Goal: Information Seeking & Learning: Find specific fact

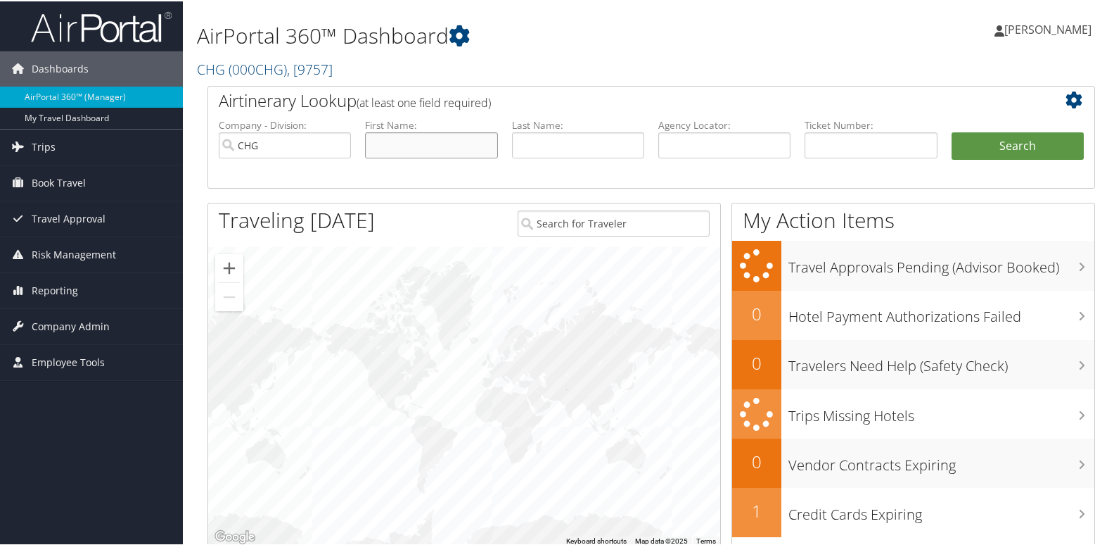
click at [452, 144] on input "text" at bounding box center [431, 144] width 132 height 26
paste input "Sawiris, John"
drag, startPoint x: 407, startPoint y: 147, endPoint x: 241, endPoint y: 147, distance: 166.0
click at [241, 147] on ul "Company - Division: CHG First Name: Sawiris, John Last Name: Agency Locator: De…" at bounding box center [651, 152] width 879 height 70
type input "[PERSON_NAME]"
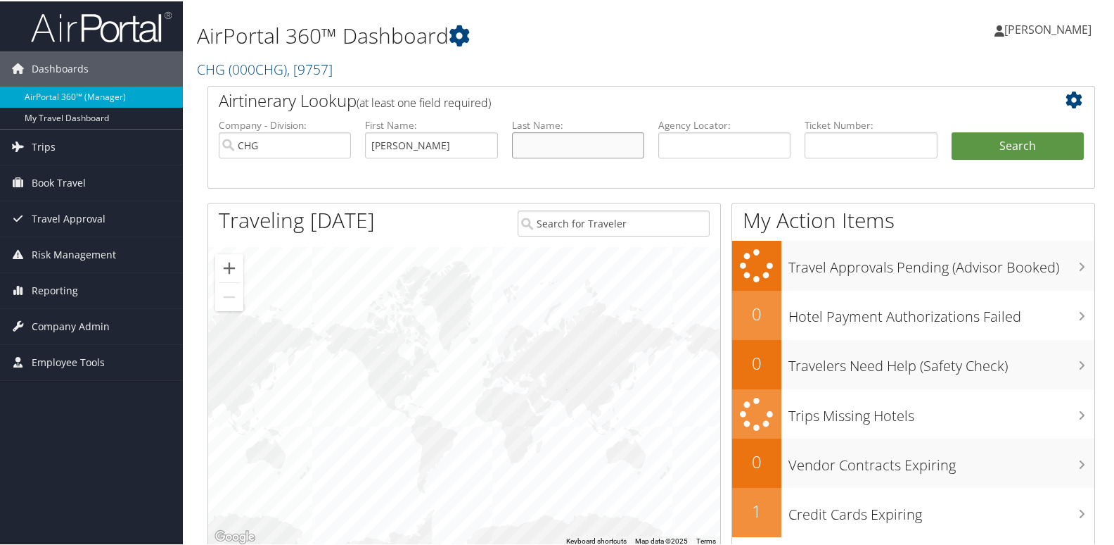
click at [595, 139] on input "text" at bounding box center [578, 144] width 132 height 26
paste input "Sawiris,"
type input "Sawiris"
click at [1013, 136] on button "Search" at bounding box center [1018, 145] width 132 height 28
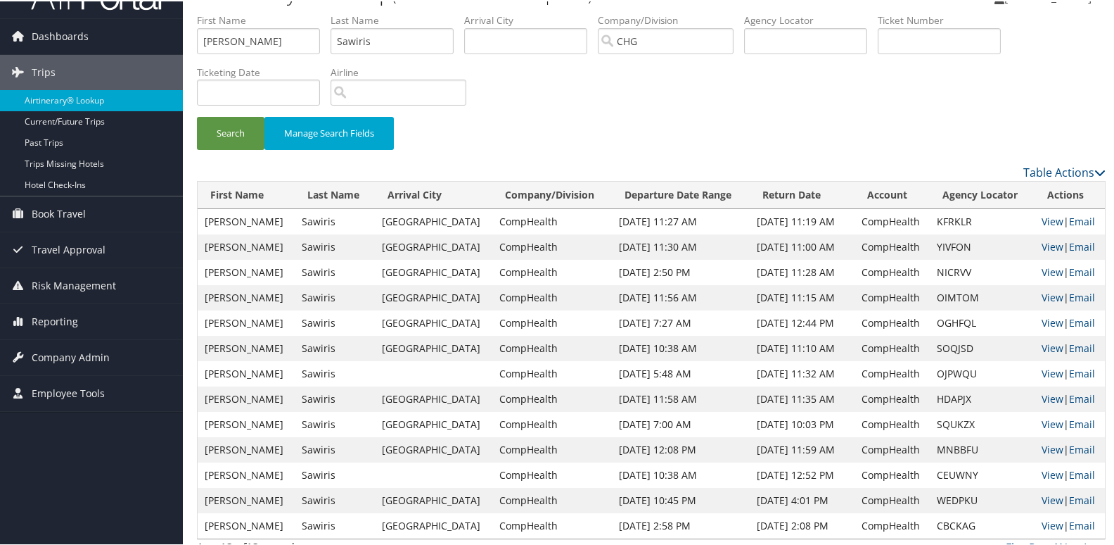
scroll to position [49, 0]
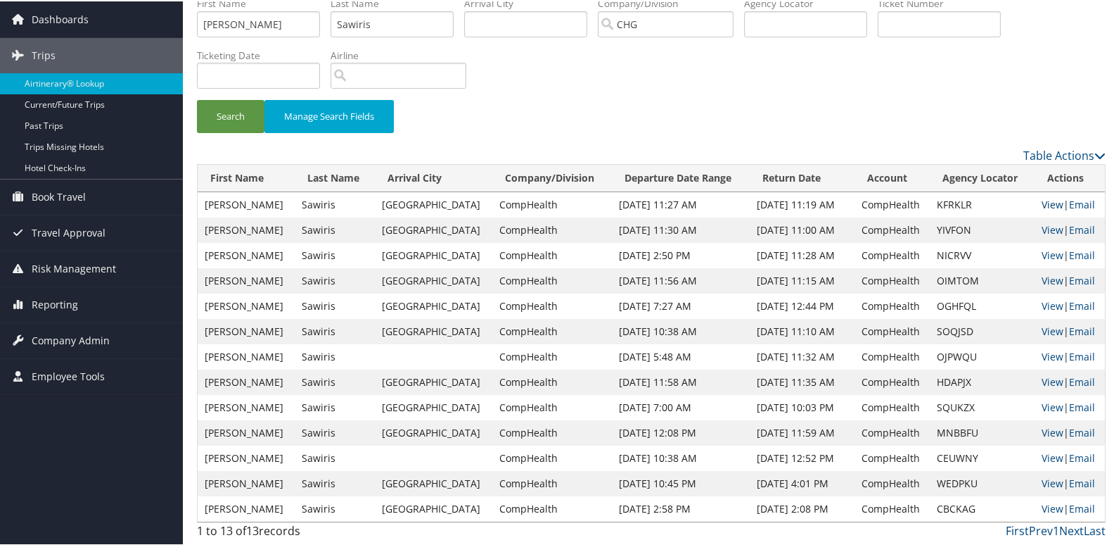
click at [1042, 200] on link "View" at bounding box center [1053, 202] width 22 height 13
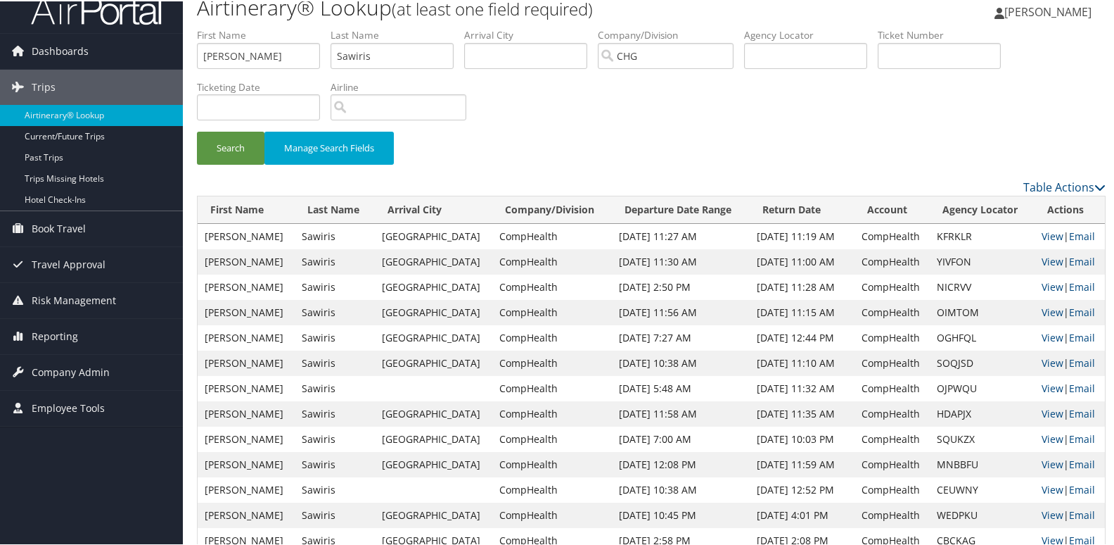
scroll to position [0, 0]
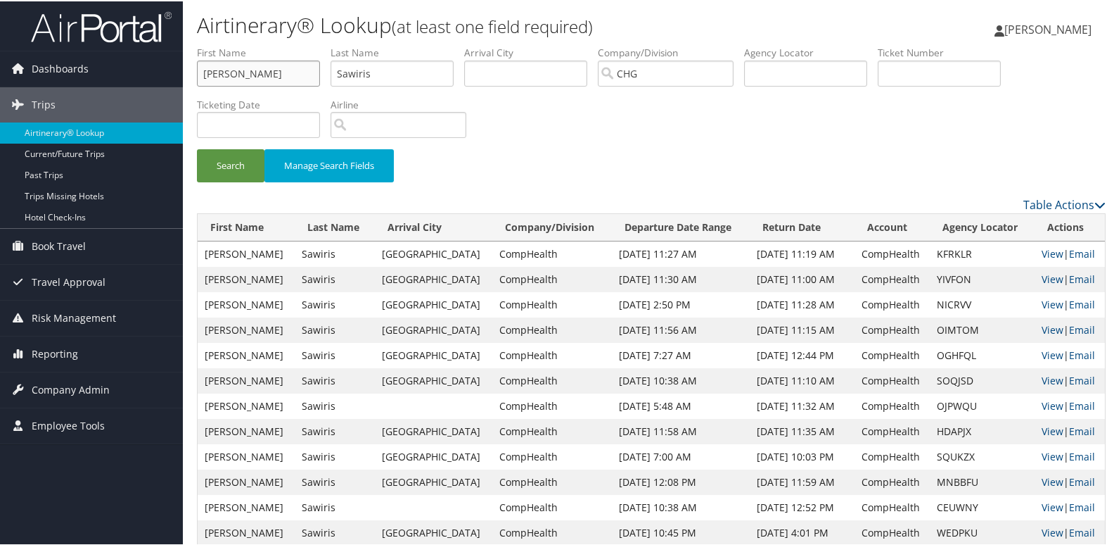
drag, startPoint x: 243, startPoint y: 76, endPoint x: 84, endPoint y: 34, distance: 164.5
click at [83, 34] on div "Dashboards AirPortal 360™ (Manager) My Travel Dashboard Trips Airtinerary® Look…" at bounding box center [560, 297] width 1120 height 594
paste input "Vollenweider, Aaro"
drag, startPoint x: 268, startPoint y: 77, endPoint x: 27, endPoint y: 69, distance: 241.4
click at [26, 70] on div "Dashboards AirPortal 360™ (Manager) My Travel Dashboard Trips Airtinerary® Look…" at bounding box center [560, 297] width 1120 height 594
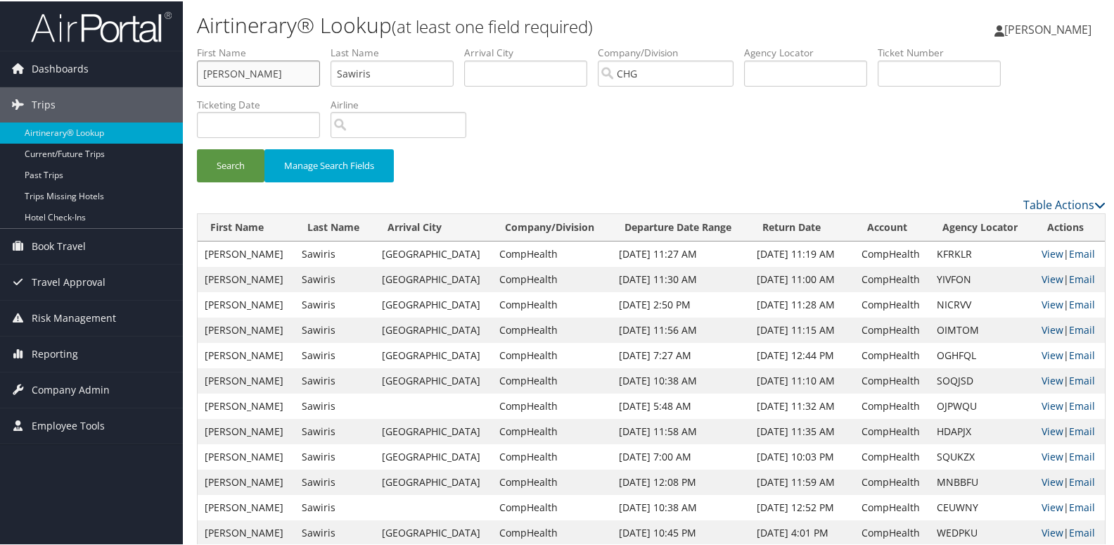
type input "Aaron"
drag, startPoint x: 384, startPoint y: 75, endPoint x: 297, endPoint y: 63, distance: 88.1
click at [297, 44] on ul "First Name Aaron Last Name Sawiris Departure City Arrival City Company/Division…" at bounding box center [651, 44] width 909 height 0
paste input "Vollenweider,"
type input "Vollenweider"
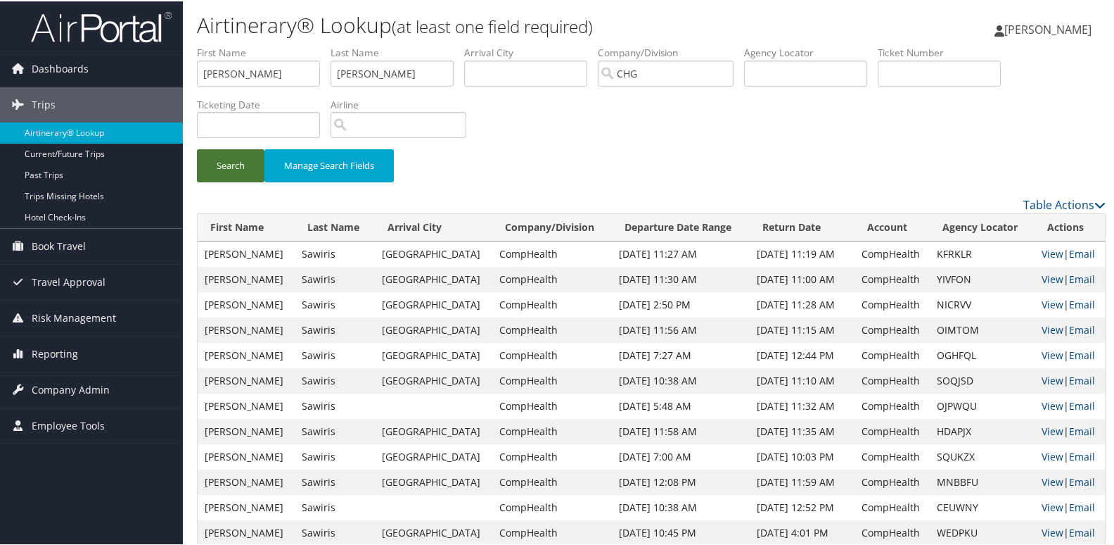
click at [210, 163] on button "Search" at bounding box center [231, 164] width 68 height 33
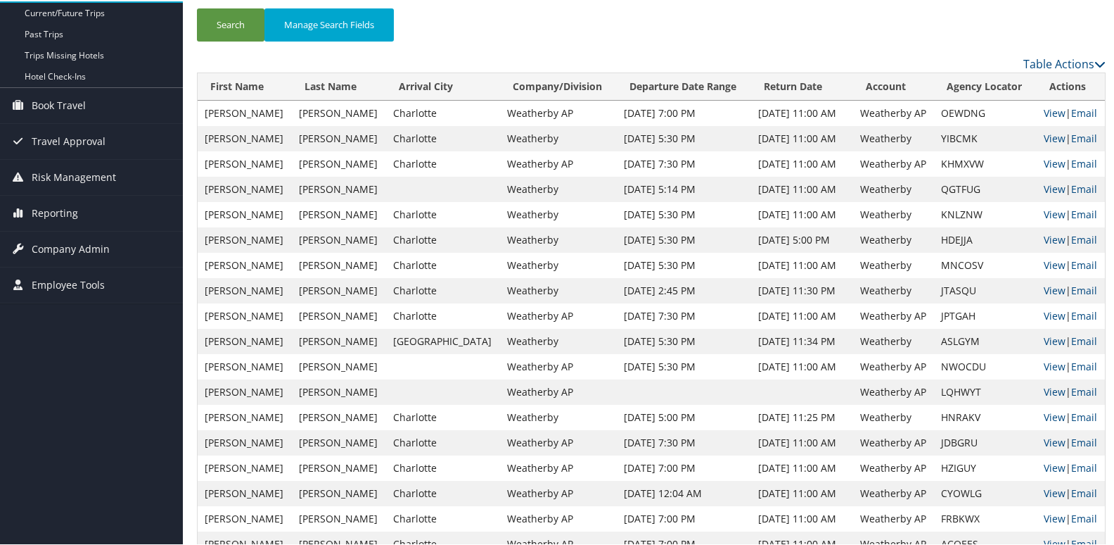
scroll to position [211, 0]
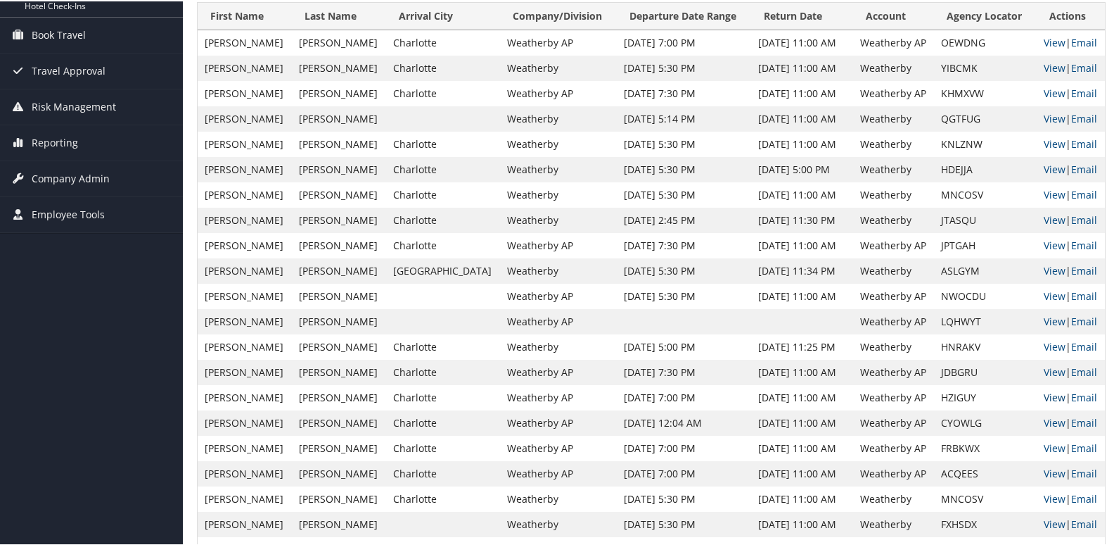
click at [1048, 399] on link "View" at bounding box center [1055, 395] width 22 height 13
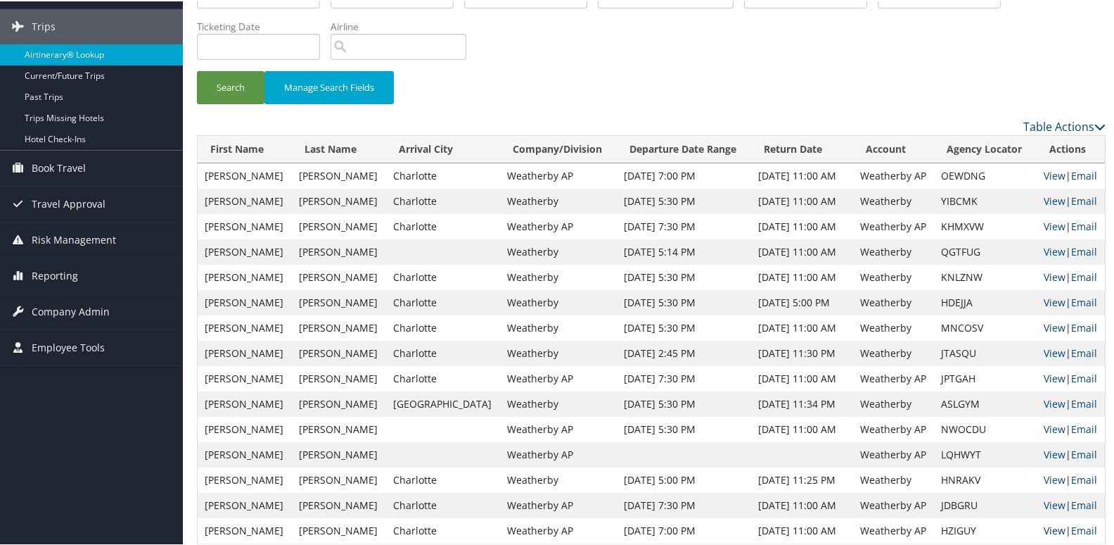
scroll to position [0, 0]
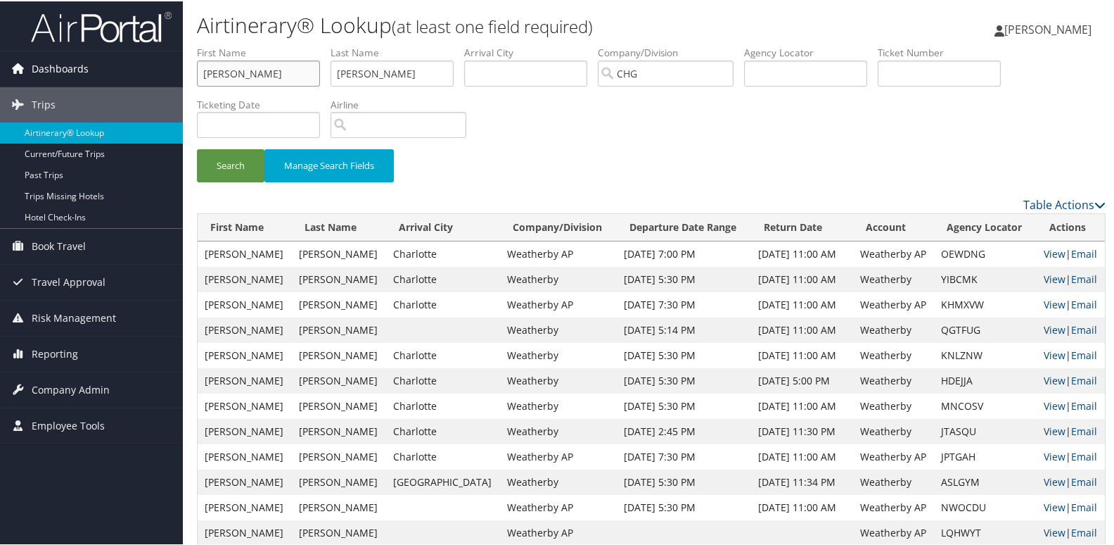
drag, startPoint x: 230, startPoint y: 75, endPoint x: 146, endPoint y: 64, distance: 85.2
click at [146, 64] on div "Dashboards AirPortal 360™ (Manager) My Travel Dashboard Trips Airtinerary® Look…" at bounding box center [560, 411] width 1120 height 822
paste input "belson, Jennifer"
drag, startPoint x: 247, startPoint y: 79, endPoint x: 210, endPoint y: 82, distance: 36.7
click at [210, 82] on input "Abelson, Jennifer" at bounding box center [258, 72] width 123 height 26
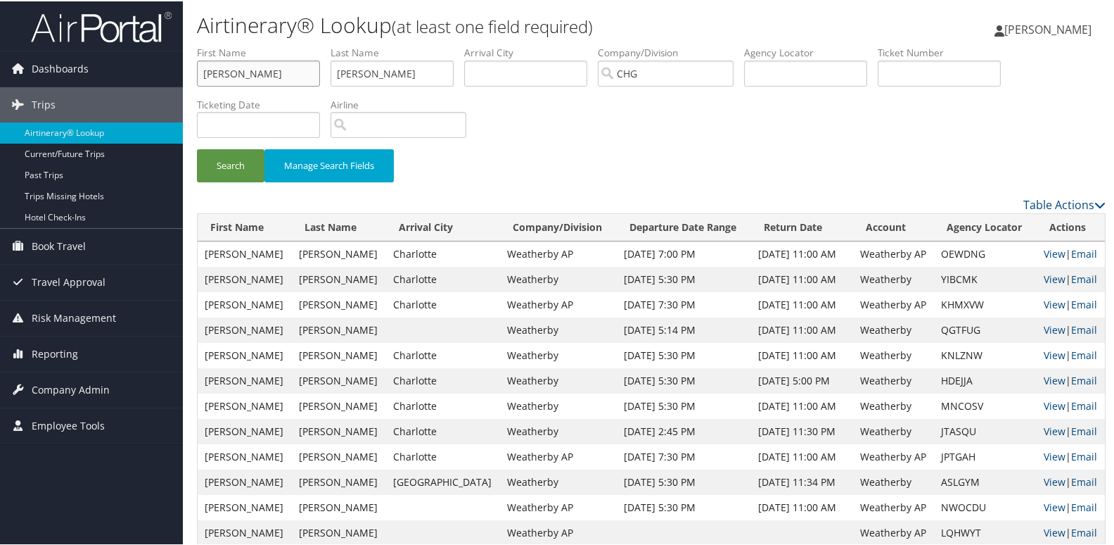
click at [246, 76] on input "Abelson, Jennifer" at bounding box center [258, 72] width 123 height 26
drag, startPoint x: 246, startPoint y: 71, endPoint x: 188, endPoint y: 73, distance: 58.4
click at [197, 73] on form "First Name Abelson, Jennifer Last Name Vollenweider Departure City Arrival City…" at bounding box center [651, 119] width 909 height 151
type input "Jennifer"
drag, startPoint x: 428, startPoint y: 76, endPoint x: 255, endPoint y: 46, distance: 176.4
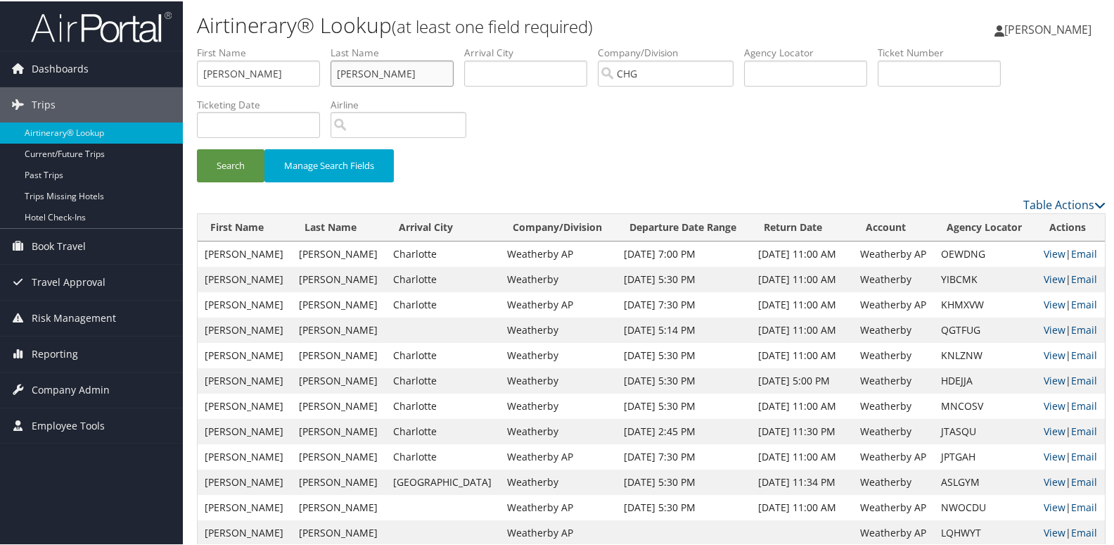
click at [255, 44] on ul "First Name Jennifer Last Name Vollenweider Departure City Arrival City Company/…" at bounding box center [651, 44] width 909 height 0
paste input "Abelson,"
type input "[PERSON_NAME]"
click at [227, 172] on button "Search" at bounding box center [231, 164] width 68 height 33
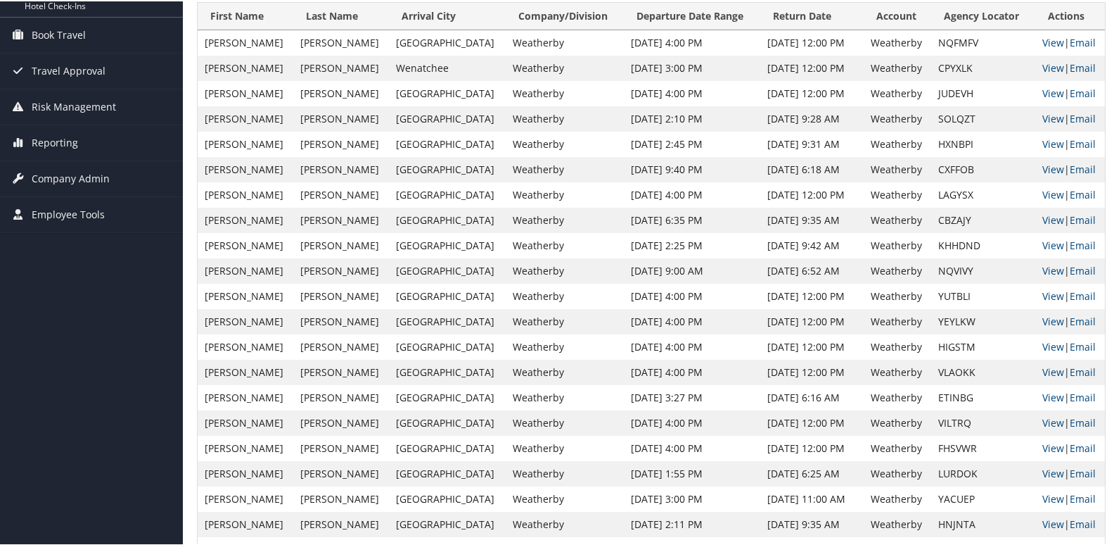
scroll to position [281, 0]
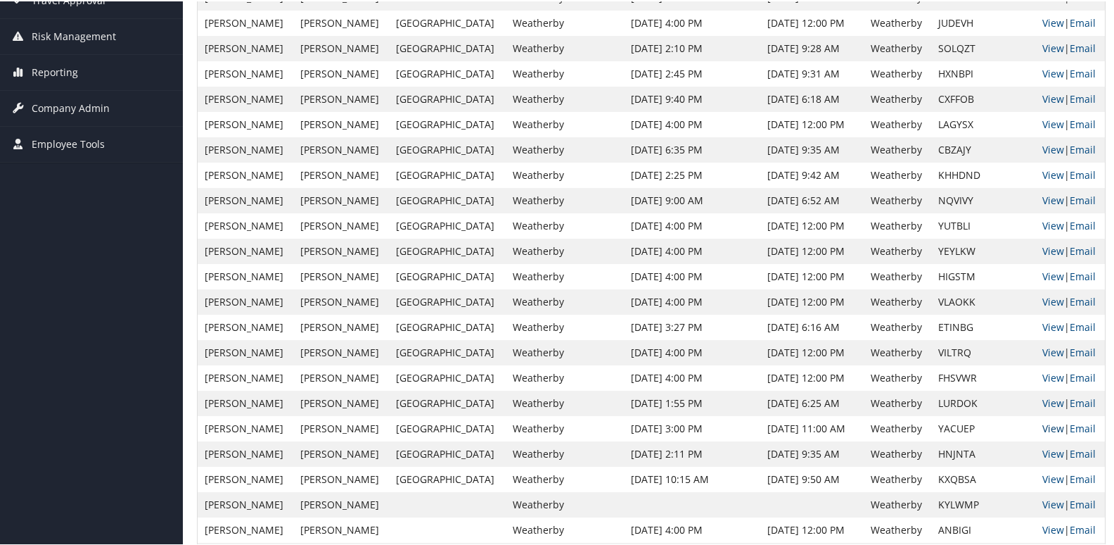
click at [1043, 428] on link "View" at bounding box center [1054, 426] width 22 height 13
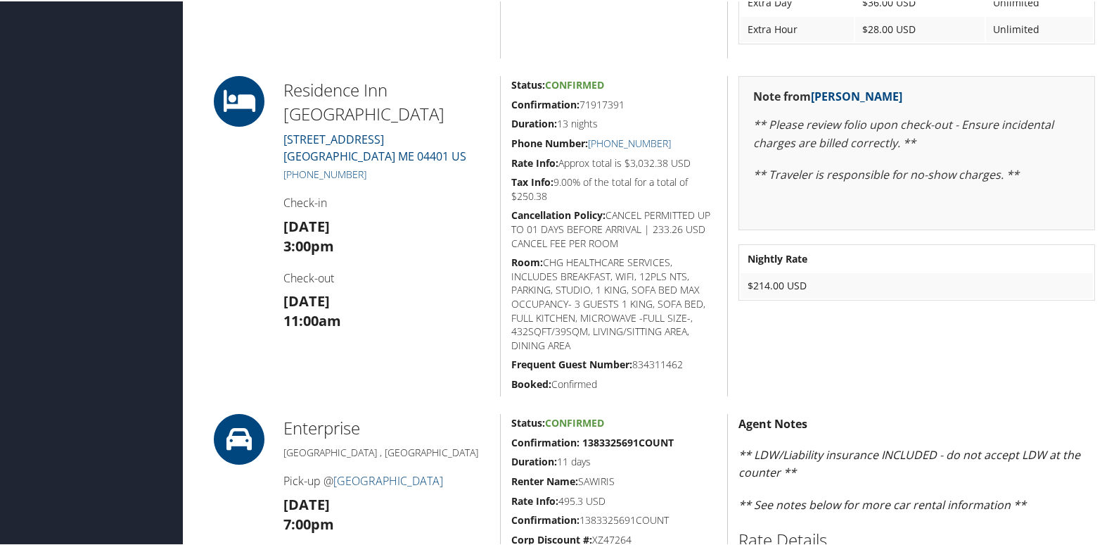
scroll to position [1477, 0]
drag, startPoint x: 382, startPoint y: 172, endPoint x: 295, endPoint y: 169, distance: 86.6
click at [295, 169] on h5 "+1 (207) 433-0800" at bounding box center [387, 172] width 206 height 14
copy link "(207) 433-0800"
click at [90, 281] on div "Dashboards AirPortal 360™ (Manager) My Travel Dashboard Trips Airtinerary® Look…" at bounding box center [560, 415] width 1120 height 3784
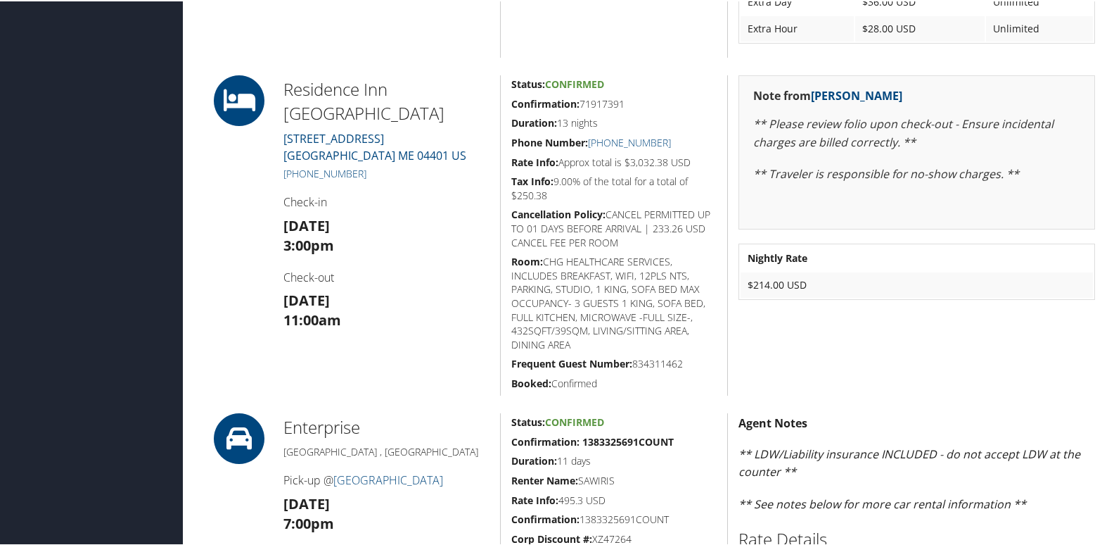
drag, startPoint x: 373, startPoint y: 174, endPoint x: 299, endPoint y: 163, distance: 74.7
click at [299, 163] on div "Residence Inn Bangor Marriott 22 BASS PARK BLVD. BANGOR ME 04401 US +1 (207) 43…" at bounding box center [386, 234] width 227 height 320
copy link "207) 433-0800"
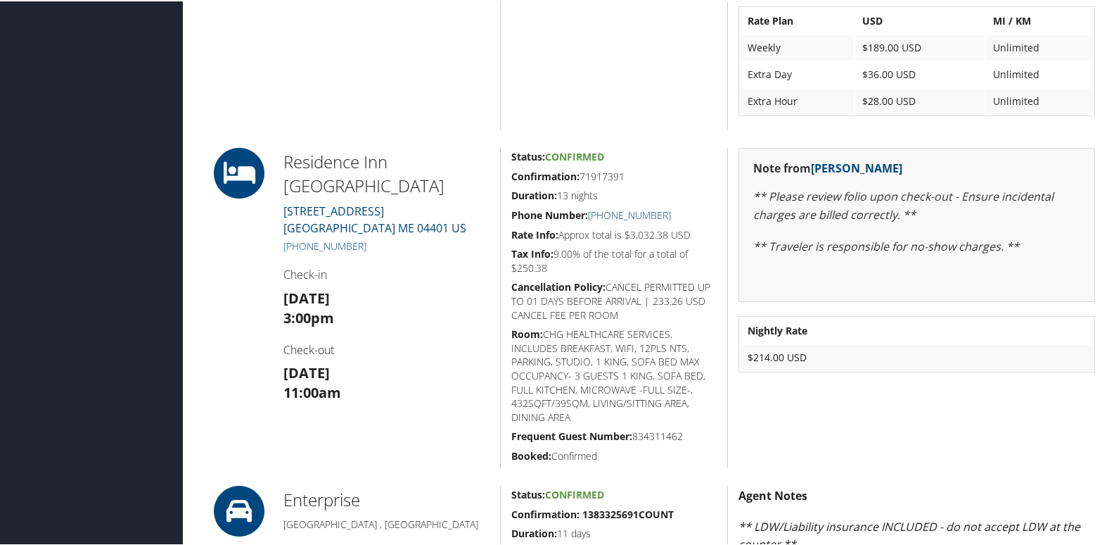
scroll to position [1337, 0]
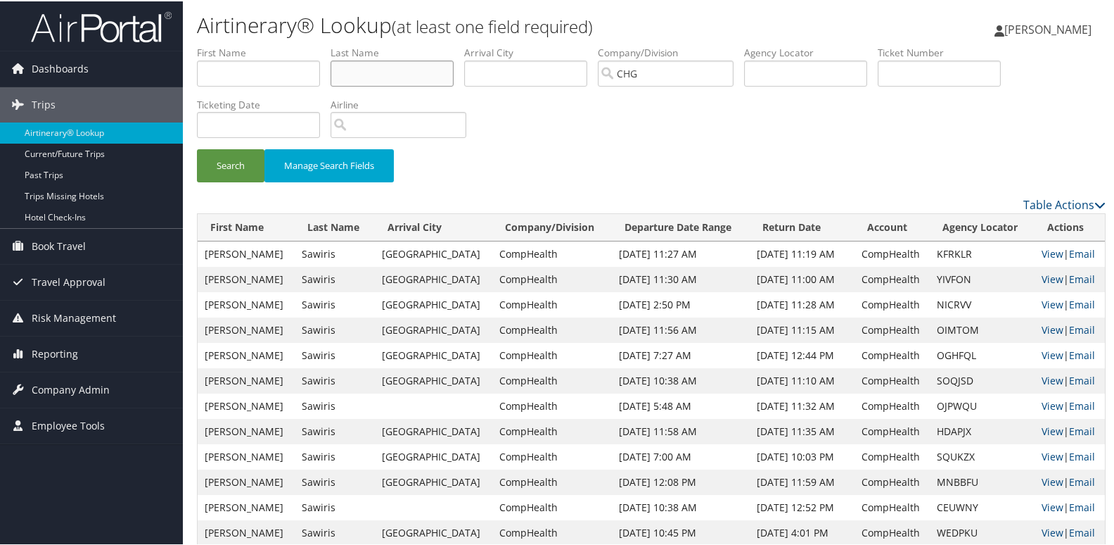
drag, startPoint x: 402, startPoint y: 78, endPoint x: 194, endPoint y: 32, distance: 213.2
click at [186, 34] on div "Airtinerary® Lookup (at least one field required) Luke Perry Luke Perry My Sett…" at bounding box center [651, 297] width 937 height 594
click at [854, 79] on input "text" at bounding box center [805, 72] width 123 height 26
paste input "URNVVQ"
type input "URNVVQ"
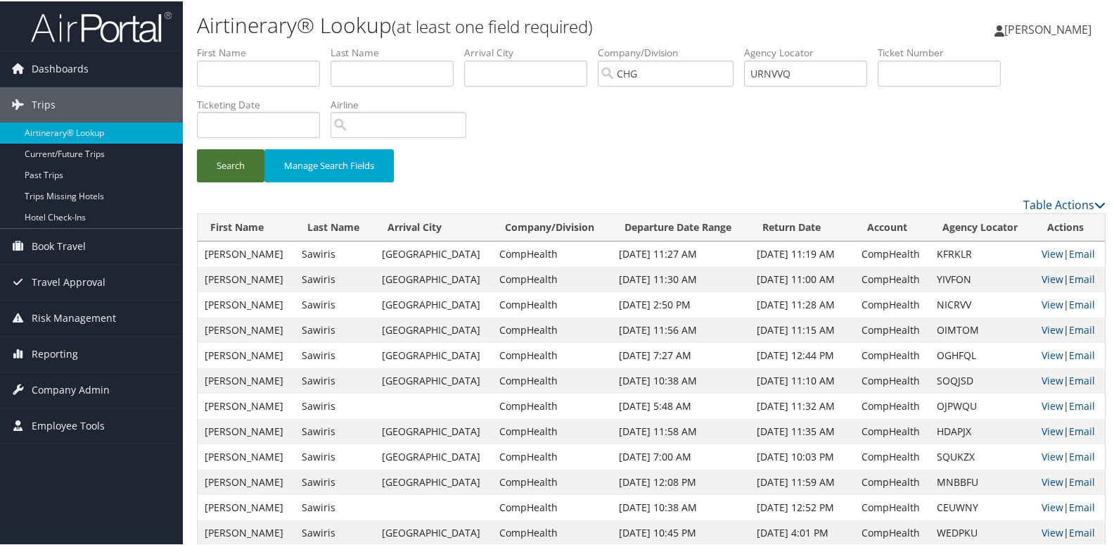
click at [235, 162] on button "Search" at bounding box center [231, 164] width 68 height 33
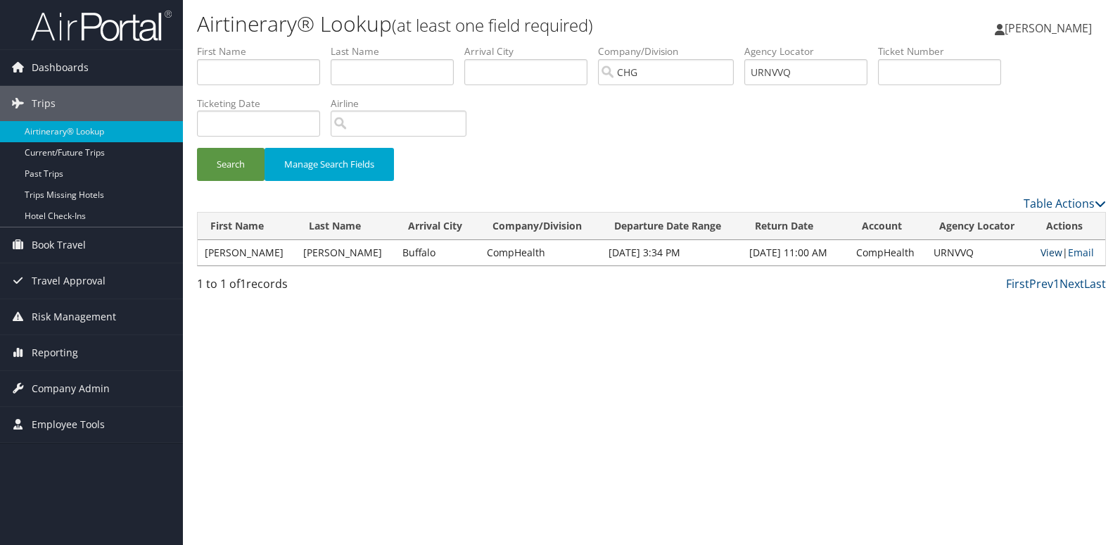
click at [1040, 255] on link "View" at bounding box center [1051, 252] width 22 height 13
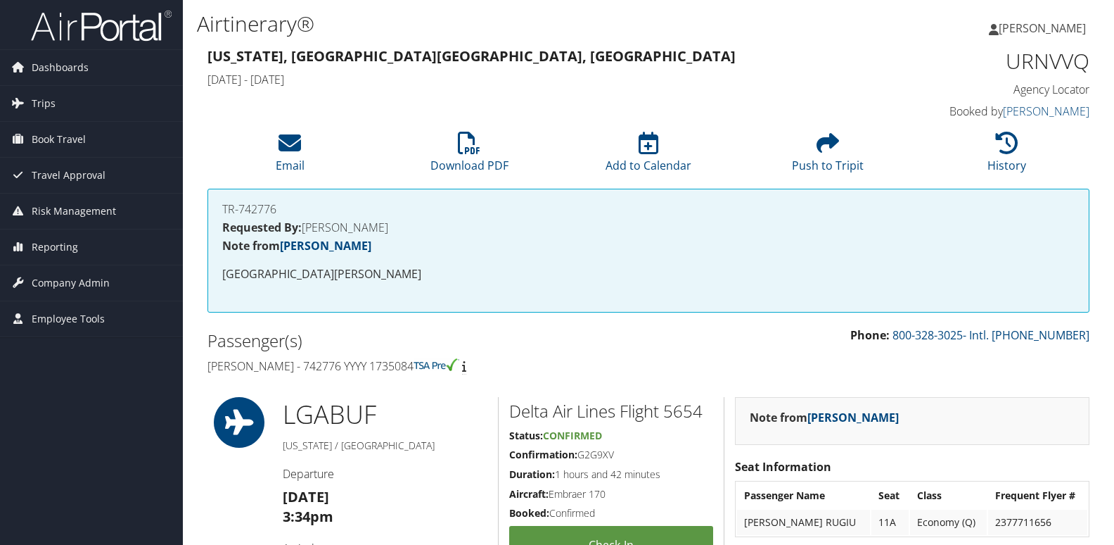
scroll to position [774, 0]
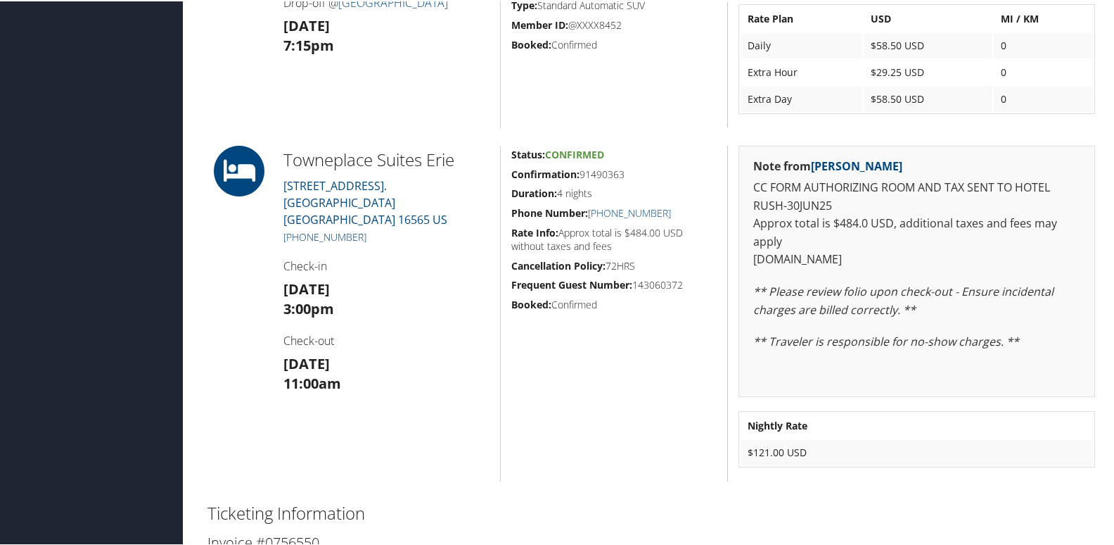
drag, startPoint x: 382, startPoint y: 216, endPoint x: 299, endPoint y: 219, distance: 83.1
click at [299, 229] on h5 "+1 (814) 866-7100" at bounding box center [387, 236] width 206 height 14
copy link "814) 866-7100"
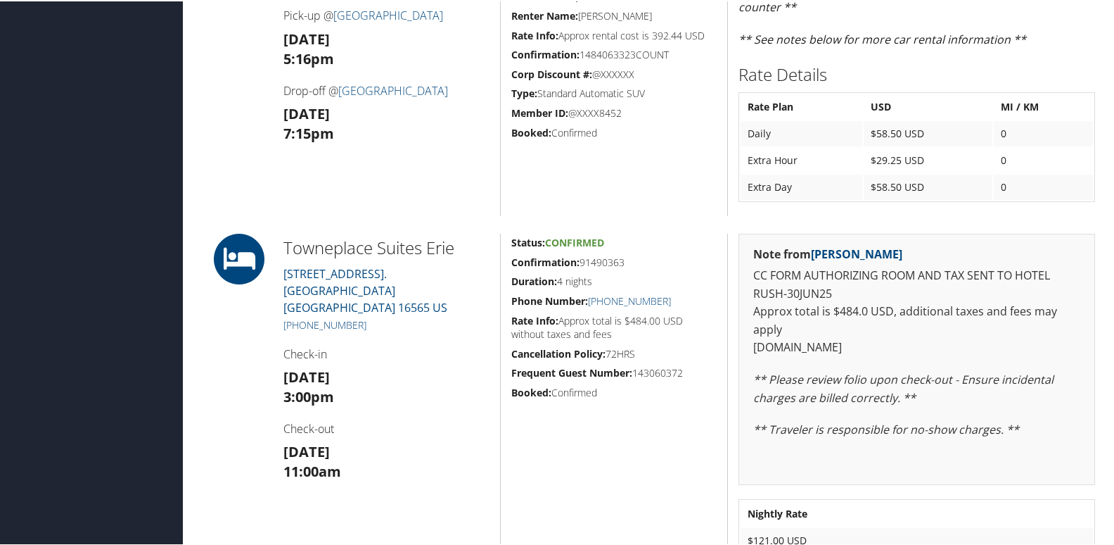
scroll to position [704, 0]
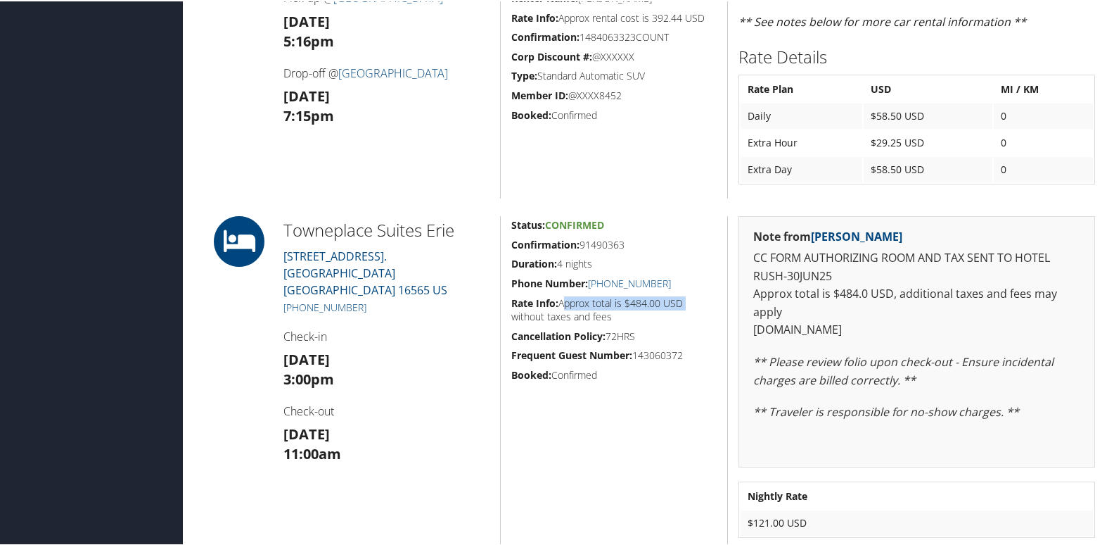
drag, startPoint x: 694, startPoint y: 302, endPoint x: 561, endPoint y: 299, distance: 133.0
click at [561, 299] on h5 "Rate Info: Approx total is $484.00 USD without taxes and fees" at bounding box center [613, 308] width 205 height 27
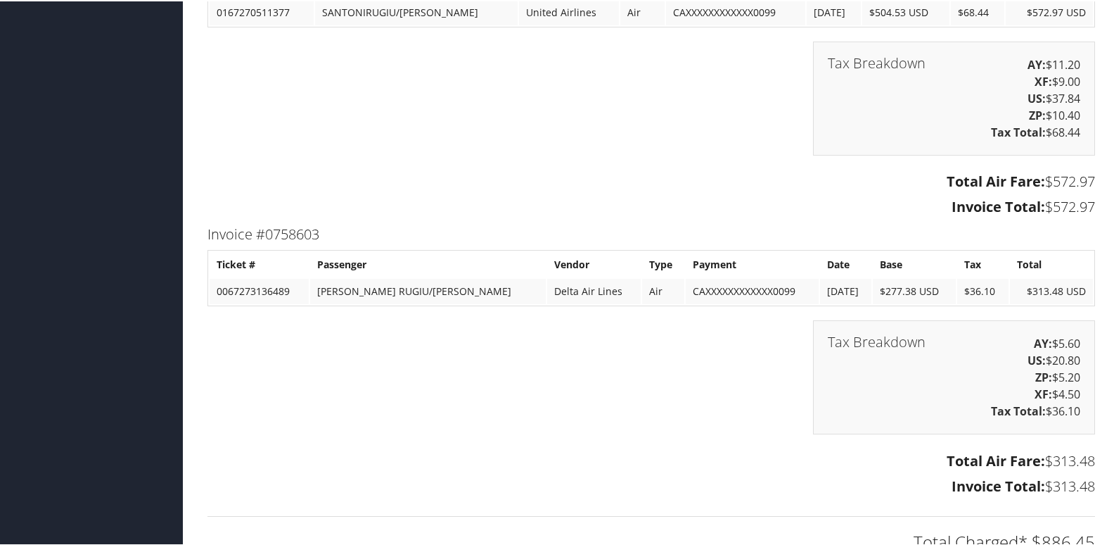
scroll to position [1337, 0]
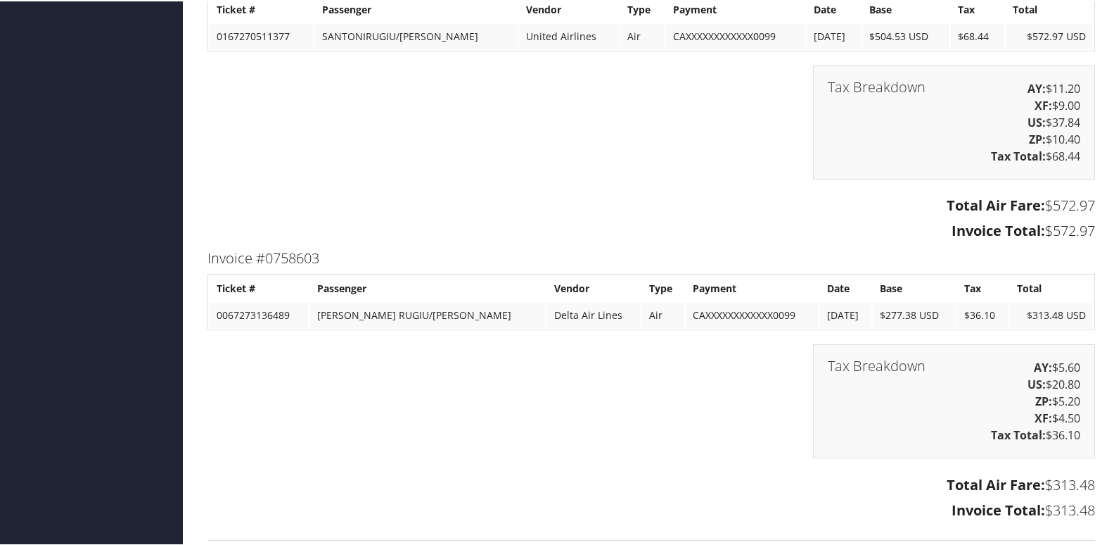
drag, startPoint x: 1072, startPoint y: 227, endPoint x: 903, endPoint y: 189, distance: 173.2
click at [903, 189] on div "Invoice #0756550 Ticket # Passenger Vendor Type Payment Date Base Tax Total 016…" at bounding box center [651, 105] width 909 height 279
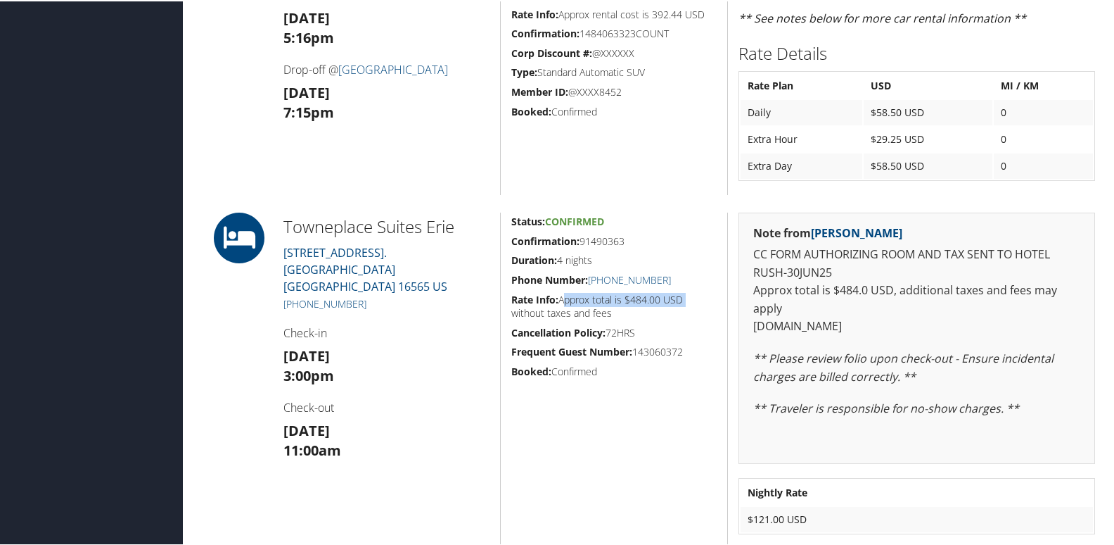
scroll to position [704, 0]
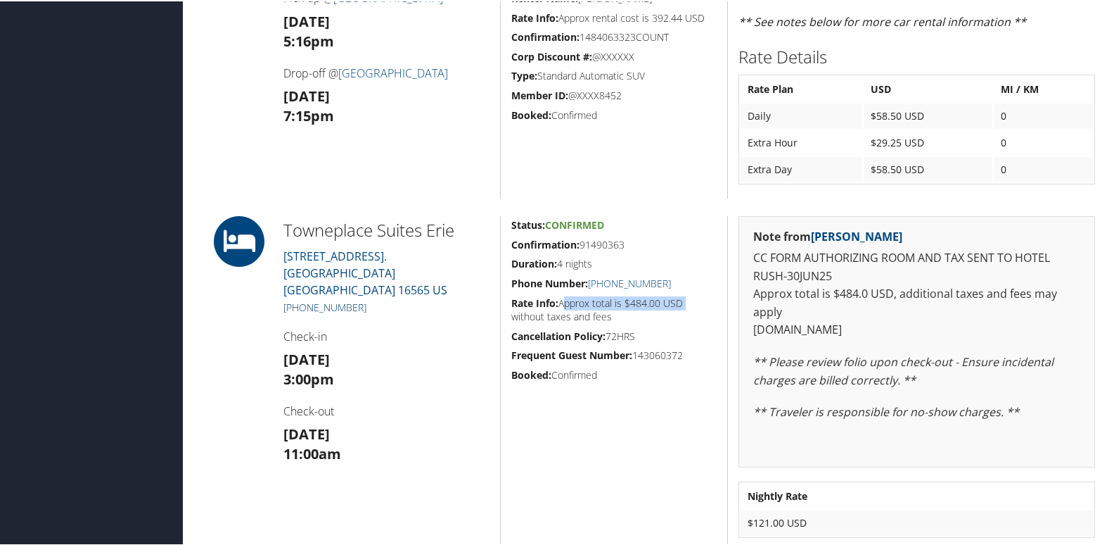
drag, startPoint x: 418, startPoint y: 284, endPoint x: 295, endPoint y: 286, distance: 122.4
click at [295, 299] on h5 "+1 (814) 866-7100" at bounding box center [387, 306] width 206 height 14
copy link "(814) 866-7100"
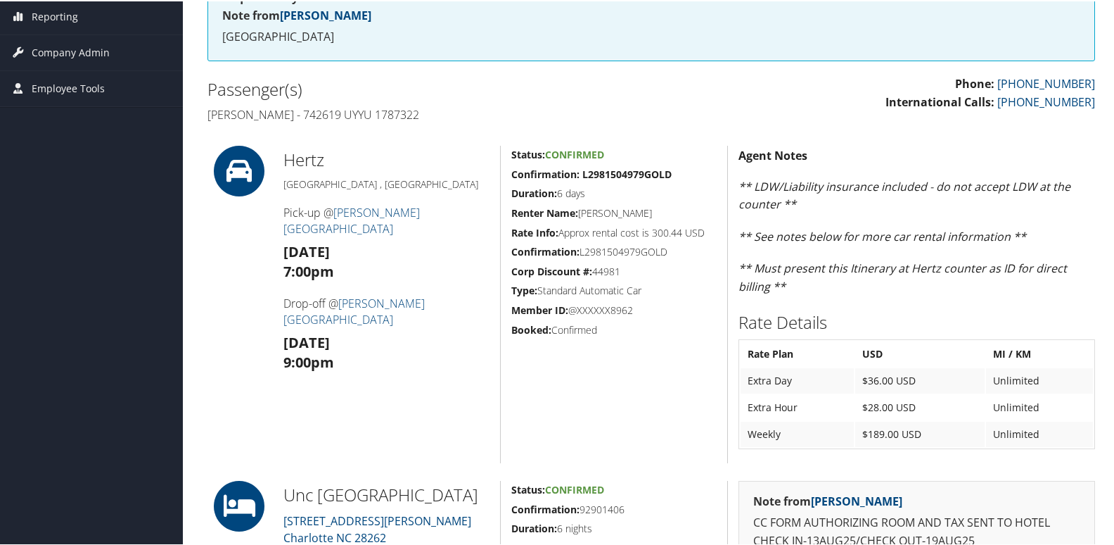
scroll to position [492, 0]
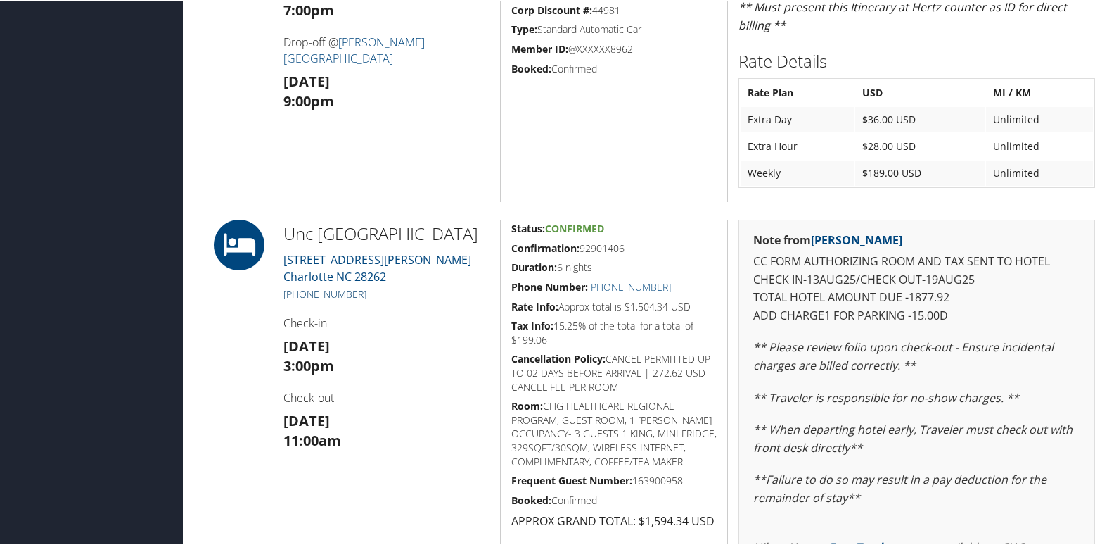
drag, startPoint x: 378, startPoint y: 319, endPoint x: 300, endPoint y: 320, distance: 78.8
click at [300, 300] on h5 "+1 (704) 417-0311" at bounding box center [387, 293] width 206 height 14
copy link "704) 417-0311"
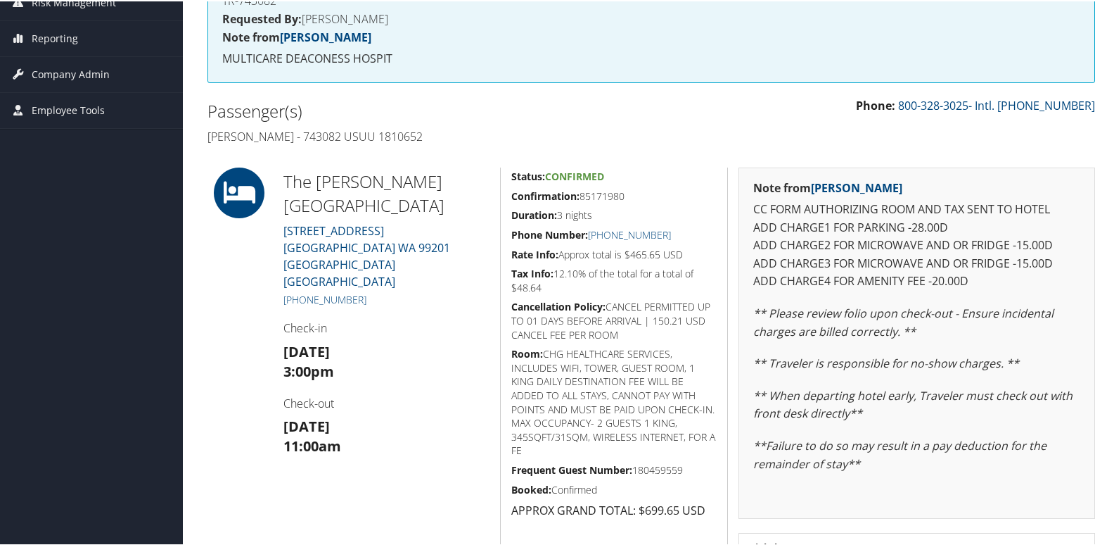
scroll to position [211, 0]
drag, startPoint x: 348, startPoint y: 243, endPoint x: 300, endPoint y: 242, distance: 47.2
click at [300, 290] on h5 "[PHONE_NUMBER]" at bounding box center [387, 297] width 206 height 14
copy link "509) 789-6965"
click at [387, 290] on h5 "[PHONE_NUMBER]" at bounding box center [387, 297] width 206 height 14
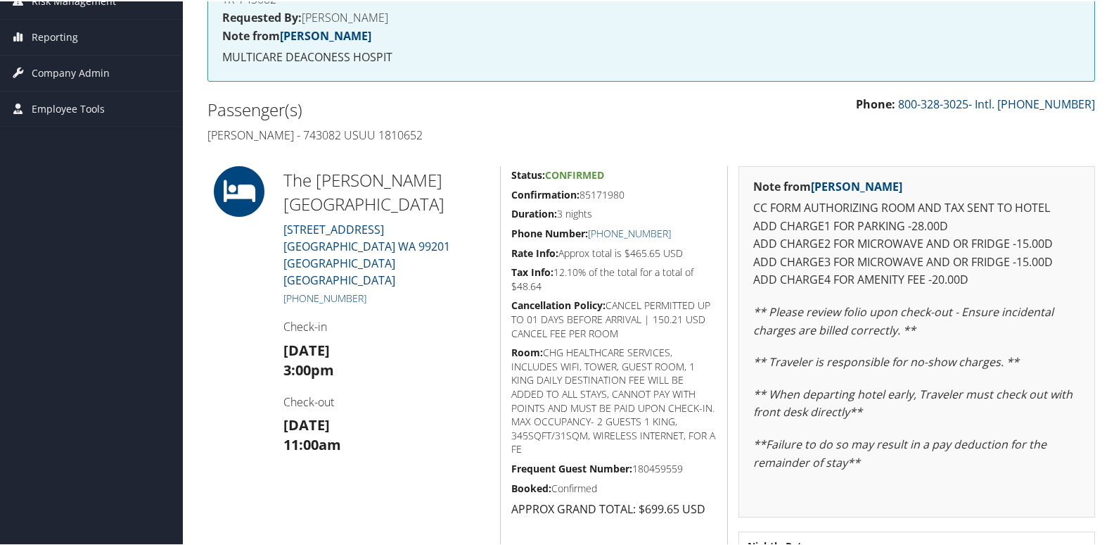
click at [383, 290] on h5 "[PHONE_NUMBER]" at bounding box center [387, 297] width 206 height 14
drag, startPoint x: 352, startPoint y: 234, endPoint x: 296, endPoint y: 231, distance: 55.7
click at [296, 231] on div "The [PERSON_NAME][GEOGRAPHIC_DATA][STREET_ADDRESS][GEOGRAPHIC_DATA] [GEOGRAPHIC…" at bounding box center [386, 382] width 227 height 435
copy link "[PHONE_NUMBER]"
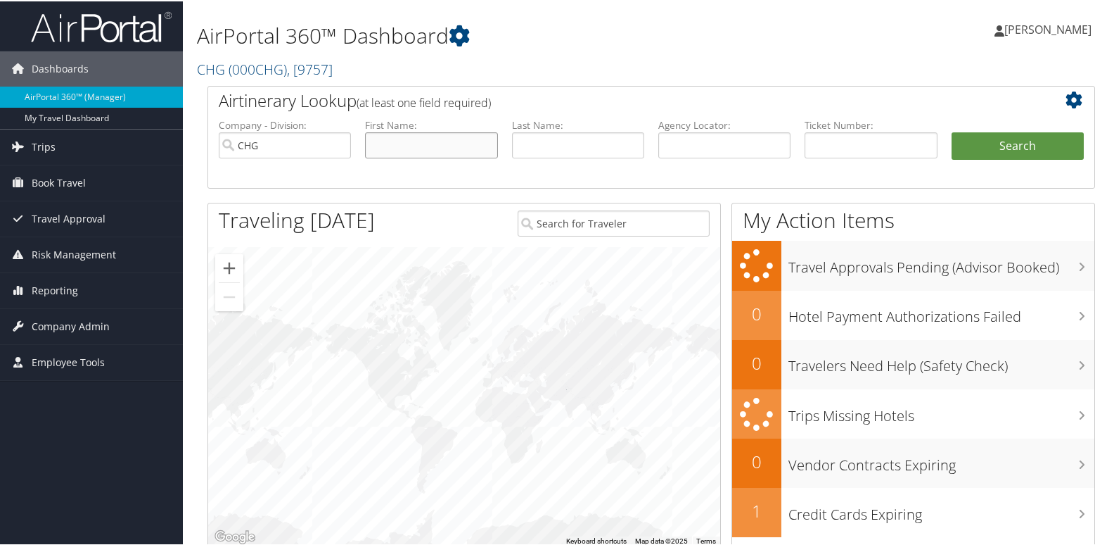
click at [431, 151] on input "text" at bounding box center [431, 144] width 132 height 26
paste input "[PERSON_NAME]"
drag, startPoint x: 413, startPoint y: 150, endPoint x: 234, endPoint y: 130, distance: 180.5
click at [212, 132] on ul "Company - Division: CHG First Name: [PERSON_NAME] Last Name: Agency Locator: De…" at bounding box center [651, 152] width 879 height 70
type input "[PERSON_NAME]"
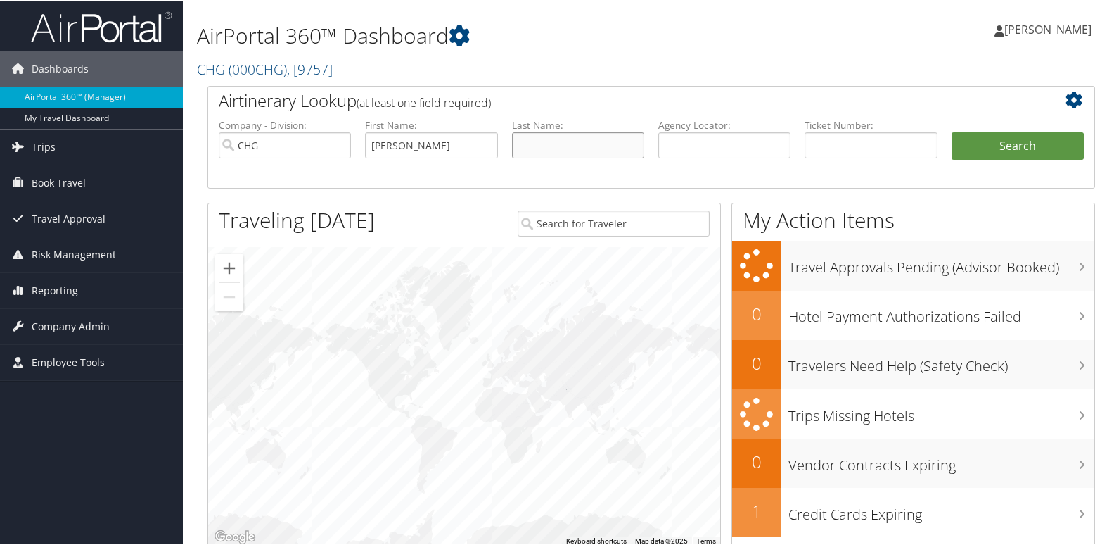
click at [566, 150] on input "text" at bounding box center [578, 144] width 132 height 26
paste input "[PERSON_NAME],"
type input "[PERSON_NAME]"
click at [1022, 146] on button "Search" at bounding box center [1018, 145] width 132 height 28
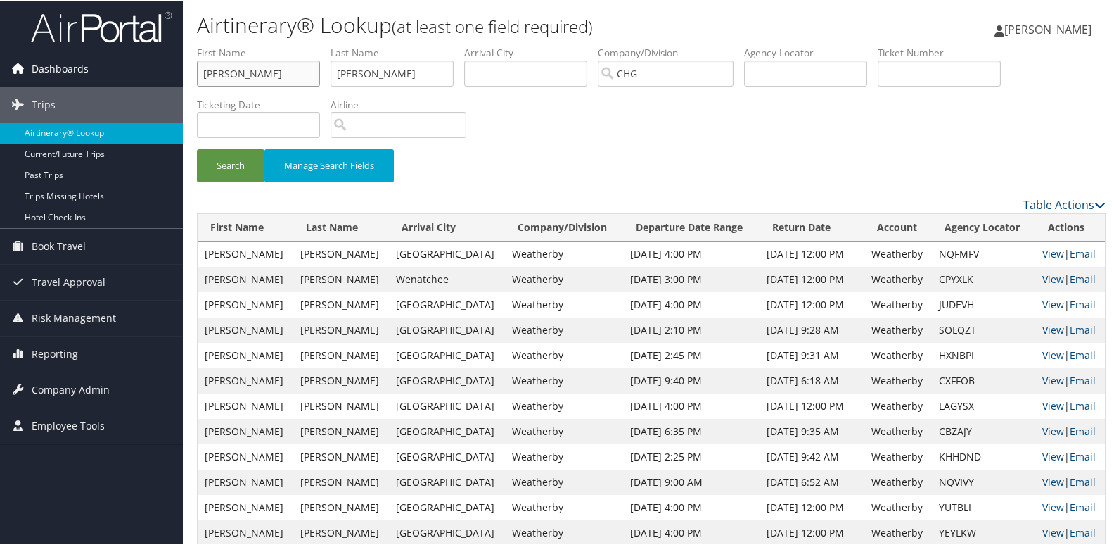
drag, startPoint x: 262, startPoint y: 67, endPoint x: 170, endPoint y: 54, distance: 92.3
click at [159, 54] on div "Dashboards AirPortal 360™ (Manager) My Travel Dashboard Trips Airtinerary® Look…" at bounding box center [560, 487] width 1120 height 974
paste input "[PERSON_NAME]"
drag, startPoint x: 224, startPoint y: 74, endPoint x: 163, endPoint y: 70, distance: 60.6
click at [163, 70] on div "Dashboards AirPortal 360™ (Manager) My Travel Dashboard Trips Airtinerary® Look…" at bounding box center [560, 487] width 1120 height 974
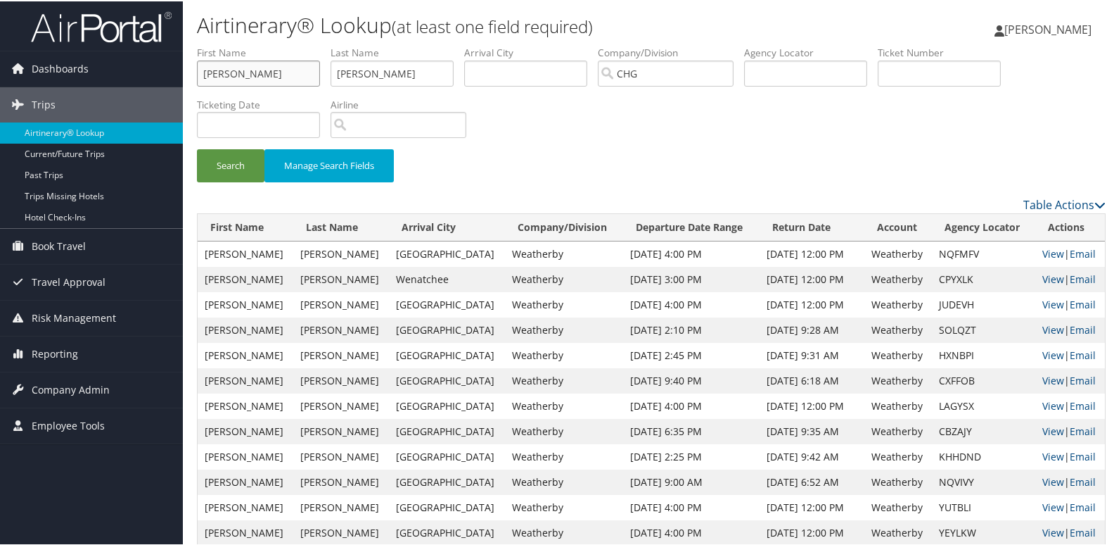
type input "[PERSON_NAME]"
drag, startPoint x: 416, startPoint y: 65, endPoint x: 282, endPoint y: 47, distance: 135.6
click at [235, 44] on ul "First Name [PERSON_NAME] Last Name [PERSON_NAME] Departure City Arrival City Co…" at bounding box center [651, 44] width 909 height 0
paste input "[PERSON_NAME],"
type input "[PERSON_NAME]"
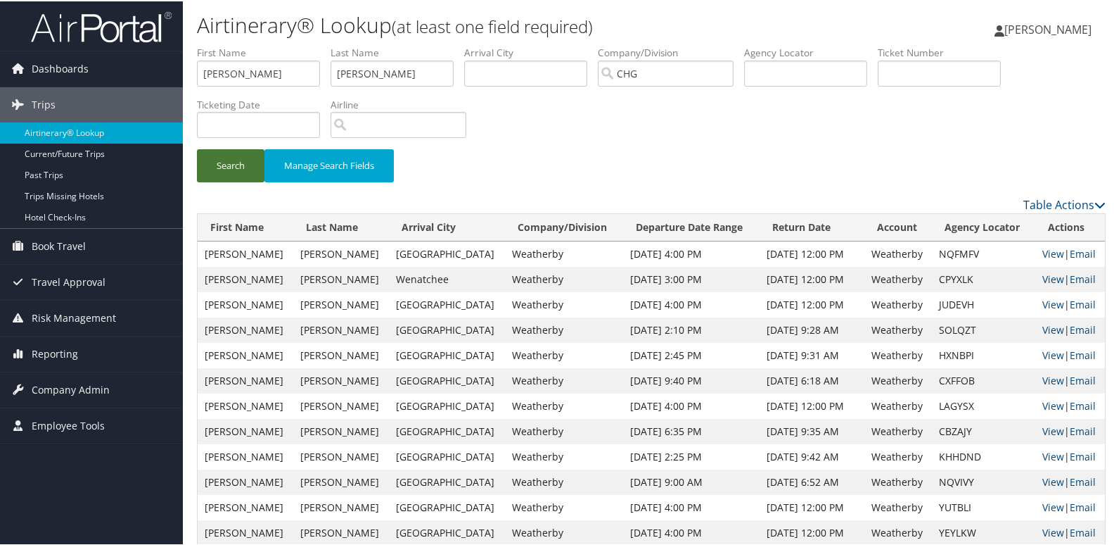
click at [227, 165] on button "Search" at bounding box center [231, 164] width 68 height 33
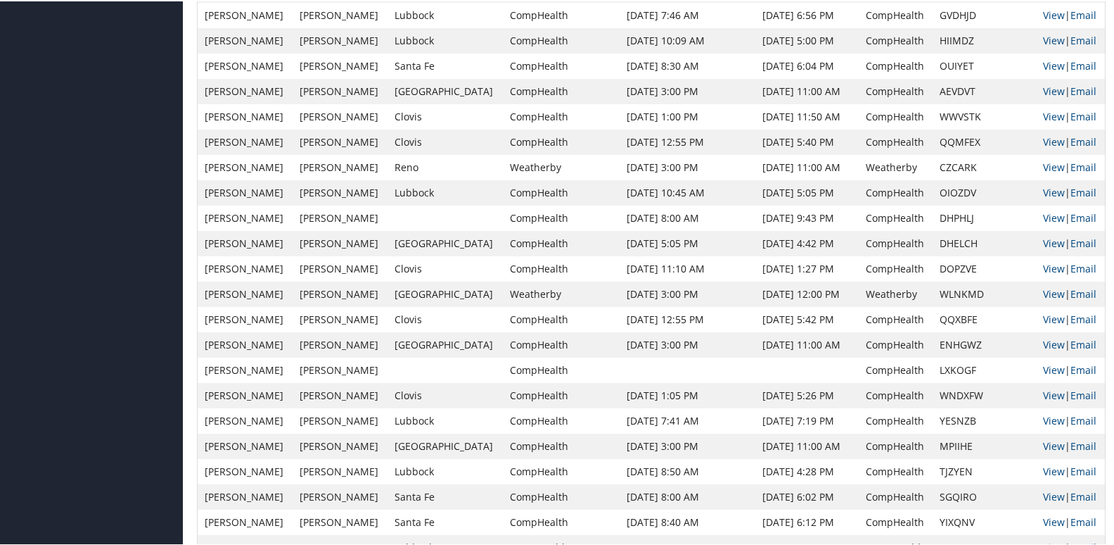
scroll to position [770, 0]
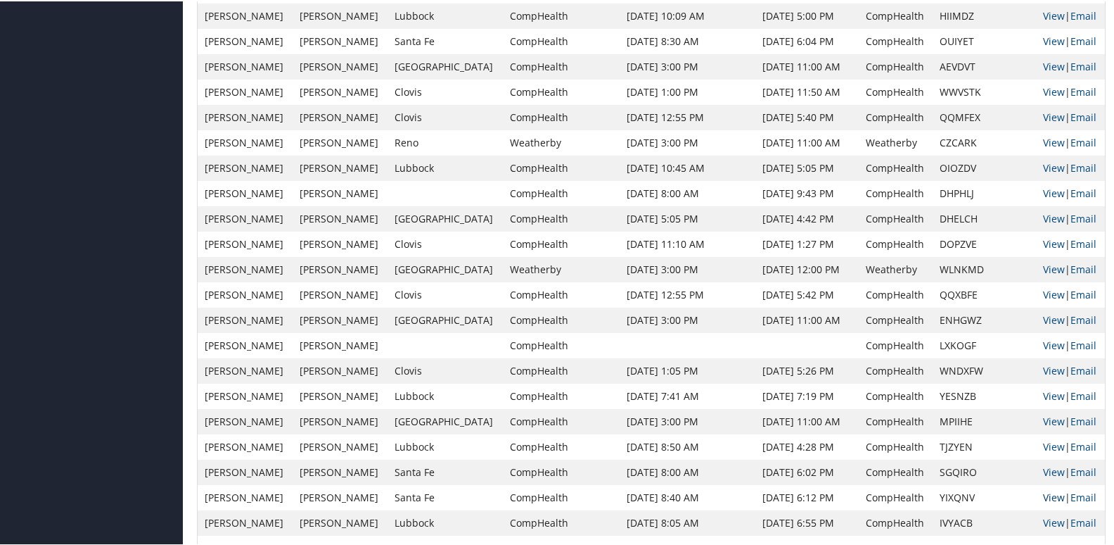
click at [1043, 492] on link "View" at bounding box center [1054, 495] width 22 height 13
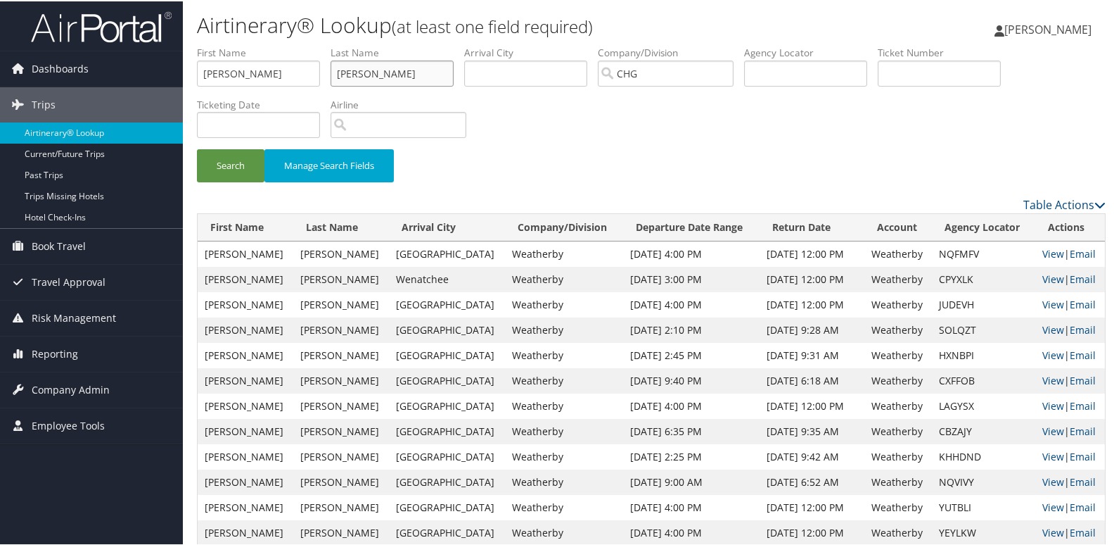
drag, startPoint x: 381, startPoint y: 62, endPoint x: 292, endPoint y: 66, distance: 88.7
click at [292, 44] on ul "First Name Samuel Last Name Liu Departure City Arrival City Company/Division CH…" at bounding box center [651, 44] width 909 height 0
paste input "Rajasingh"
type input "Rajasingh"
drag, startPoint x: 282, startPoint y: 70, endPoint x: 54, endPoint y: 58, distance: 228.2
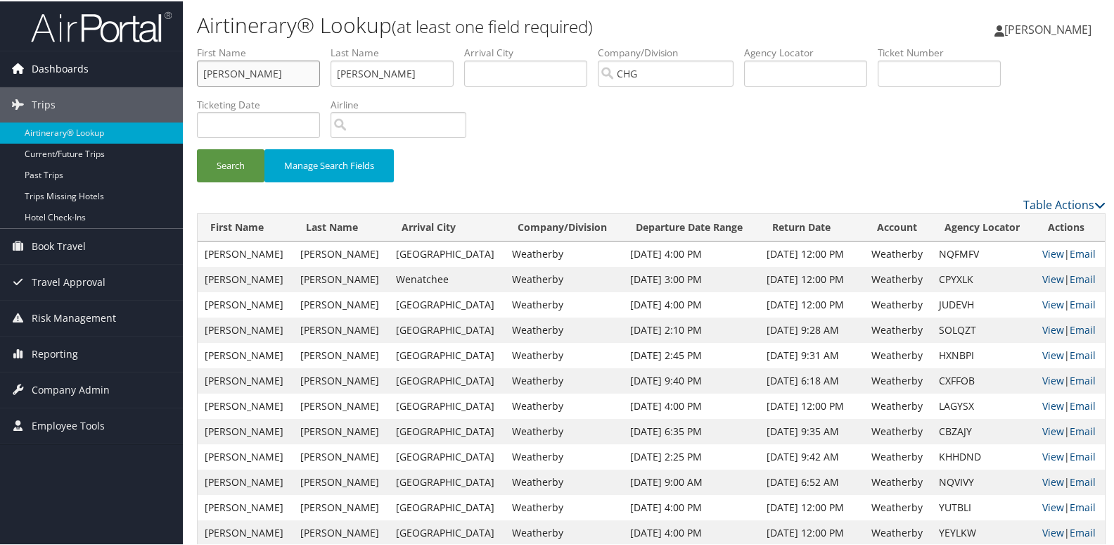
click at [54, 58] on div "Dashboards AirPortal 360™ (Manager) My Travel Dashboard Trips Airtinerary® Look…" at bounding box center [560, 487] width 1120 height 974
paste input "Moses"
type input "Moses"
click at [251, 179] on button "Search" at bounding box center [231, 164] width 68 height 33
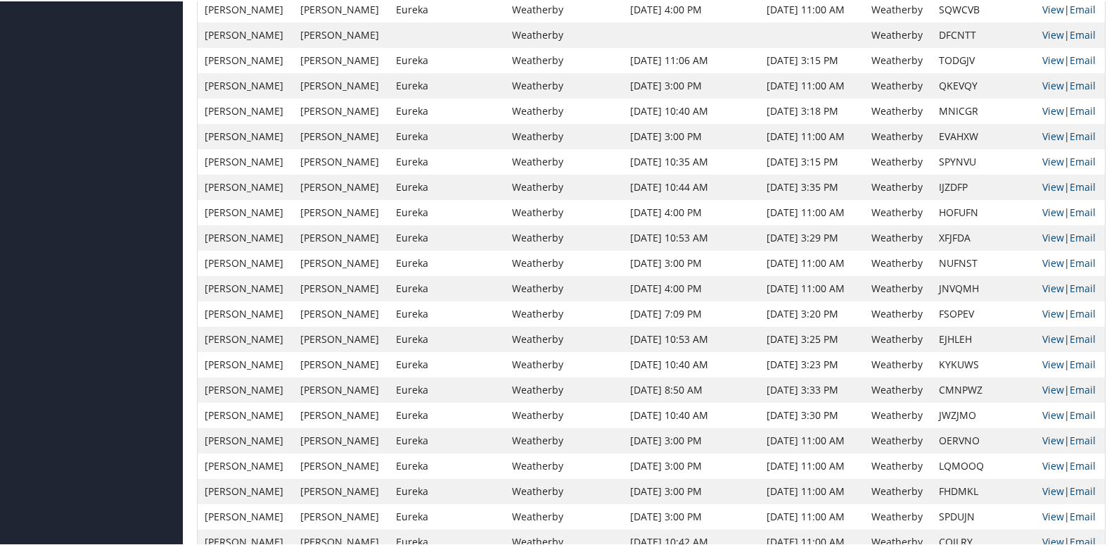
scroll to position [633, 0]
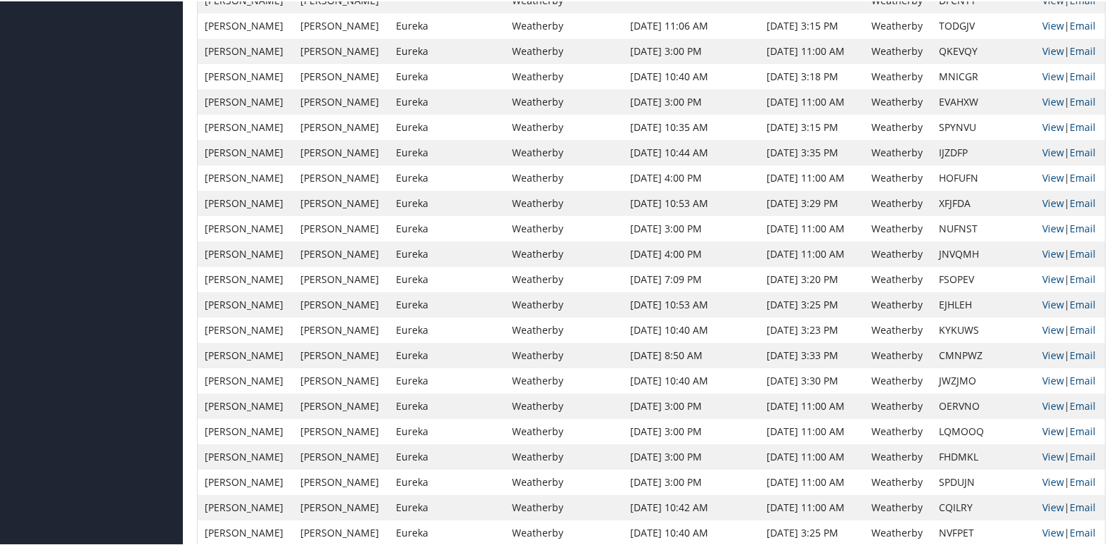
click at [1043, 430] on link "View" at bounding box center [1054, 429] width 22 height 13
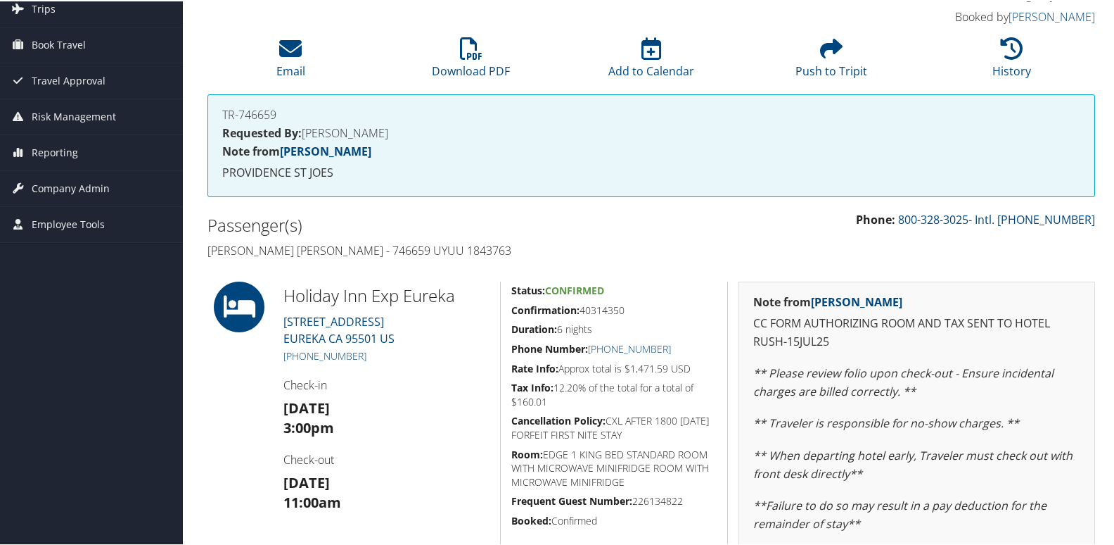
scroll to position [281, 0]
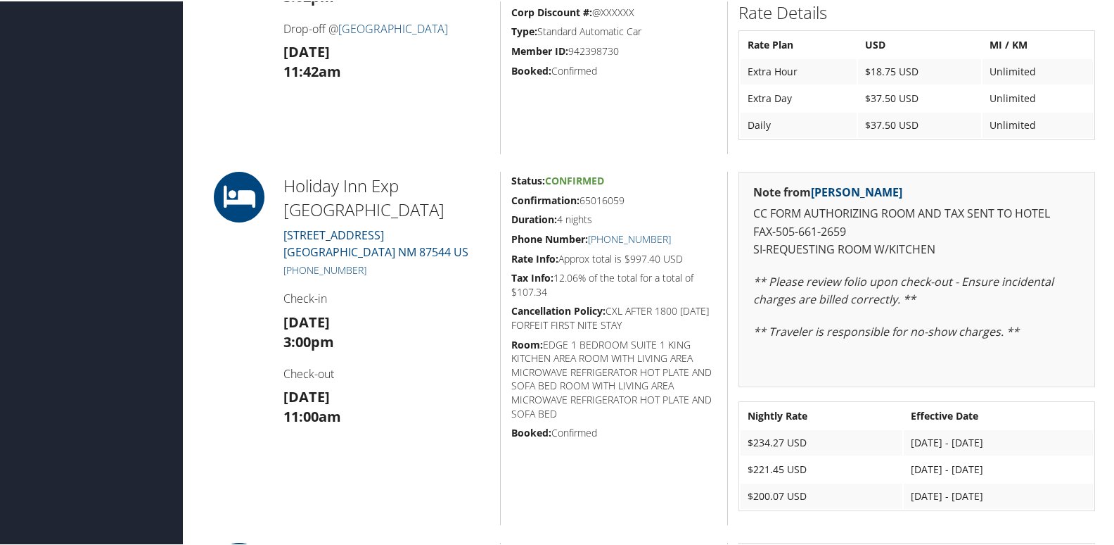
scroll to position [1055, 0]
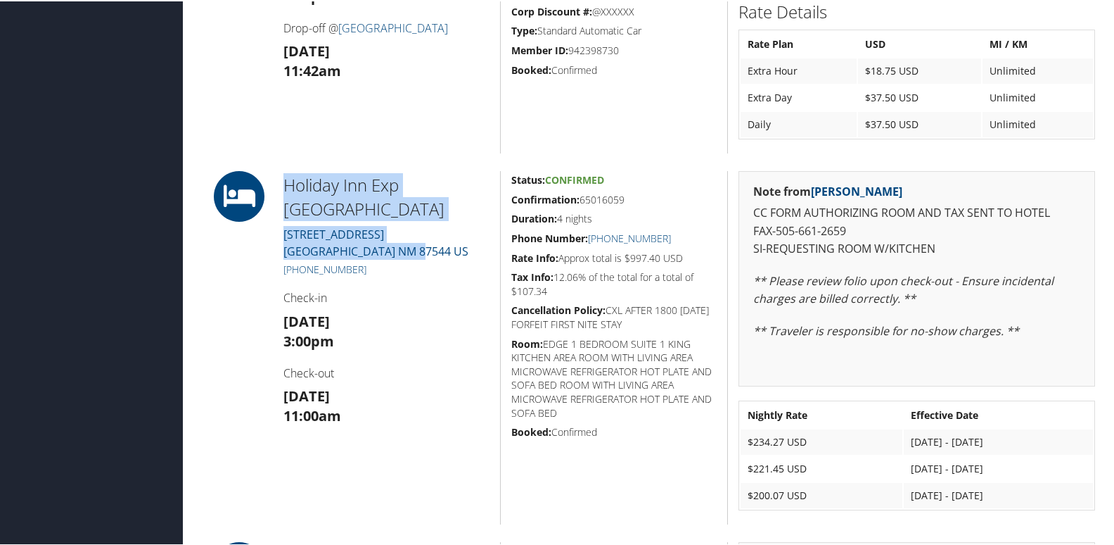
drag, startPoint x: 441, startPoint y: 245, endPoint x: 286, endPoint y: 177, distance: 168.9
click at [286, 177] on div "Holiday Inn Exp [GEOGRAPHIC_DATA] [STREET_ADDRESS] [PHONE_NUMBER] Check-in [DAT…" at bounding box center [386, 346] width 227 height 353
copy div "Holiday Inn Exp [GEOGRAPHIC_DATA] [STREET_ADDRESS]"
click at [471, 209] on h2 "Holiday Inn Exp [GEOGRAPHIC_DATA]" at bounding box center [387, 195] width 206 height 47
click at [471, 208] on h2 "Holiday Inn Exp [GEOGRAPHIC_DATA]" at bounding box center [387, 195] width 206 height 47
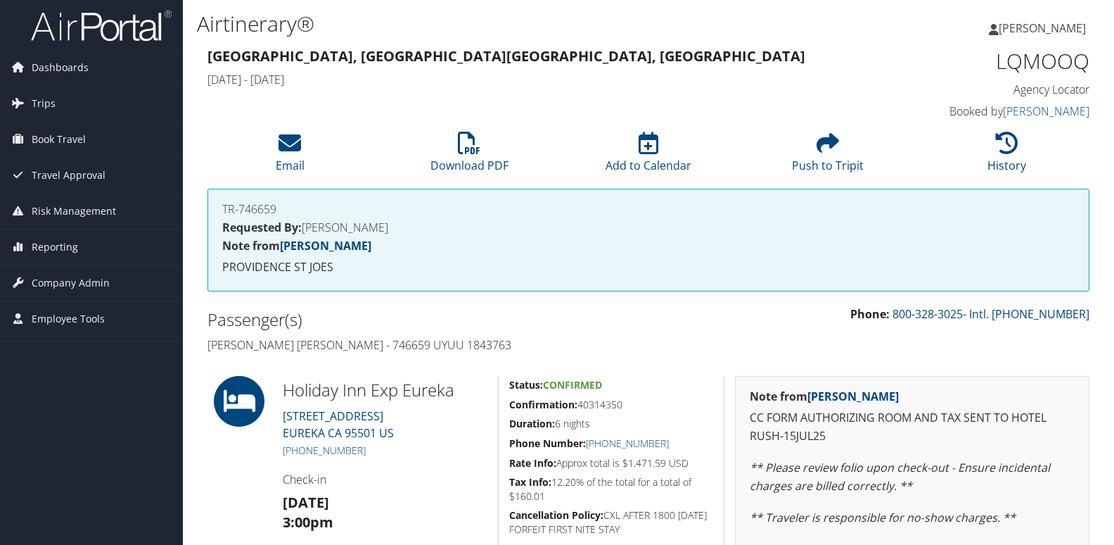
scroll to position [281, 0]
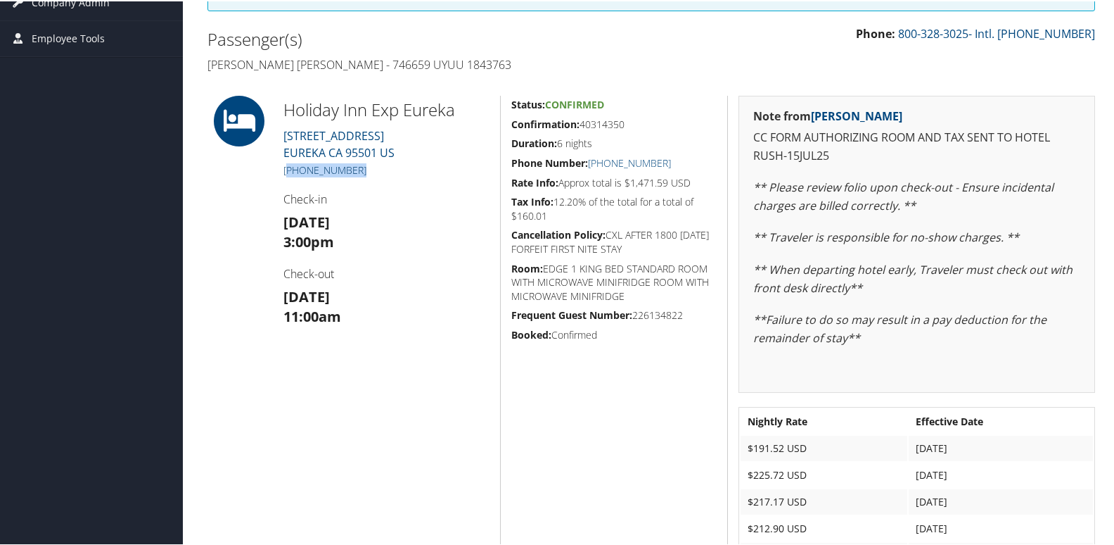
drag, startPoint x: 364, startPoint y: 169, endPoint x: 284, endPoint y: 163, distance: 79.7
click at [284, 163] on h5 "[PHONE_NUMBER]" at bounding box center [387, 169] width 206 height 14
copy link "707) 269-0682"
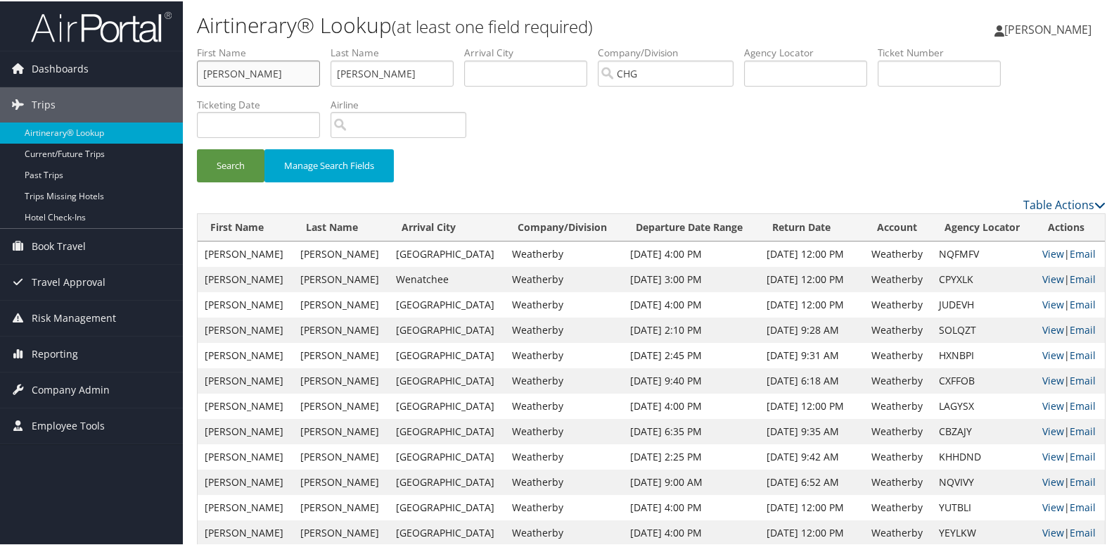
drag, startPoint x: 262, startPoint y: 69, endPoint x: 193, endPoint y: 65, distance: 69.7
click at [117, 52] on div "Dashboards AirPortal 360™ (Manager) My Travel Dashboard Trips Airtinerary® Look…" at bounding box center [560, 487] width 1120 height 974
paste input "[PERSON_NAME]"
drag, startPoint x: 239, startPoint y: 73, endPoint x: 53, endPoint y: 52, distance: 186.9
click at [53, 52] on div "Dashboards AirPortal 360™ (Manager) My Travel Dashboard Trips Airtinerary® Look…" at bounding box center [560, 487] width 1120 height 974
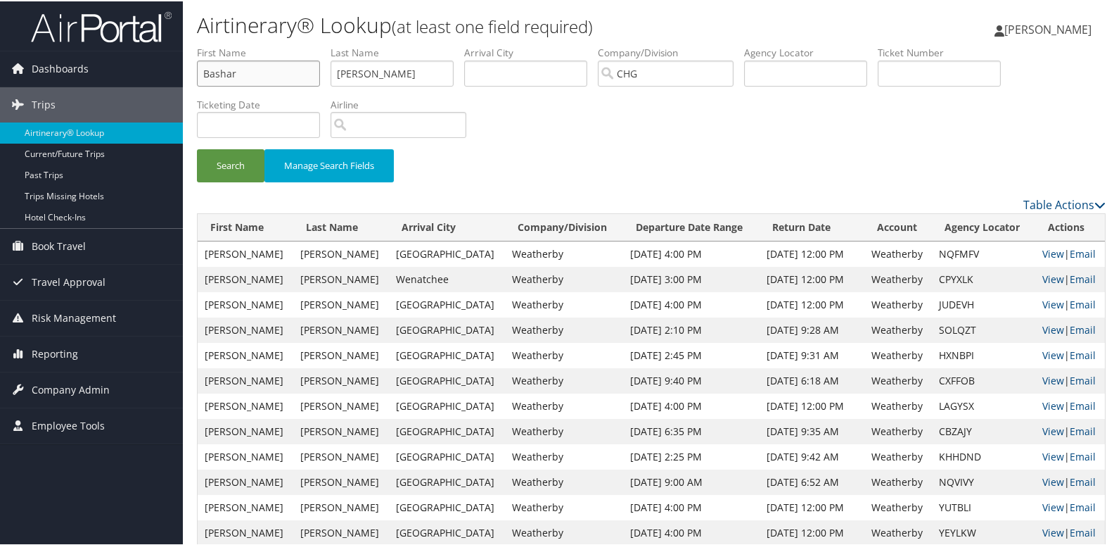
type input "Bashar"
drag, startPoint x: 383, startPoint y: 72, endPoint x: 281, endPoint y: 74, distance: 102.0
click at [281, 44] on ul "First Name [PERSON_NAME] Last Name [PERSON_NAME] Departure City Arrival City Co…" at bounding box center [651, 44] width 909 height 0
paste input "[PERSON_NAME],"
type input "[PERSON_NAME]"
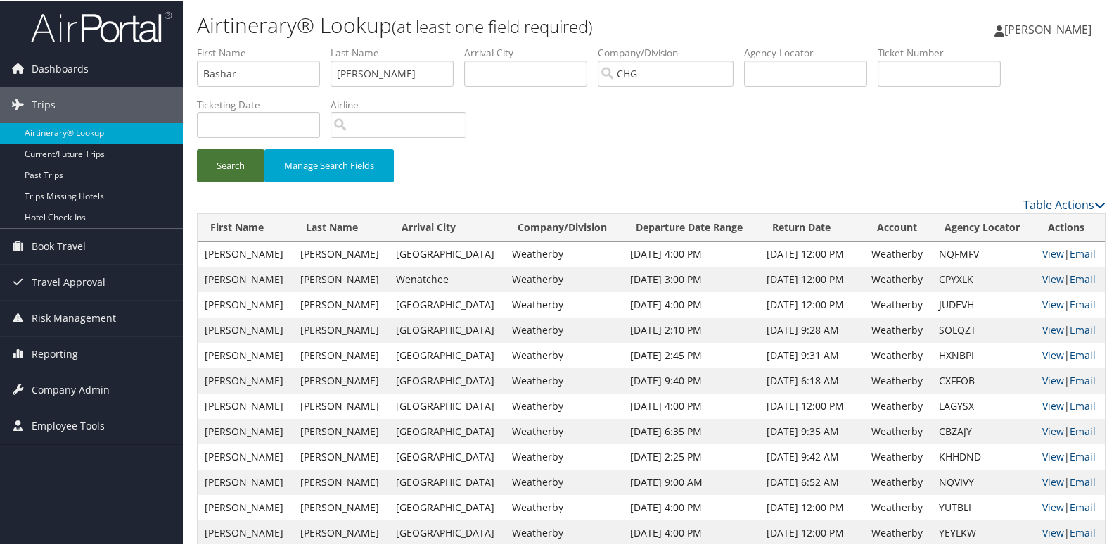
click at [221, 153] on button "Search" at bounding box center [231, 164] width 68 height 33
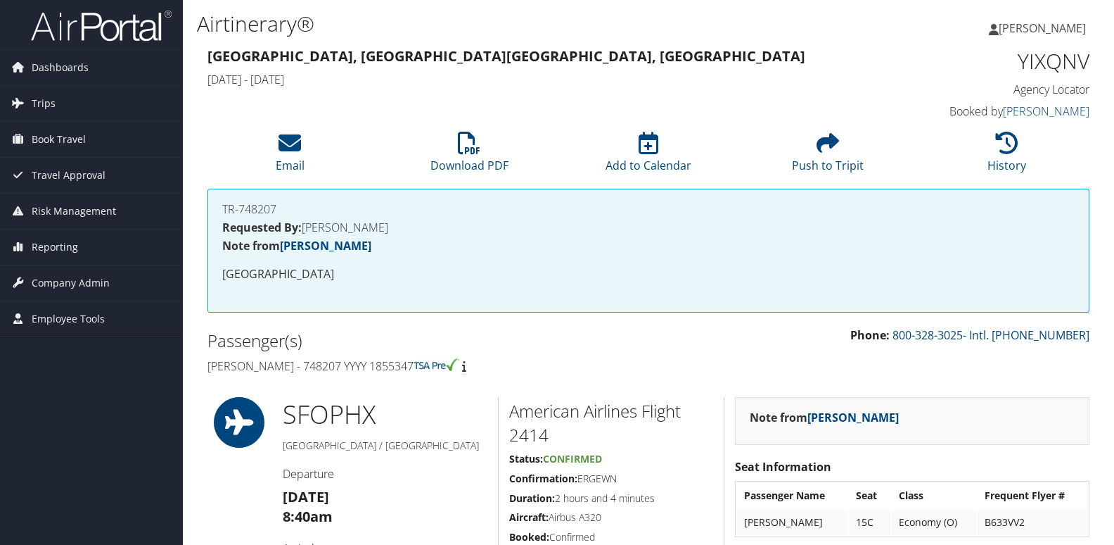
scroll to position [1055, 0]
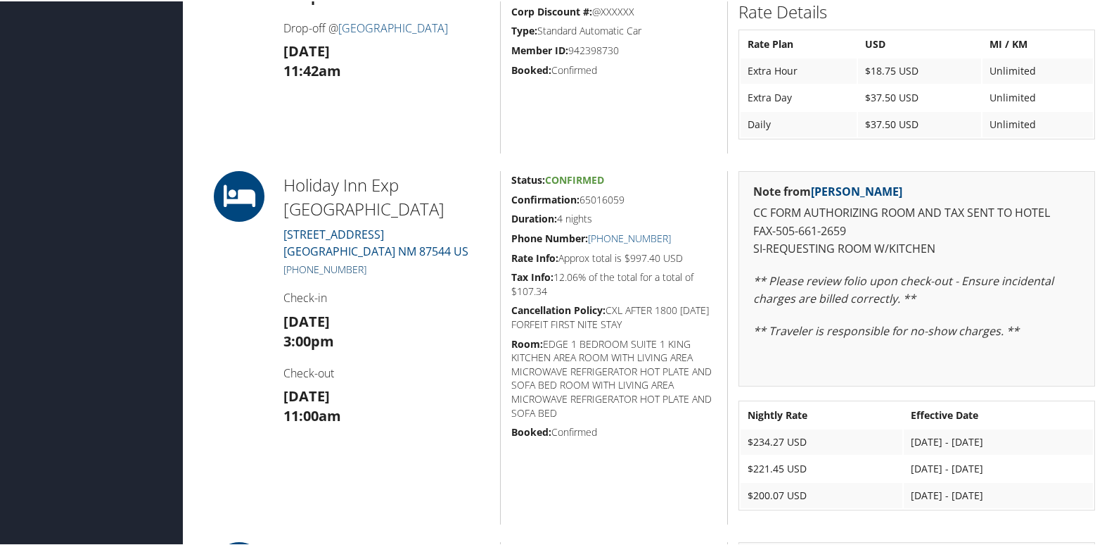
drag, startPoint x: 370, startPoint y: 272, endPoint x: 298, endPoint y: 274, distance: 71.8
click at [298, 274] on h5 "+1 (505) 661-2646" at bounding box center [387, 268] width 206 height 14
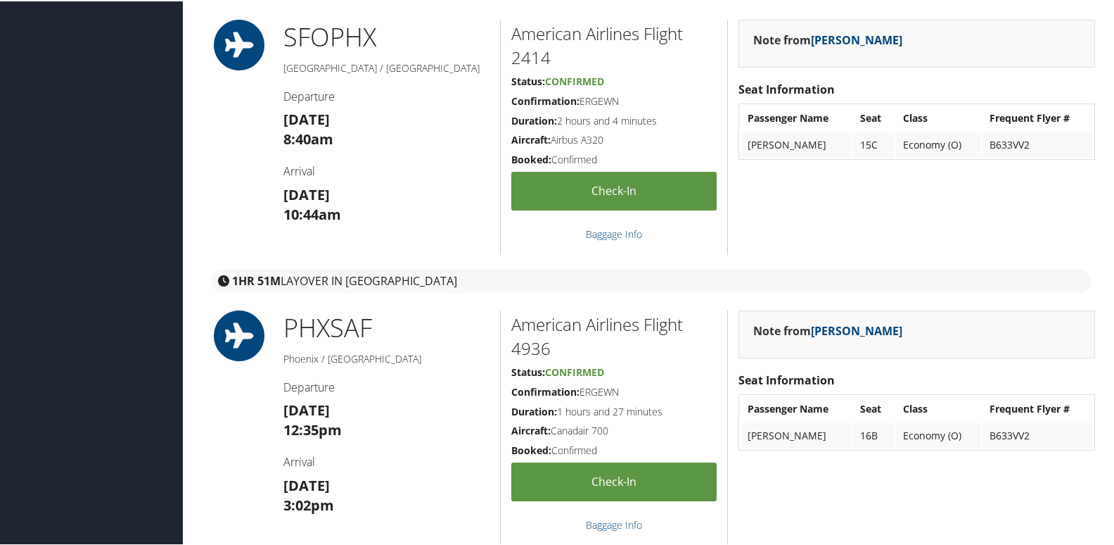
scroll to position [281, 0]
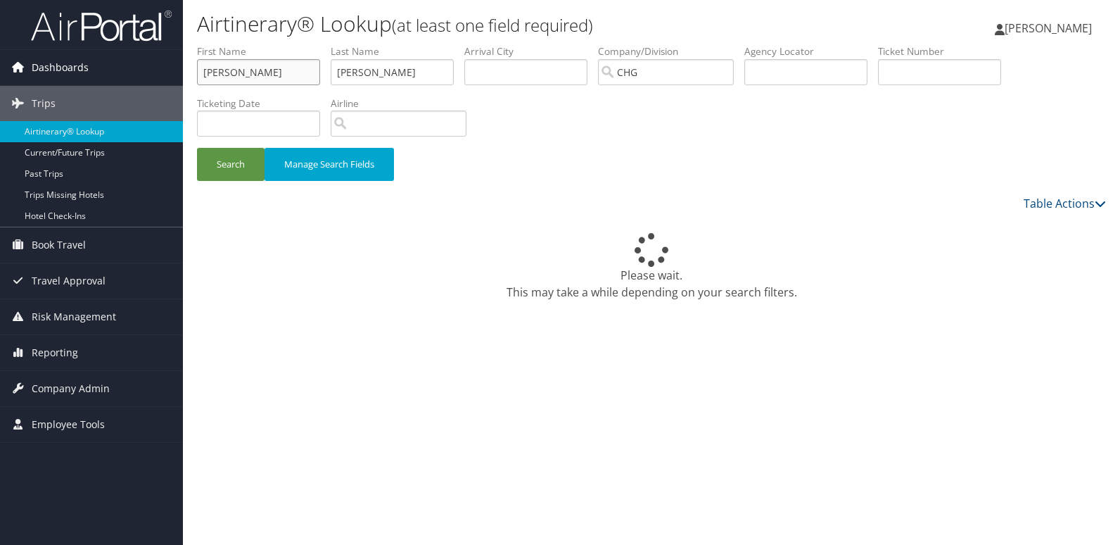
drag, startPoint x: 258, startPoint y: 68, endPoint x: 174, endPoint y: 66, distance: 84.4
click at [174, 68] on div "Dashboards AirPortal 360™ (Manager) My Travel Dashboard Trips Airtinerary® Look…" at bounding box center [560, 272] width 1120 height 545
paste input "[PERSON_NAME]"
drag, startPoint x: 231, startPoint y: 75, endPoint x: 136, endPoint y: 71, distance: 94.3
click at [136, 71] on div "Dashboards AirPortal 360™ (Manager) My Travel Dashboard Trips Airtinerary® Look…" at bounding box center [560, 272] width 1120 height 545
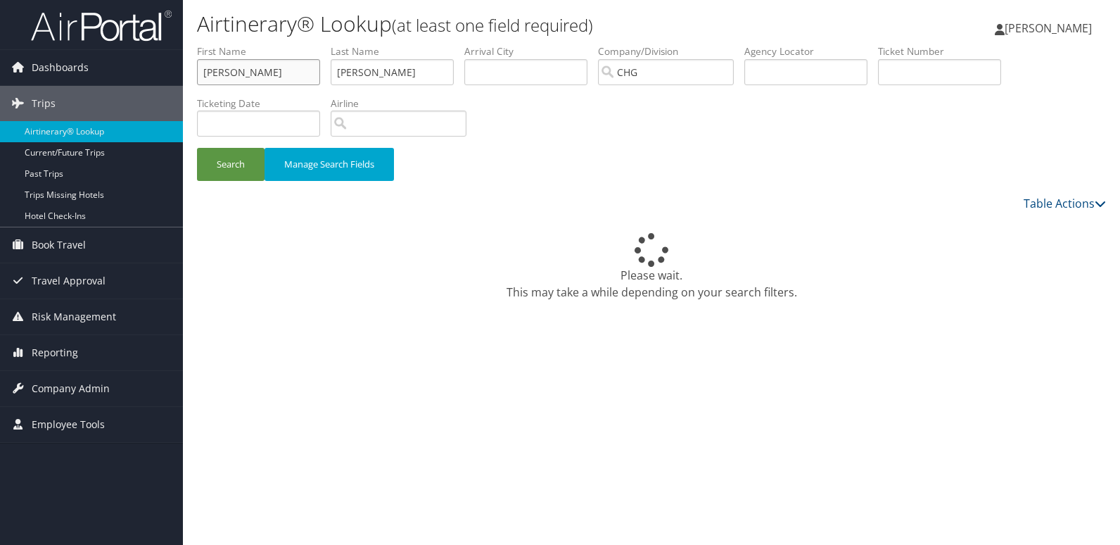
type input "[PERSON_NAME]"
drag, startPoint x: 410, startPoint y: 67, endPoint x: 415, endPoint y: 55, distance: 12.9
click at [265, 44] on ul "First Name [PERSON_NAME] Last Name [PERSON_NAME] Departure City Arrival City Co…" at bounding box center [651, 44] width 909 height 0
paste input "[PERSON_NAME]"
type input "[PERSON_NAME]"
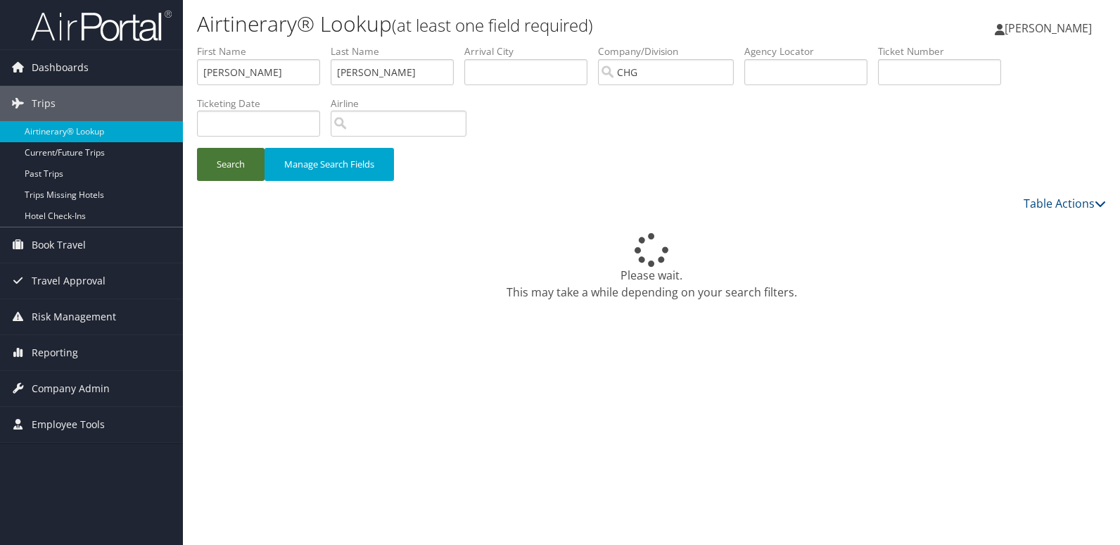
click at [246, 179] on button "Search" at bounding box center [231, 164] width 68 height 33
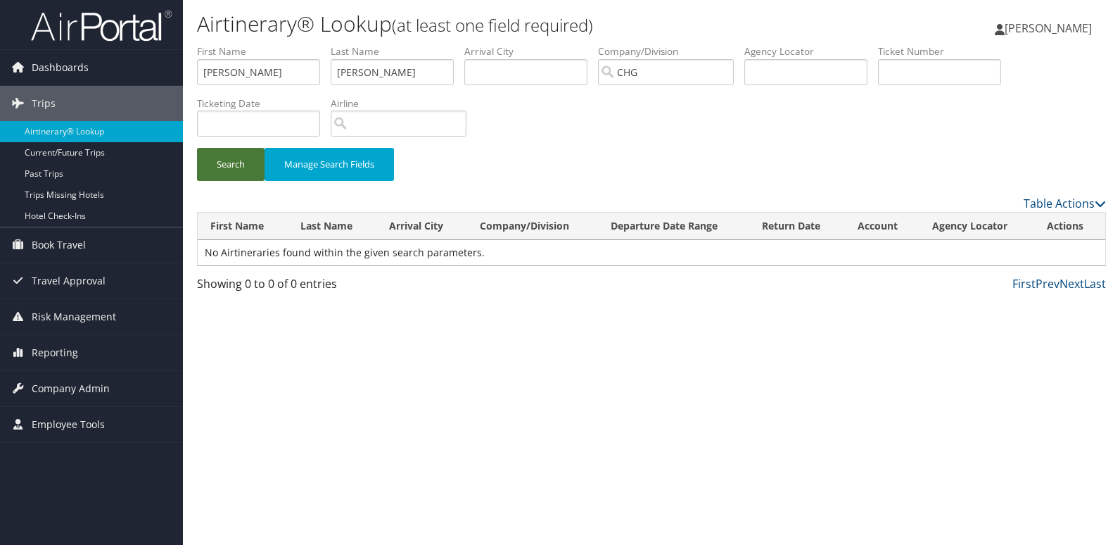
click at [243, 173] on button "Search" at bounding box center [231, 164] width 68 height 33
drag, startPoint x: 280, startPoint y: 68, endPoint x: 129, endPoint y: 63, distance: 151.4
click at [129, 63] on div "Dashboards AirPortal 360™ (Manager) My Travel Dashboard Trips Airtinerary® Look…" at bounding box center [560, 272] width 1120 height 545
drag, startPoint x: 388, startPoint y: 71, endPoint x: 186, endPoint y: 49, distance: 203.1
click at [197, 49] on form "First Name Last Name Justin Departure City Arrival City Company/Division CHG Ai…" at bounding box center [651, 119] width 909 height 151
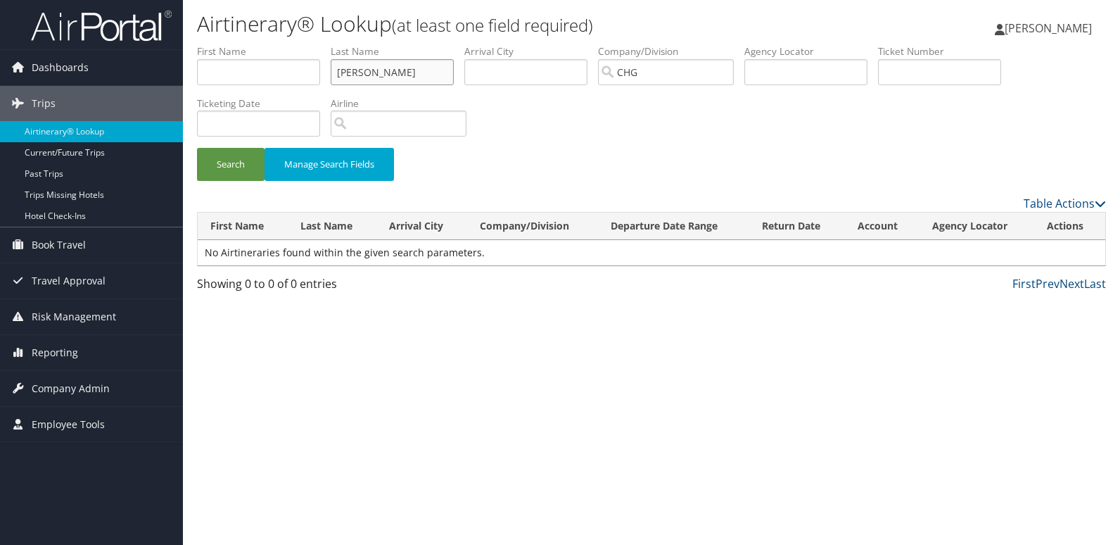
paste input "Lohmeier"
type input "Lohmeier"
click at [215, 63] on input "text" at bounding box center [258, 72] width 123 height 26
paste input "Lohmeier"
drag, startPoint x: 260, startPoint y: 71, endPoint x: 9, endPoint y: 42, distance: 252.2
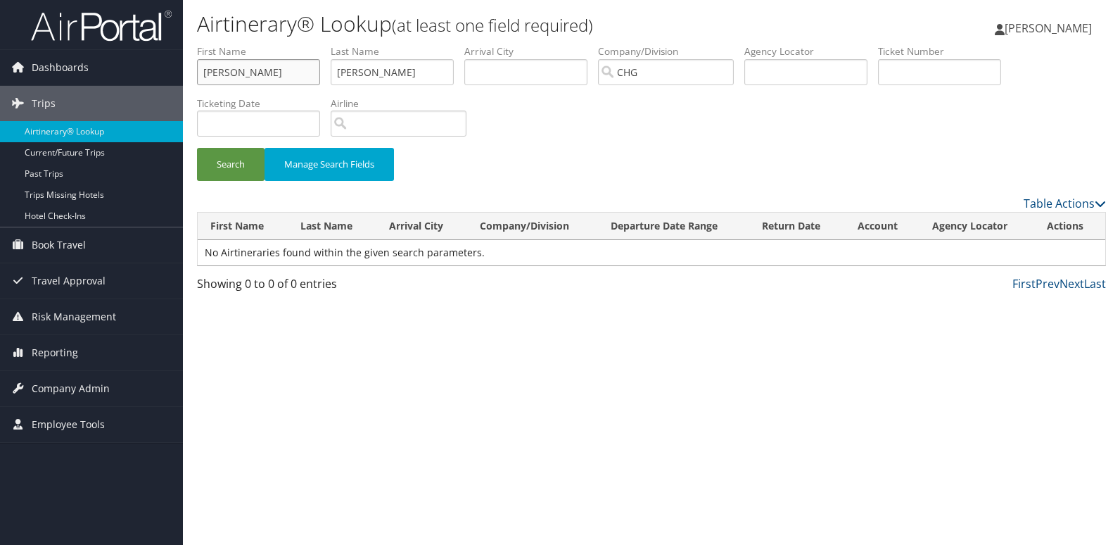
click at [9, 42] on div "Dashboards AirPortal 360™ (Manager) My Travel Dashboard Trips Airtinerary® Look…" at bounding box center [560, 272] width 1120 height 545
drag, startPoint x: 262, startPoint y: 66, endPoint x: 274, endPoint y: 73, distance: 14.5
click at [262, 66] on input "Lohmeier" at bounding box center [258, 72] width 123 height 26
paste input "Justin"
type input "Justin"
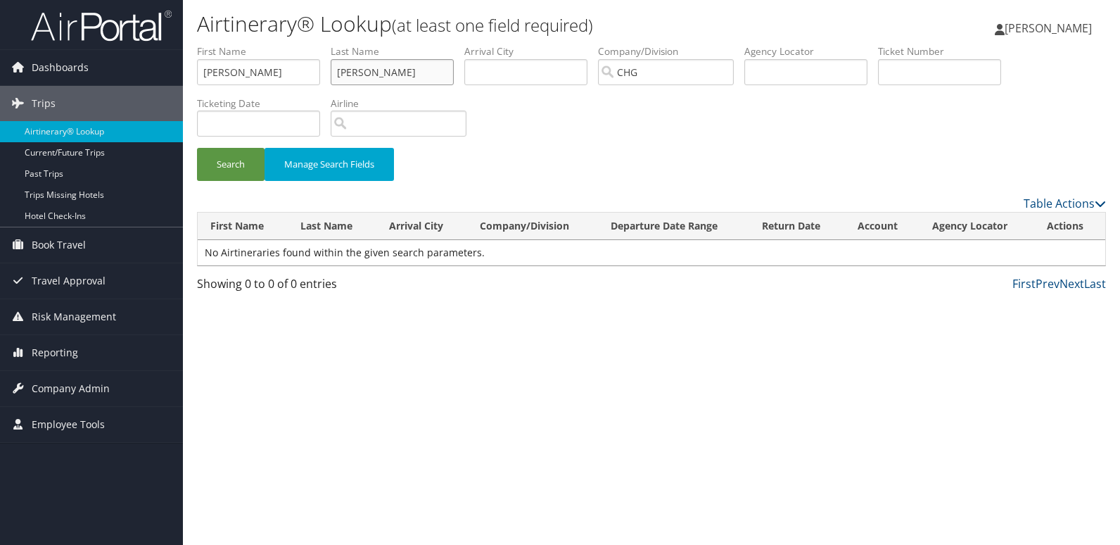
click at [453, 74] on input "Lohmeier" at bounding box center [392, 72] width 123 height 26
type input "LohmeieR"
click at [226, 164] on button "Search" at bounding box center [231, 164] width 68 height 33
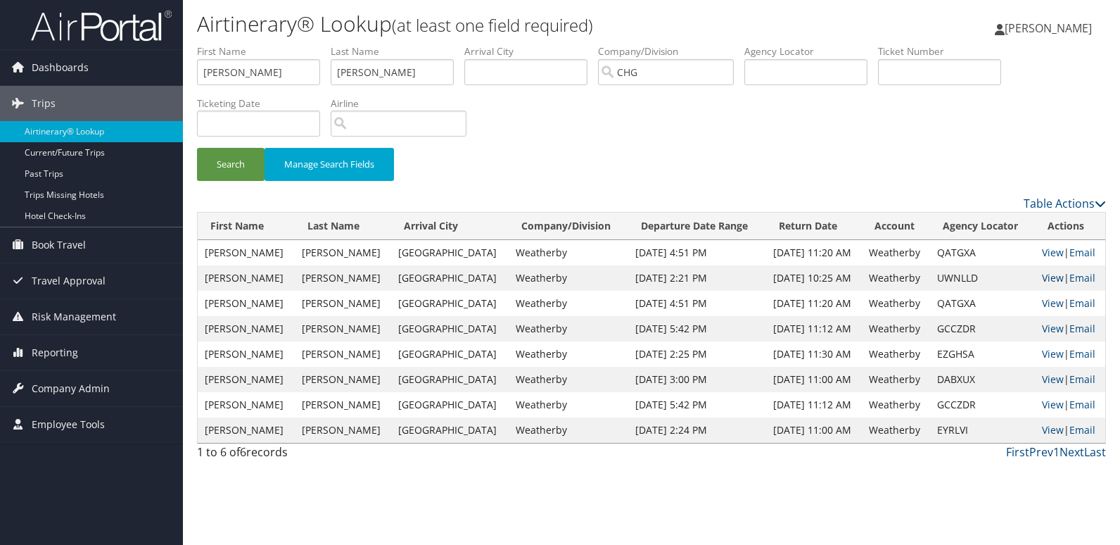
click at [1043, 281] on link "View" at bounding box center [1053, 277] width 22 height 13
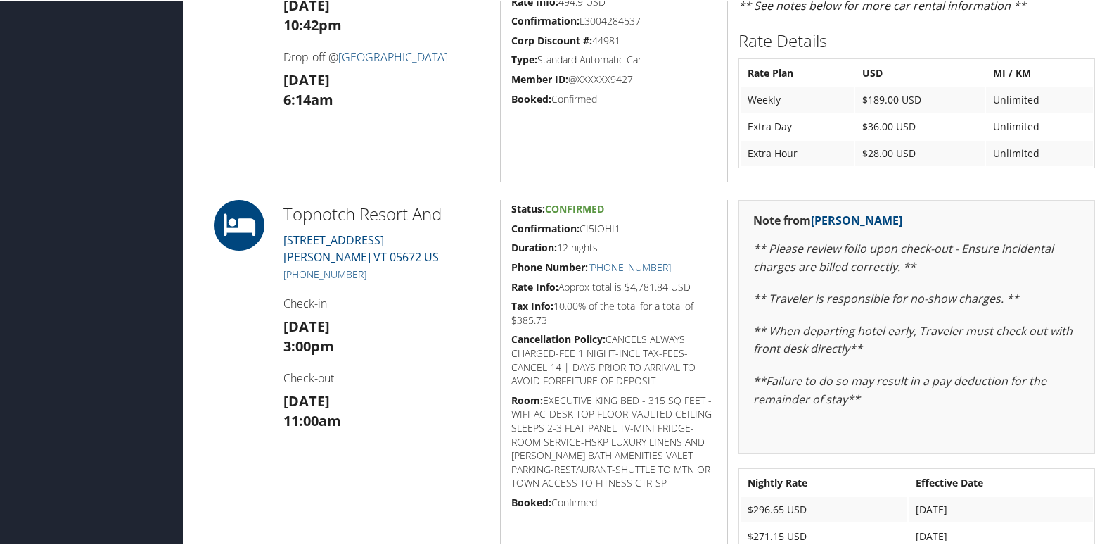
scroll to position [985, 0]
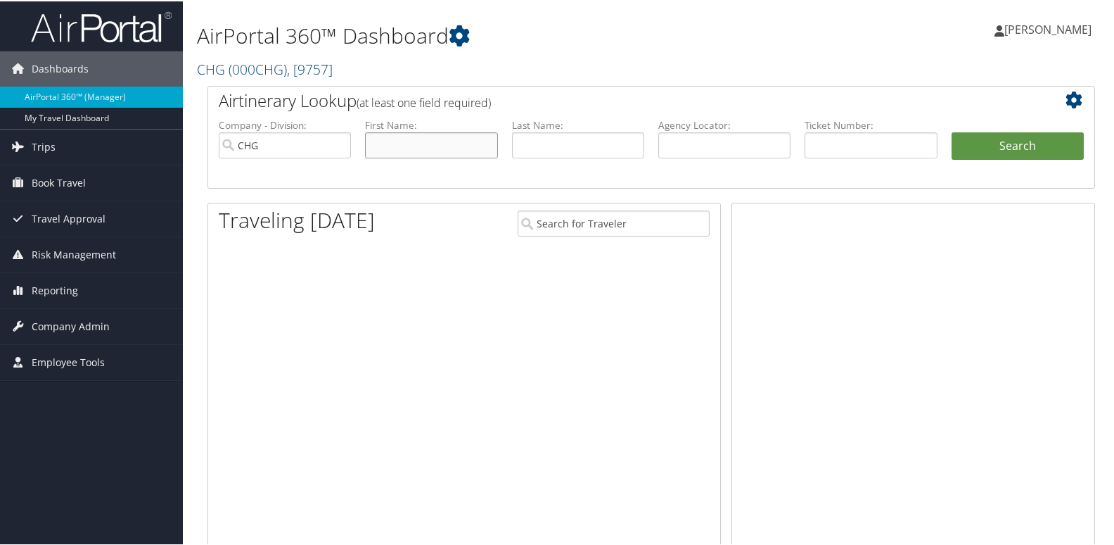
click at [365, 143] on input "text" at bounding box center [431, 144] width 132 height 26
paste input "[PERSON_NAME]"
drag, startPoint x: 405, startPoint y: 139, endPoint x: 189, endPoint y: 125, distance: 217.1
click at [189, 125] on div "AirPortal 360™ Dashboard CHG ( 000CHG ) , [ 9757 ] CHG CompHealth Weatherby CHG…" at bounding box center [651, 458] width 937 height 917
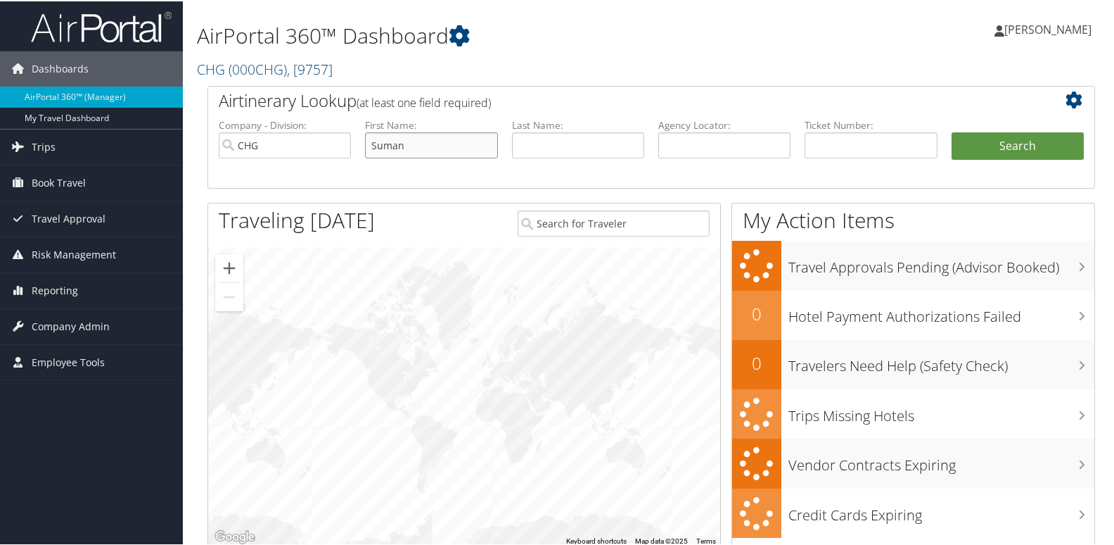
type input "Suman"
click at [550, 137] on input "text" at bounding box center [578, 144] width 132 height 26
paste input "Ravuri,"
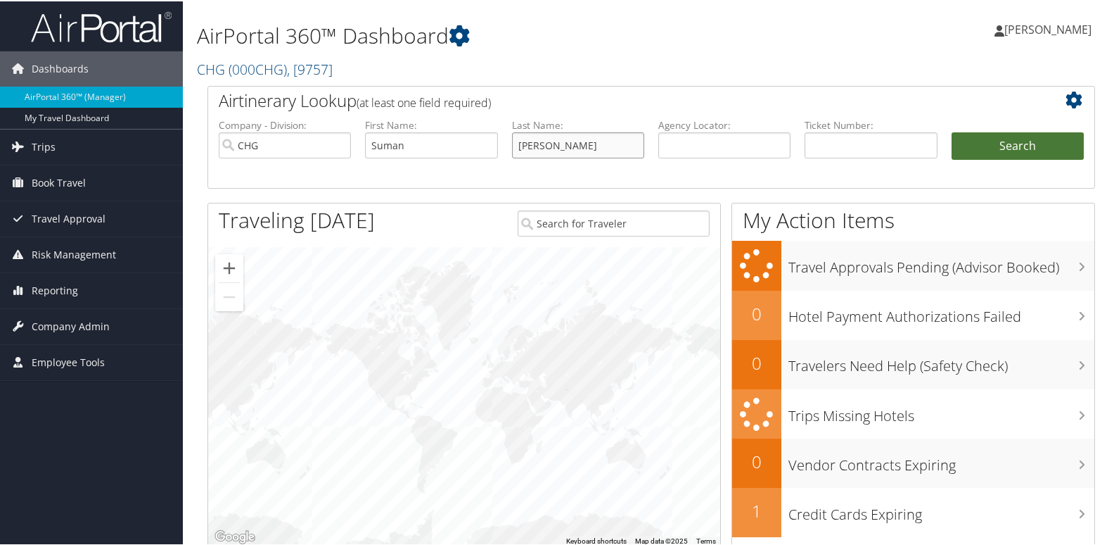
type input "[PERSON_NAME]"
click at [962, 139] on button "Search" at bounding box center [1018, 145] width 132 height 28
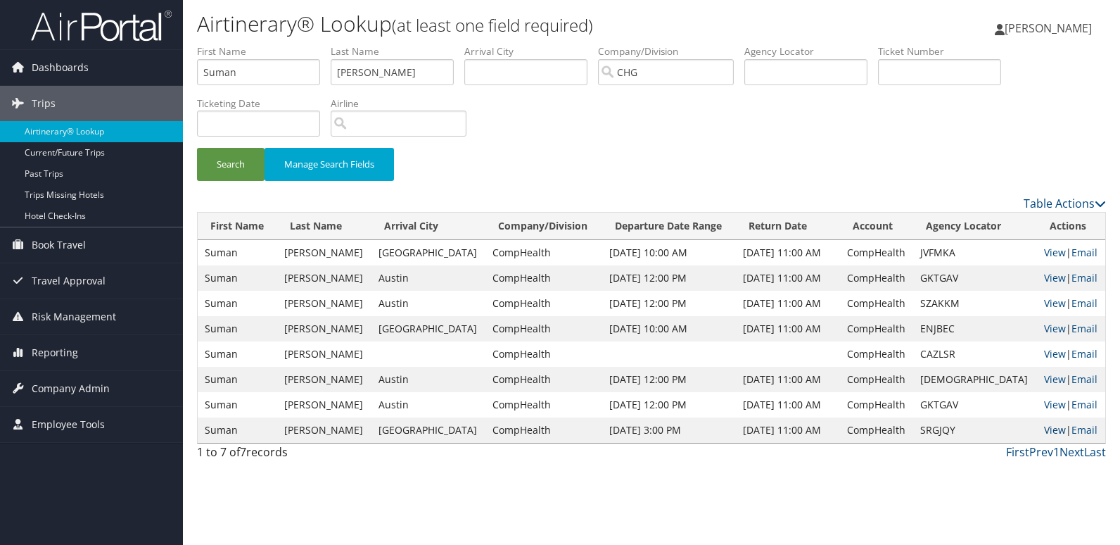
click at [1044, 431] on link "View" at bounding box center [1055, 429] width 22 height 13
click at [1051, 326] on link "View" at bounding box center [1055, 327] width 22 height 13
click at [1044, 279] on link "View" at bounding box center [1055, 277] width 22 height 13
drag, startPoint x: 242, startPoint y: 73, endPoint x: 196, endPoint y: 63, distance: 46.8
click at [183, 63] on div "Airtinerary® Lookup (at least one field required) Luke Perry Luke Perry My Sett…" at bounding box center [651, 272] width 937 height 545
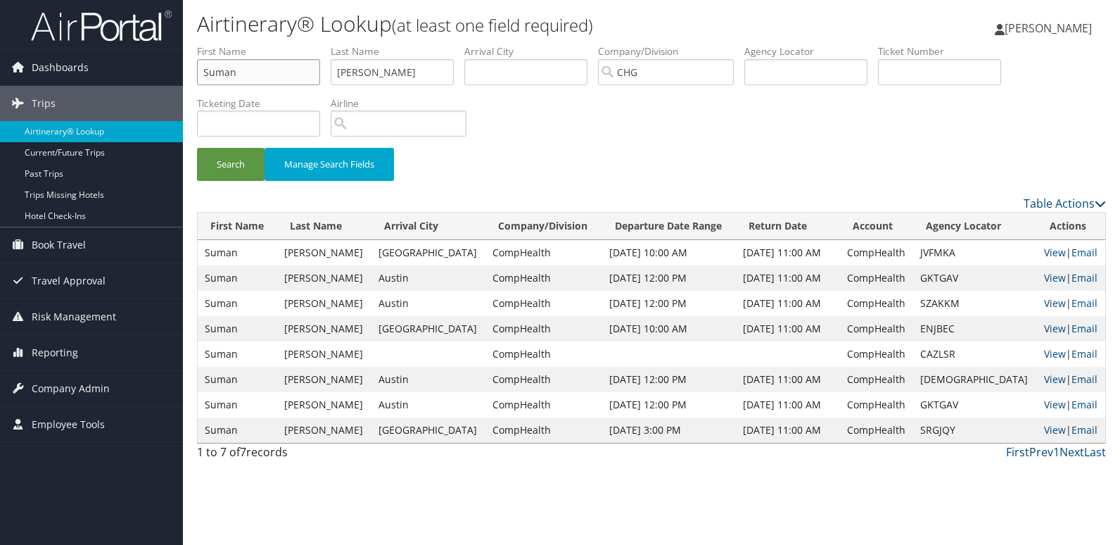
paste input "Justin Lohmeier"
drag, startPoint x: 231, startPoint y: 74, endPoint x: 290, endPoint y: 84, distance: 59.3
click at [290, 84] on input "Justin Lohmeier" at bounding box center [258, 72] width 123 height 26
type input "Justin"
drag, startPoint x: 376, startPoint y: 76, endPoint x: 307, endPoint y: 49, distance: 74.9
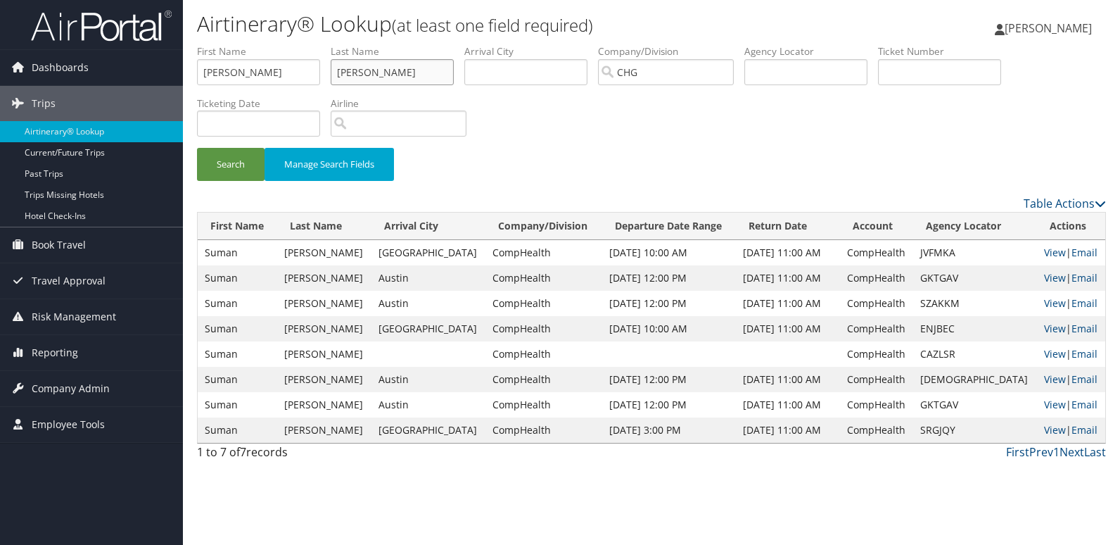
click at [307, 44] on ul "First Name Justin Last Name Ravuri Departure City Arrival City Company/Division…" at bounding box center [651, 44] width 909 height 0
paste input "Lohmeier"
type input "Lohmeier"
click at [239, 170] on button "Search" at bounding box center [231, 164] width 68 height 33
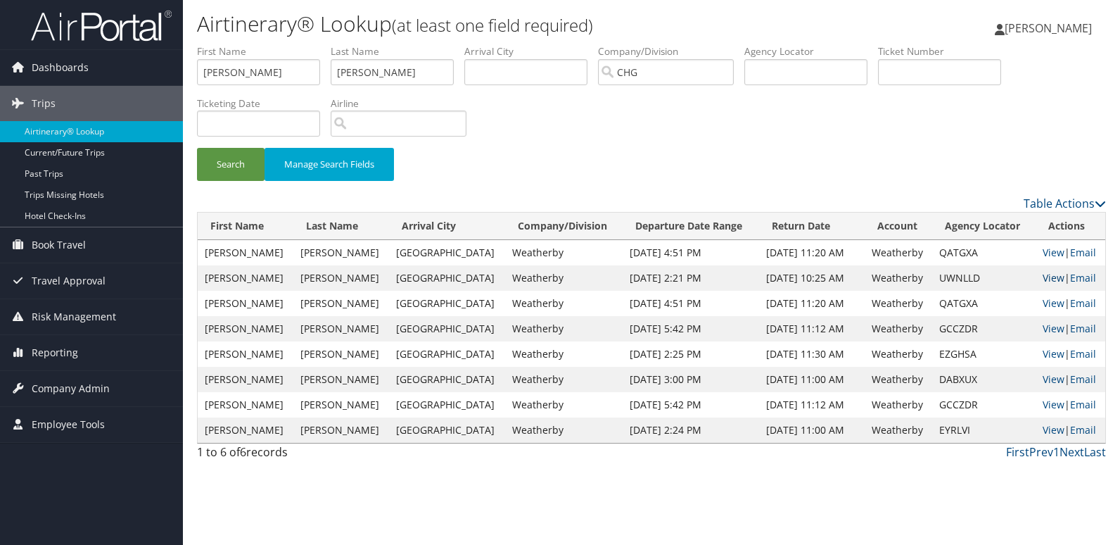
click at [1043, 276] on link "View" at bounding box center [1054, 277] width 22 height 13
drag, startPoint x: 251, startPoint y: 63, endPoint x: 122, endPoint y: 30, distance: 133.6
click at [121, 30] on div "Dashboards AirPortal 360™ (Manager) My Travel Dashboard Trips Airtinerary® Look…" at bounding box center [560, 272] width 1120 height 545
paste input "Westrol, Robert"
drag, startPoint x: 246, startPoint y: 70, endPoint x: 45, endPoint y: 51, distance: 201.5
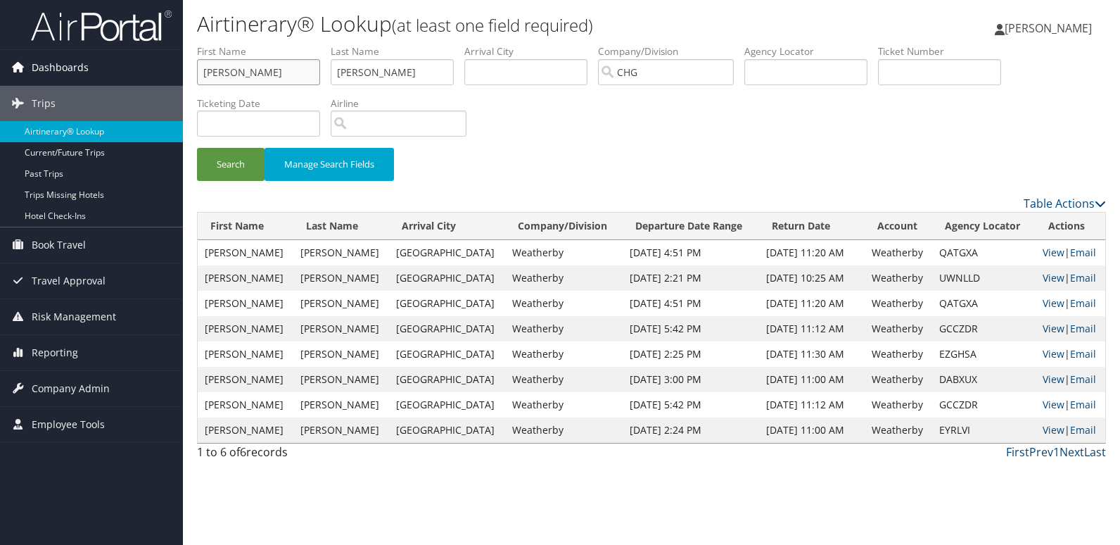
click at [45, 51] on div "Dashboards AirPortal 360™ (Manager) My Travel Dashboard Trips Airtinerary® Look…" at bounding box center [560, 272] width 1120 height 545
type input "[PERSON_NAME]"
drag, startPoint x: 419, startPoint y: 82, endPoint x: 155, endPoint y: 39, distance: 267.3
click at [126, 43] on div "Dashboards AirPortal 360™ (Manager) My Travel Dashboard Trips Airtinerary® Look…" at bounding box center [560, 272] width 1120 height 545
paste input "Westrol,"
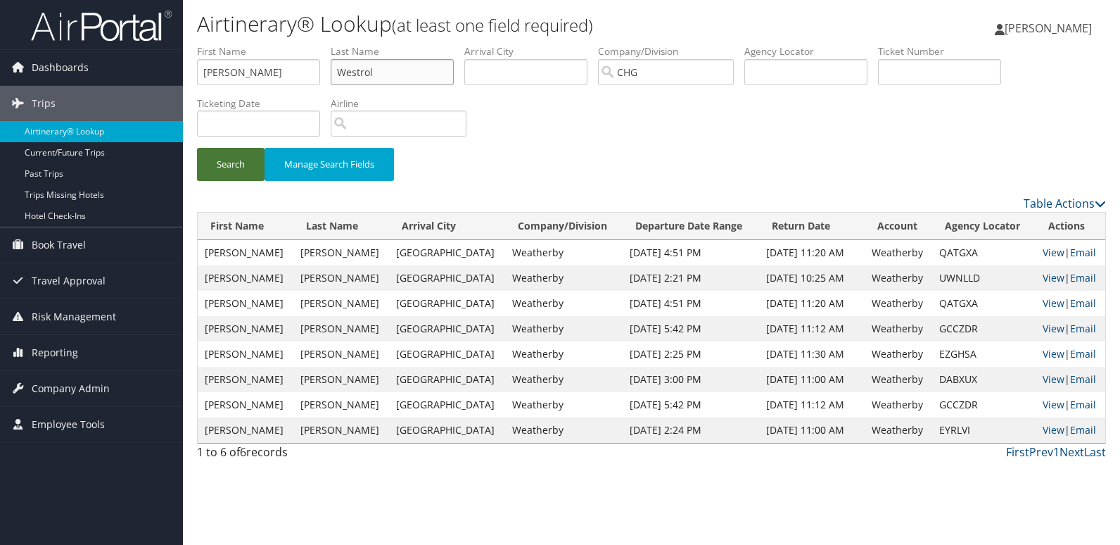
type input "Westrol"
click at [236, 174] on button "Search" at bounding box center [231, 164] width 68 height 33
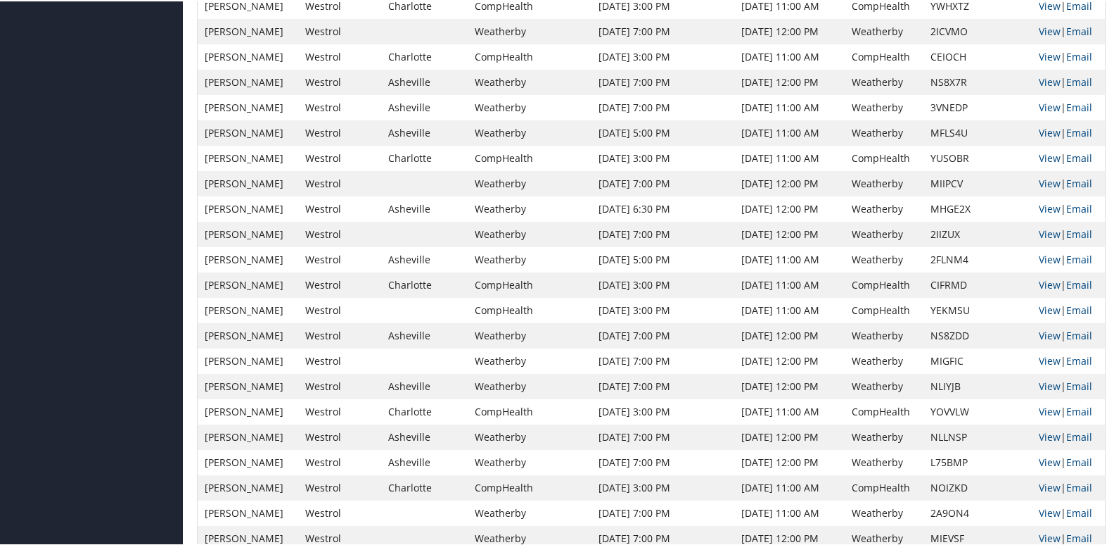
scroll to position [774, 0]
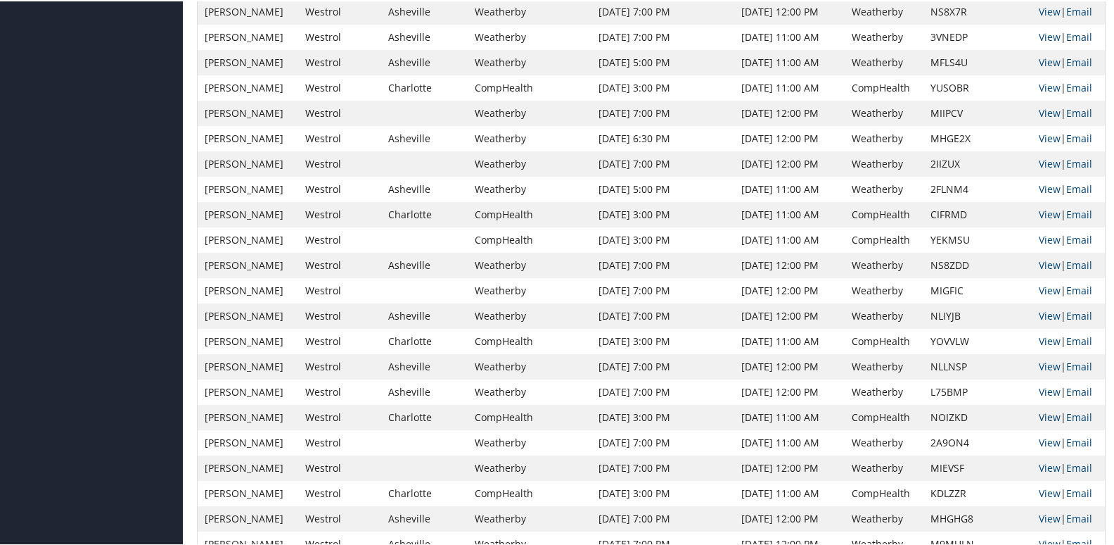
click at [1039, 411] on link "View" at bounding box center [1050, 415] width 22 height 13
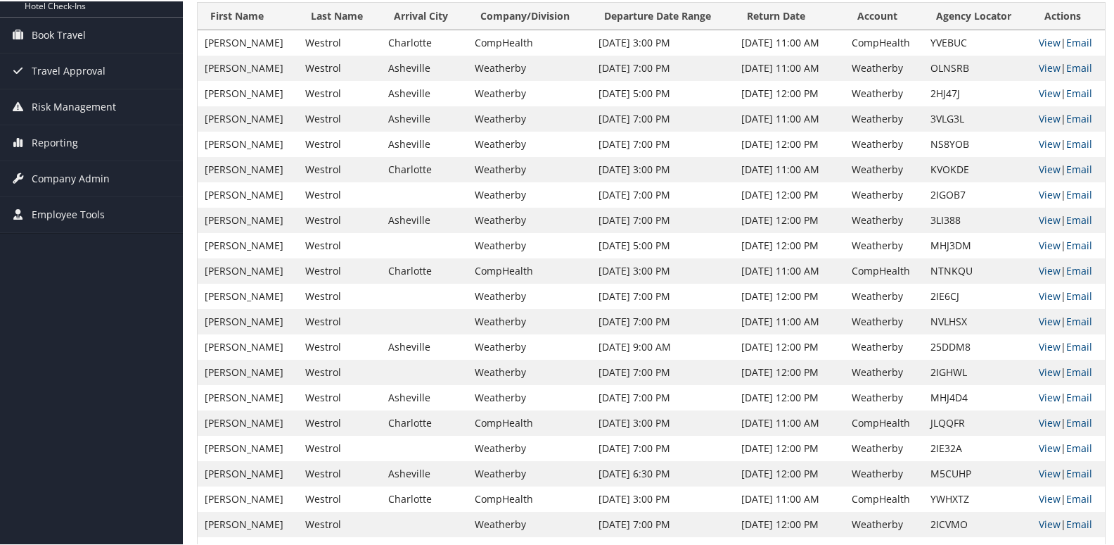
scroll to position [0, 0]
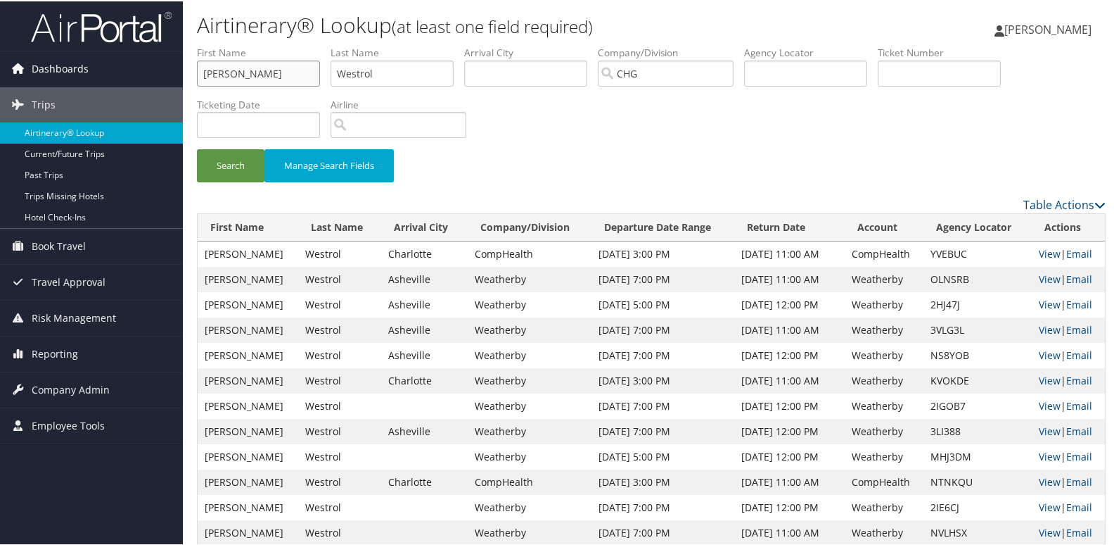
drag, startPoint x: 241, startPoint y: 69, endPoint x: 164, endPoint y: 59, distance: 78.0
paste input "Talug, Can"
drag, startPoint x: 232, startPoint y: 73, endPoint x: 154, endPoint y: 73, distance: 78.1
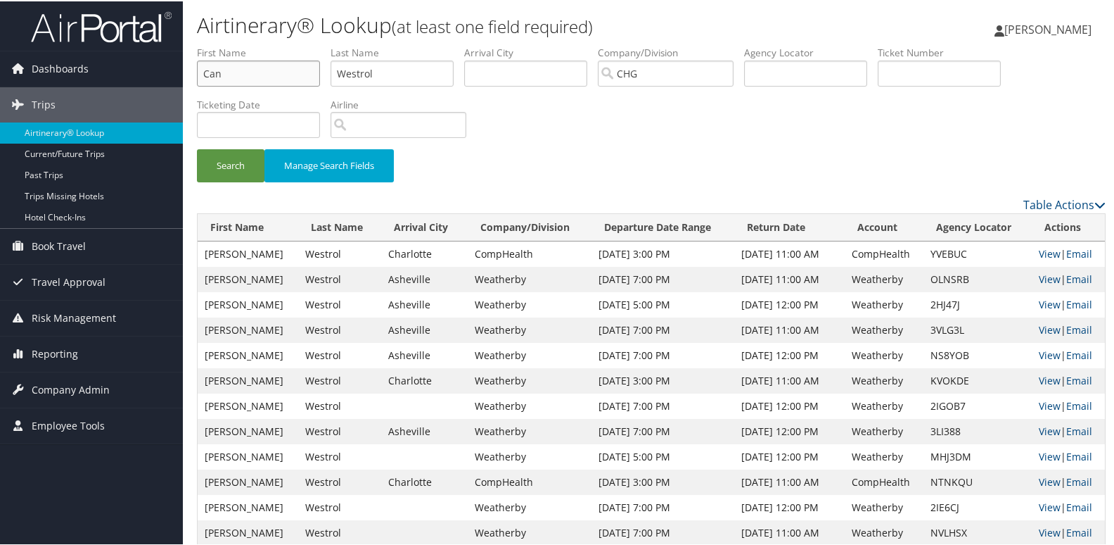
type input "Can"
drag, startPoint x: 422, startPoint y: 72, endPoint x: 307, endPoint y: 64, distance: 115.0
click at [307, 44] on ul "First Name Can Last Name Westrol Departure City Arrival City Company/Division C…" at bounding box center [651, 44] width 909 height 0
paste input "Talug,"
type input "Talug"
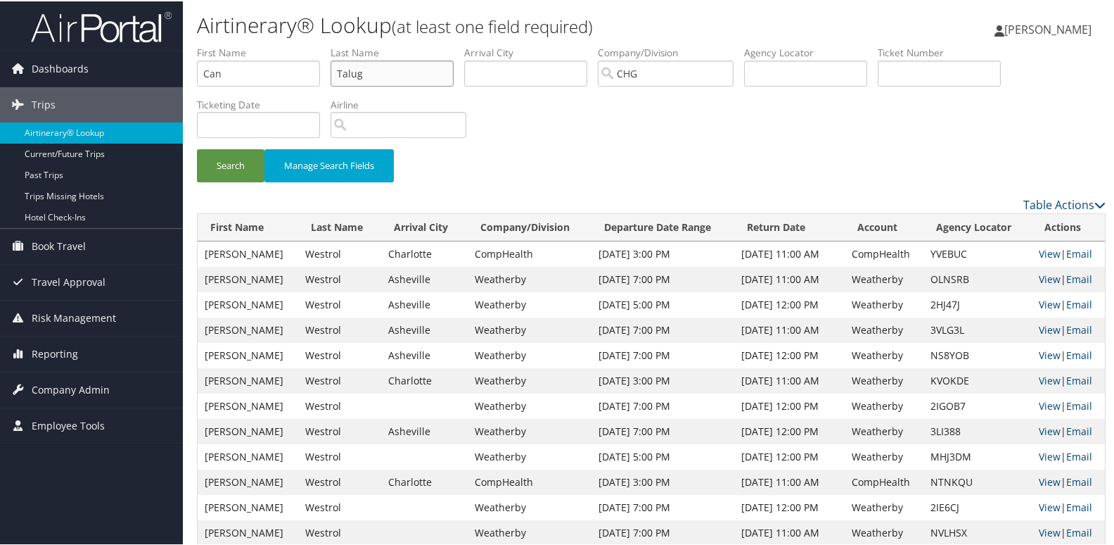
click at [197, 148] on button "Search" at bounding box center [231, 164] width 68 height 33
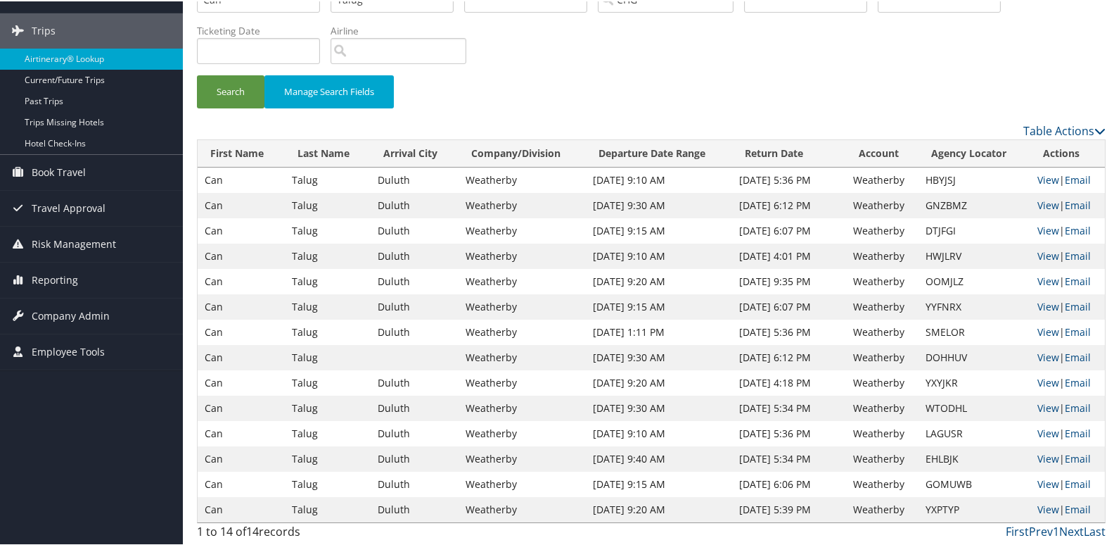
scroll to position [75, 0]
click at [1038, 278] on link "View" at bounding box center [1049, 278] width 22 height 13
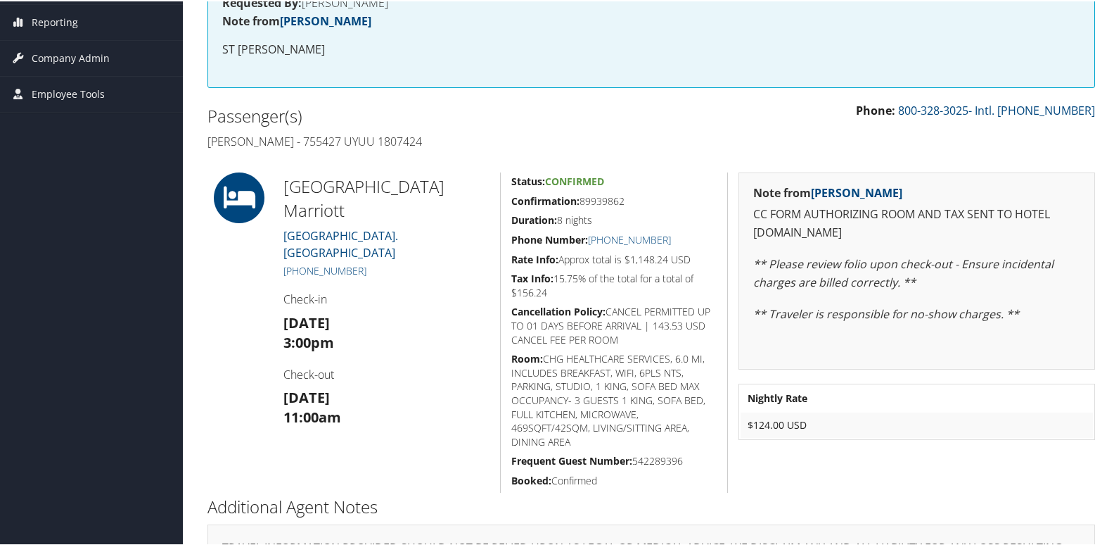
scroll to position [281, 0]
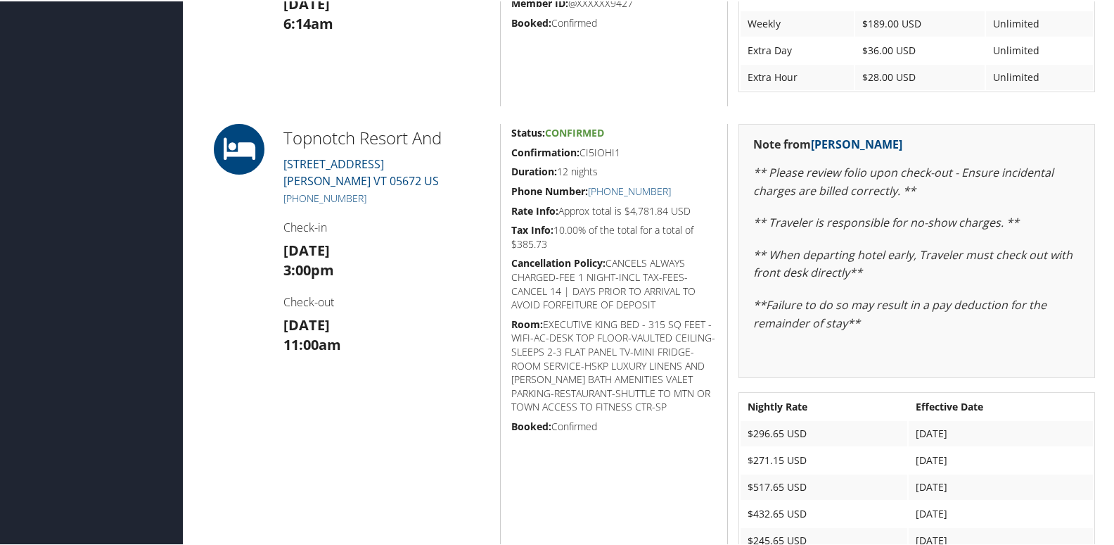
scroll to position [1055, 0]
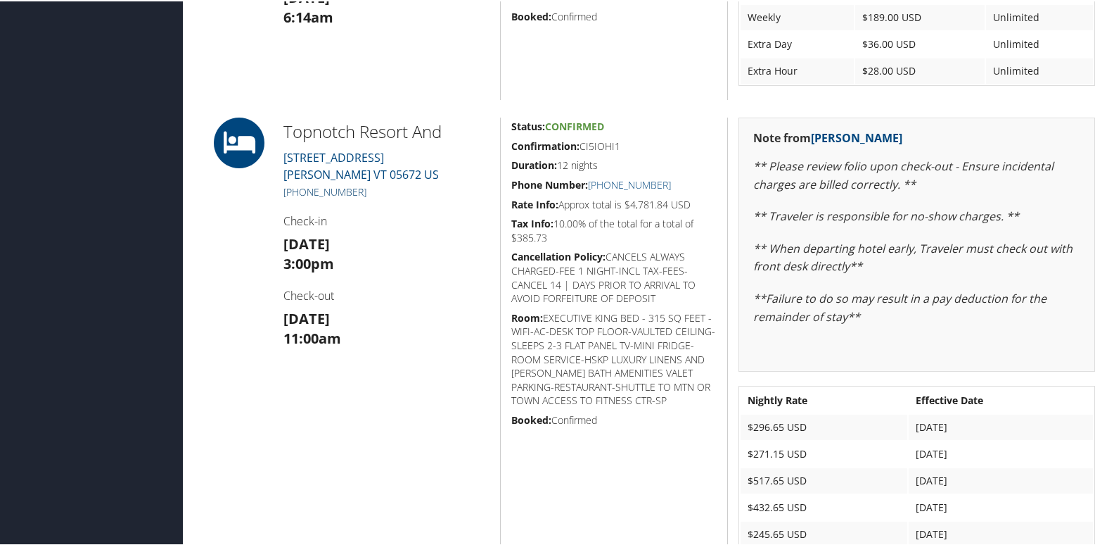
drag, startPoint x: 367, startPoint y: 190, endPoint x: 293, endPoint y: 187, distance: 73.9
click at [293, 187] on h5 "+1 (800) 451-8686" at bounding box center [387, 191] width 206 height 14
drag, startPoint x: 293, startPoint y: 187, endPoint x: 462, endPoint y: 217, distance: 172.1
click at [472, 219] on h4 "Check-in" at bounding box center [387, 219] width 206 height 15
drag, startPoint x: 371, startPoint y: 186, endPoint x: 300, endPoint y: 193, distance: 71.4
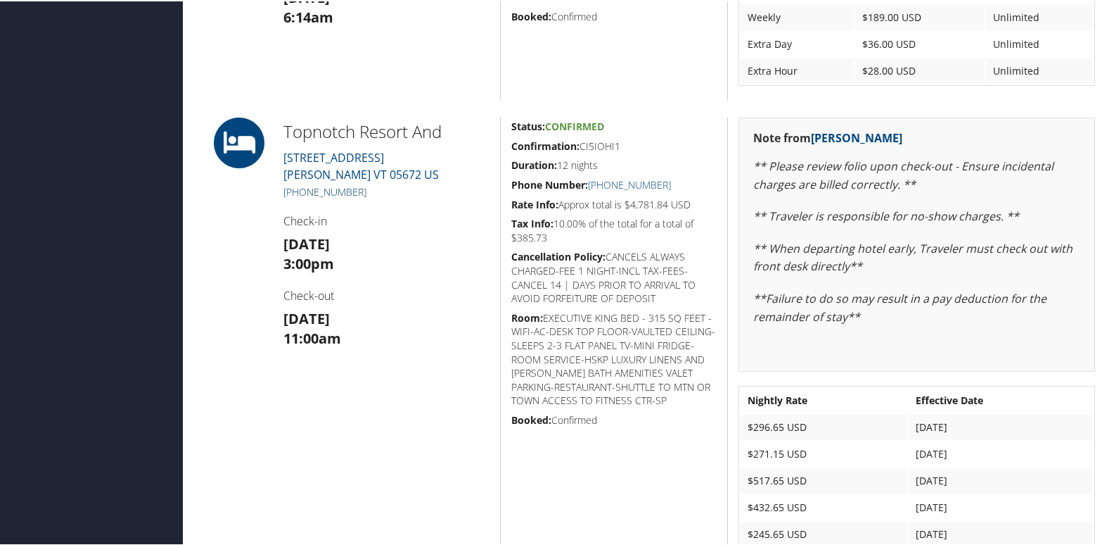
click at [300, 193] on h5 "+1 (800) 451-8686" at bounding box center [387, 191] width 206 height 14
copy link "800) 451-8686"
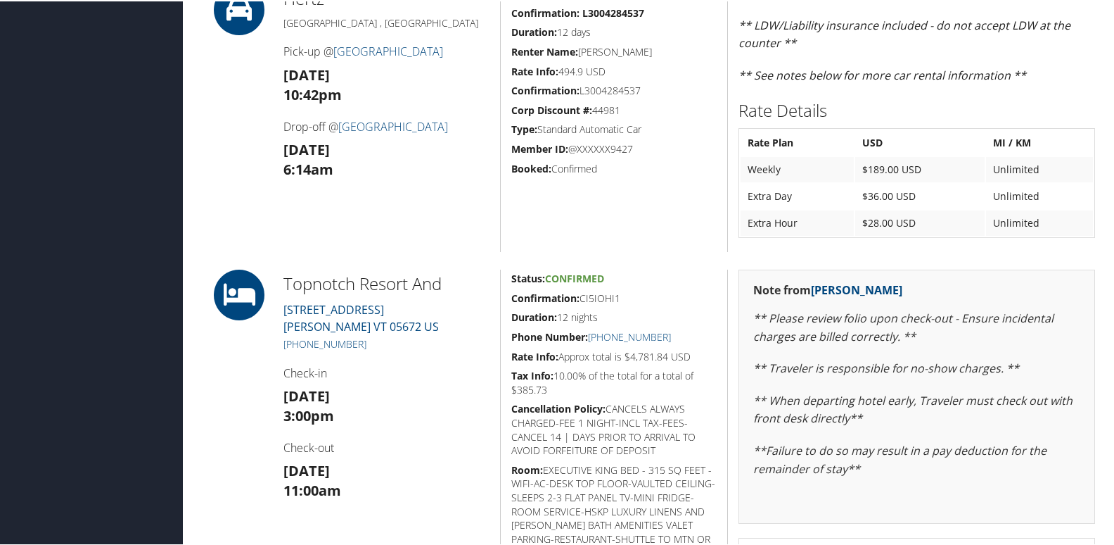
scroll to position [1126, 0]
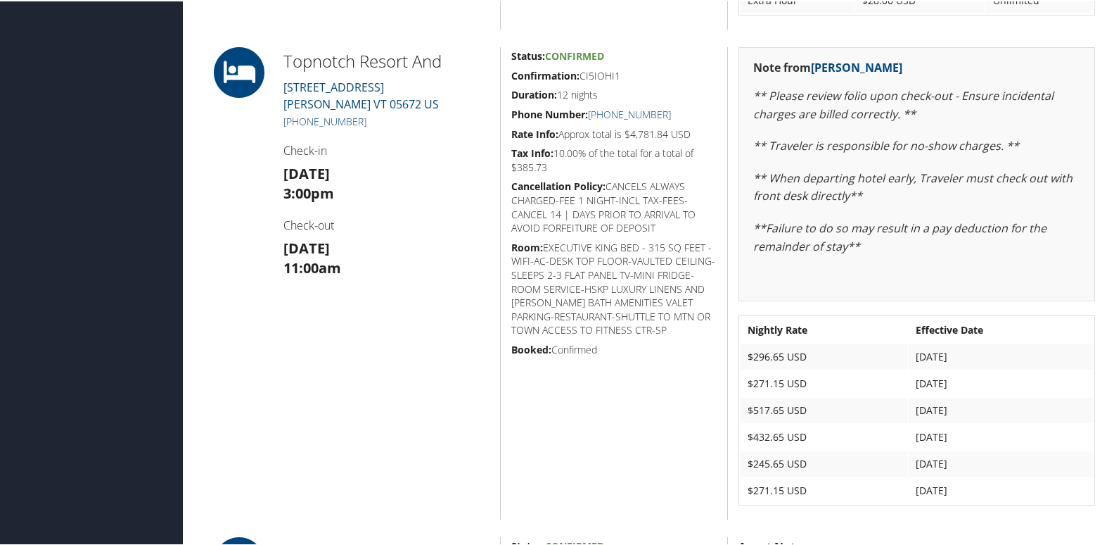
copy link "800) 451-8686"
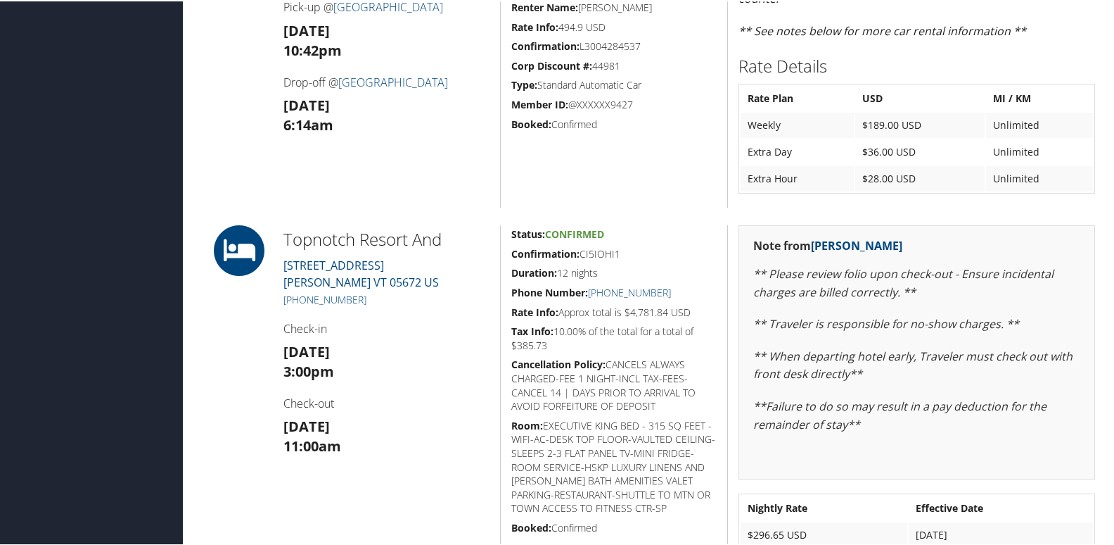
scroll to position [1055, 0]
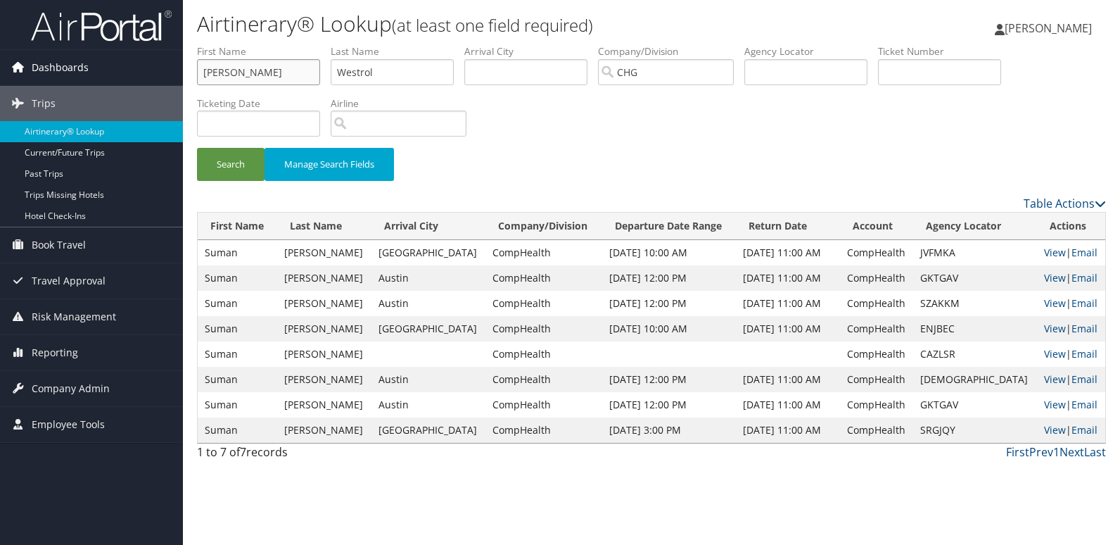
drag, startPoint x: 260, startPoint y: 74, endPoint x: 152, endPoint y: 52, distance: 109.8
click at [152, 52] on div "Dashboards AirPortal 360™ (Manager) My Travel Dashboard Trips Airtinerary® Look…" at bounding box center [560, 272] width 1120 height 545
paste input "[PERSON_NAME]"
drag, startPoint x: 229, startPoint y: 76, endPoint x: 31, endPoint y: 56, distance: 199.4
click at [31, 56] on div "Dashboards AirPortal 360™ (Manager) My Travel Dashboard Trips Airtinerary® Look…" at bounding box center [560, 272] width 1120 height 545
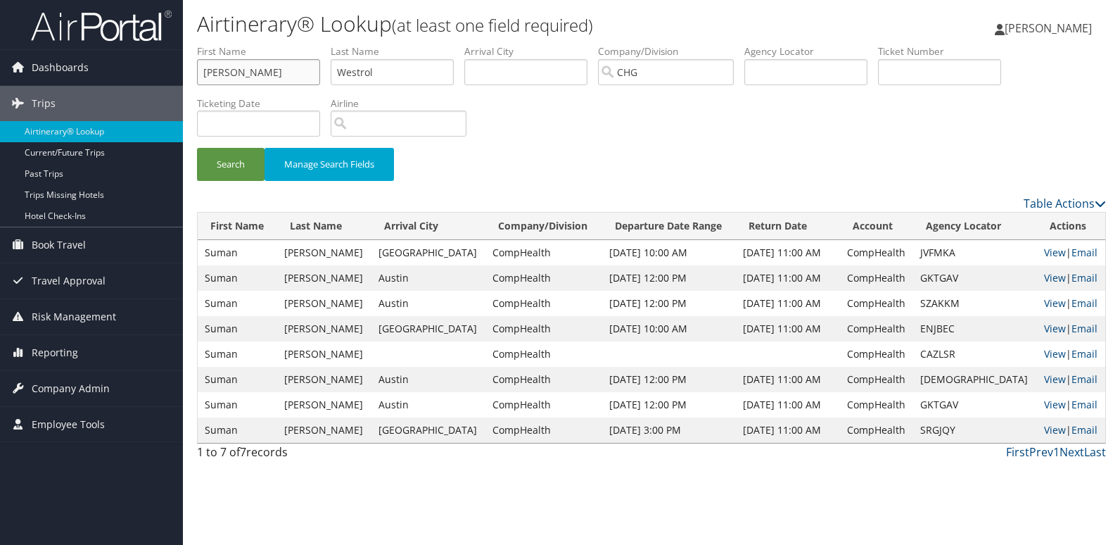
type input "Darcy"
drag, startPoint x: 357, startPoint y: 72, endPoint x: 237, endPoint y: 46, distance: 122.4
click at [202, 44] on ul "First Name Darcy Last Name Westrol Departure City Arrival City Company/Division…" at bounding box center [651, 44] width 909 height 0
paste input "Putz,"
type input "Putz"
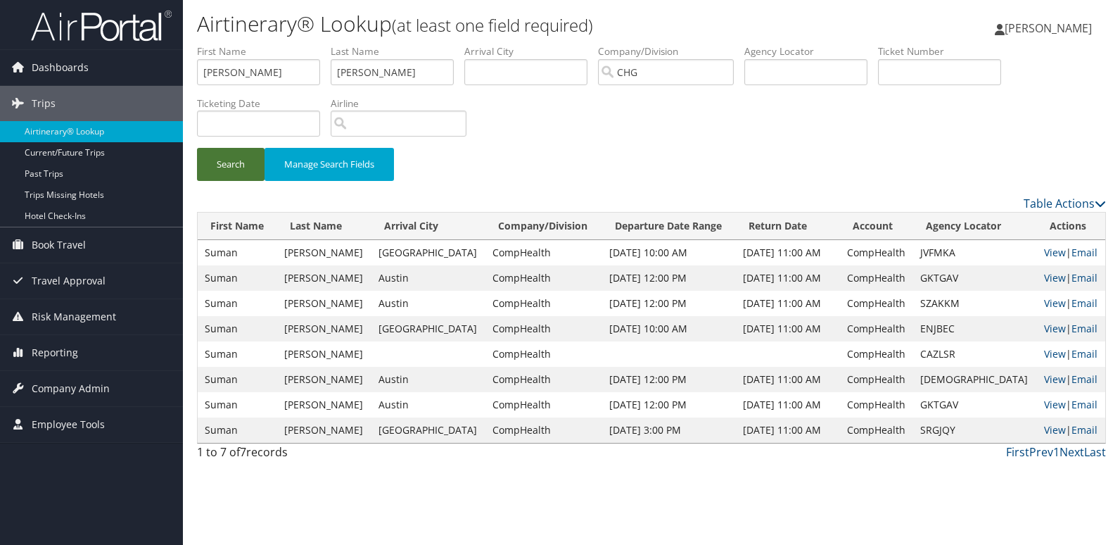
click at [217, 162] on button "Search" at bounding box center [231, 164] width 68 height 33
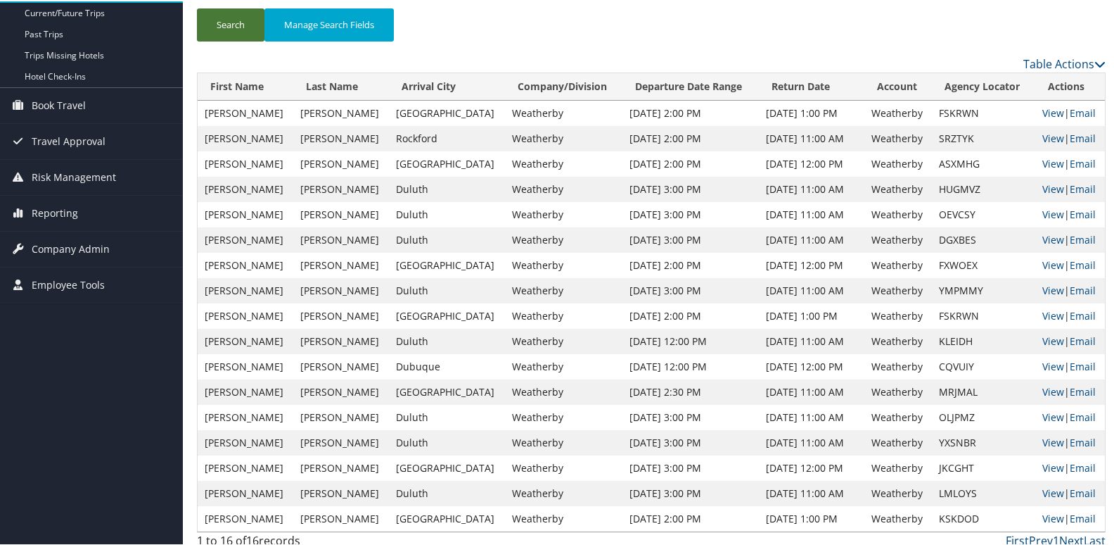
scroll to position [151, 0]
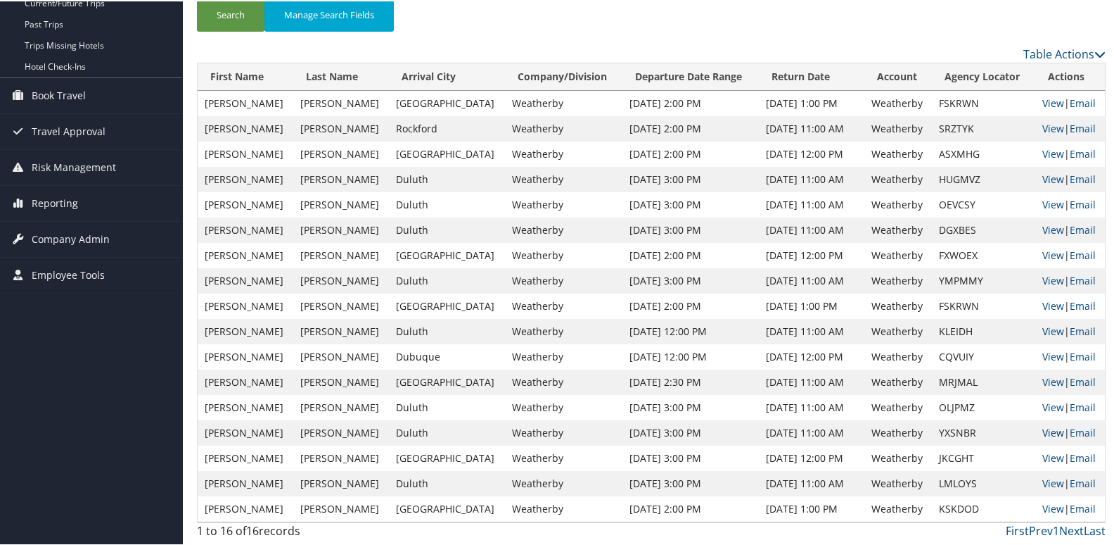
click at [1045, 432] on link "View" at bounding box center [1054, 430] width 22 height 13
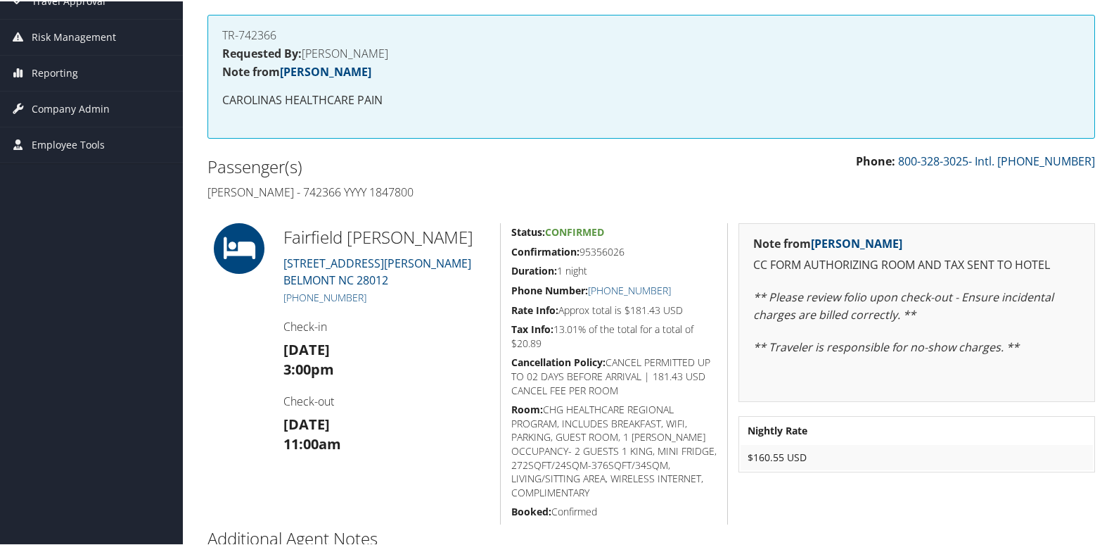
scroll to position [211, 0]
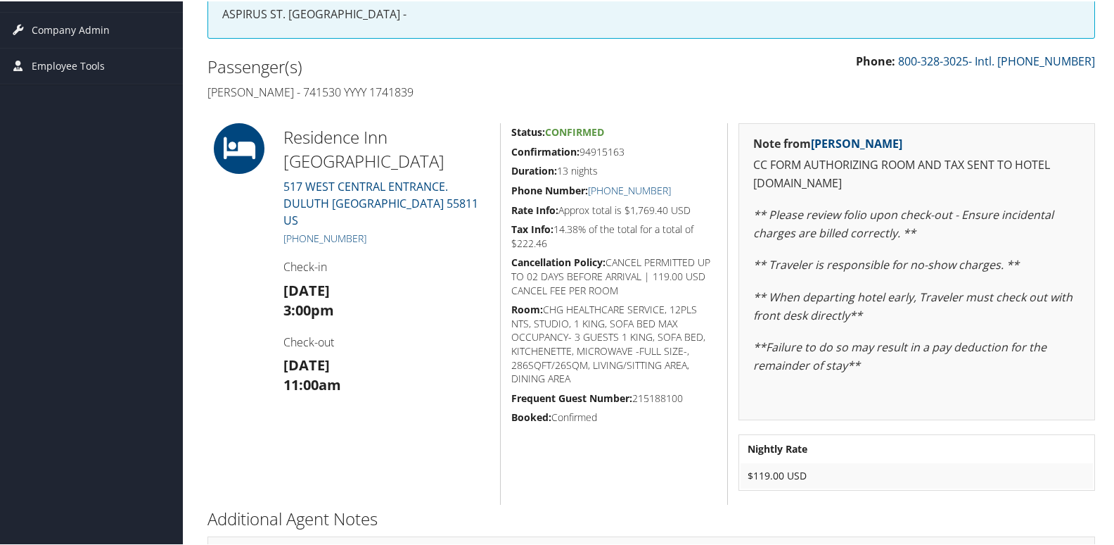
scroll to position [281, 0]
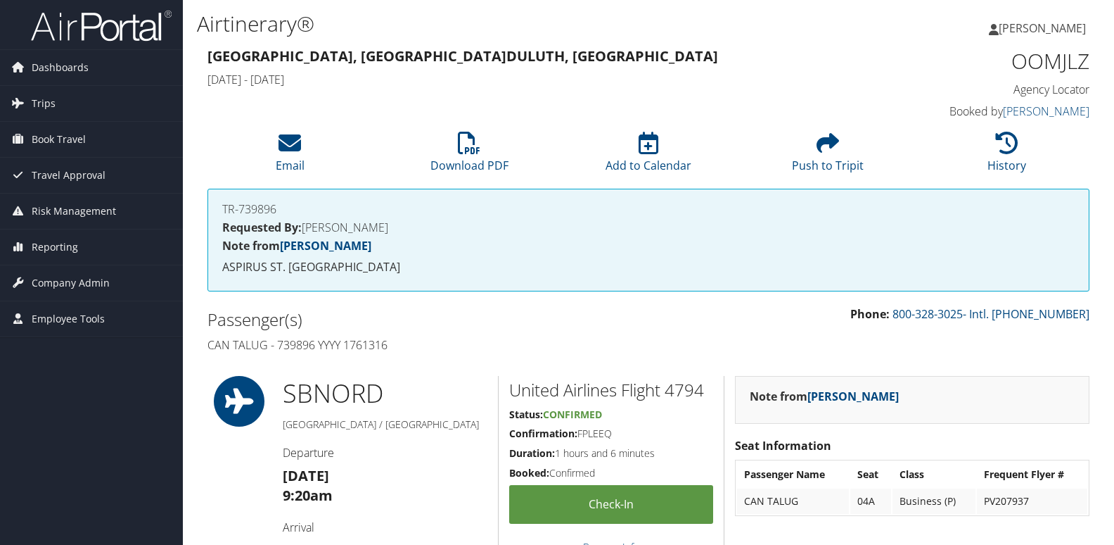
scroll to position [993, 0]
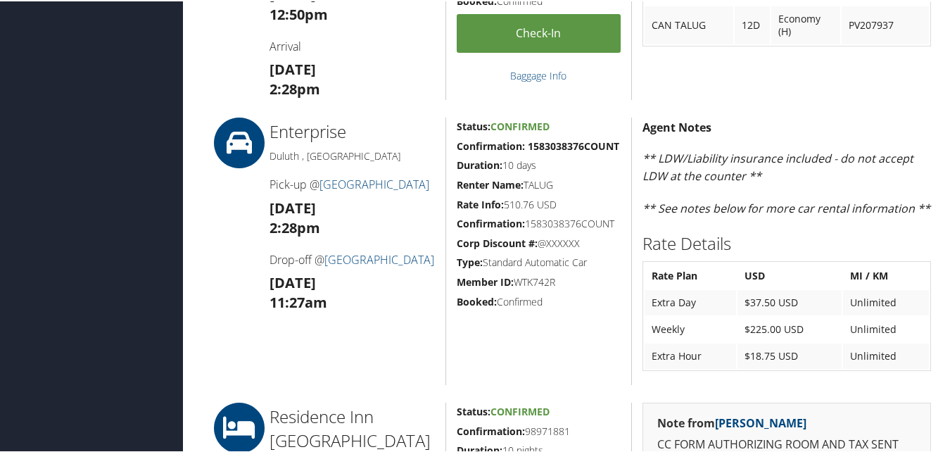
scroll to position [774, 0]
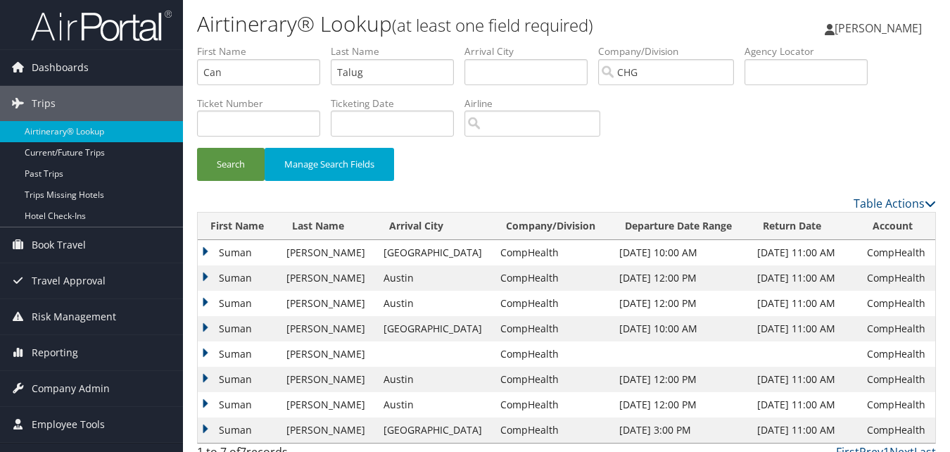
scroll to position [15, 0]
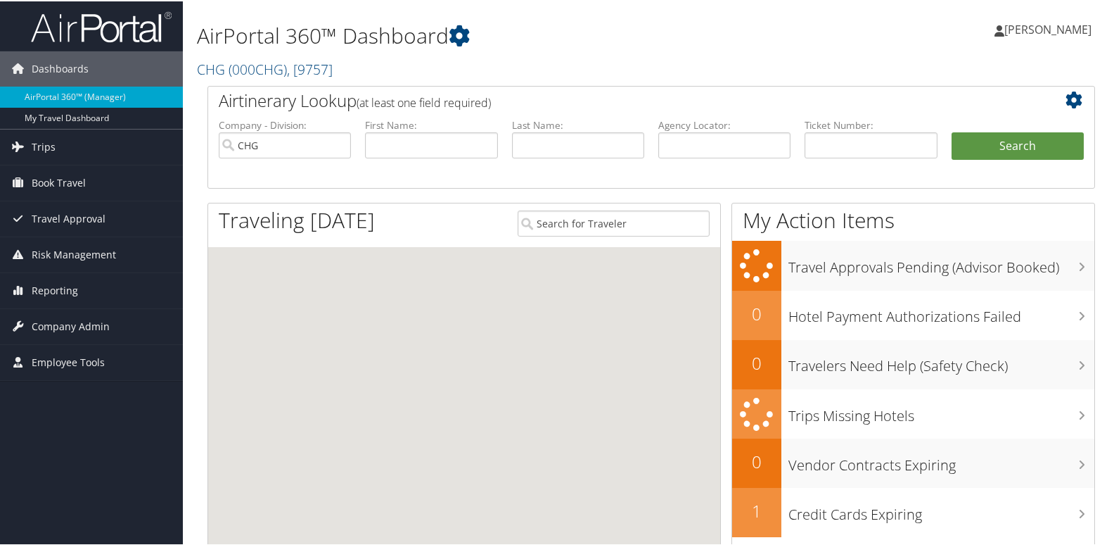
click at [427, 160] on li "First Name:" at bounding box center [431, 149] width 146 height 65
click at [433, 151] on input "text" at bounding box center [431, 144] width 132 height 26
paste input "Mccann, Steven"
click at [445, 139] on input "Mccann, Steven" at bounding box center [431, 144] width 132 height 26
drag, startPoint x: 413, startPoint y: 143, endPoint x: 300, endPoint y: 124, distance: 114.8
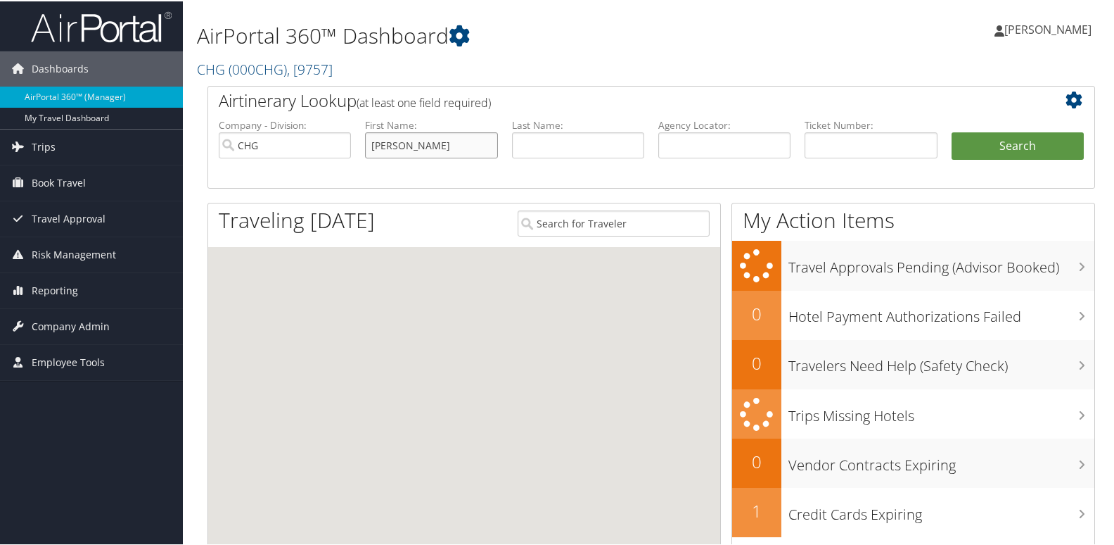
click at [300, 124] on ul "Company - Division: CHG First Name: Mccann, Steven Last Name: Agency Locator: D…" at bounding box center [651, 152] width 879 height 70
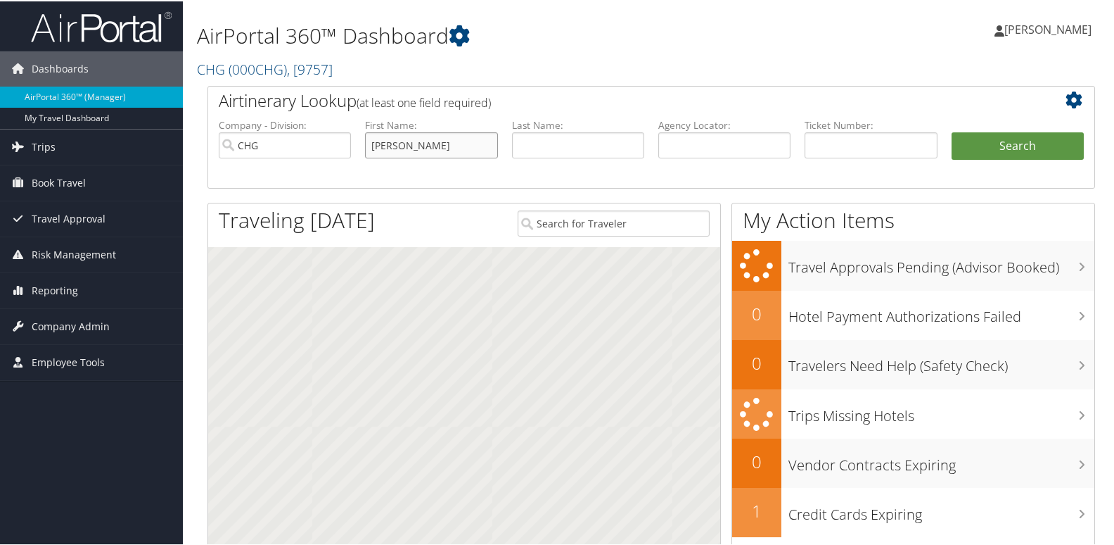
type input "[PERSON_NAME]"
click at [558, 155] on input "text" at bounding box center [578, 144] width 132 height 26
paste input "Mccann,"
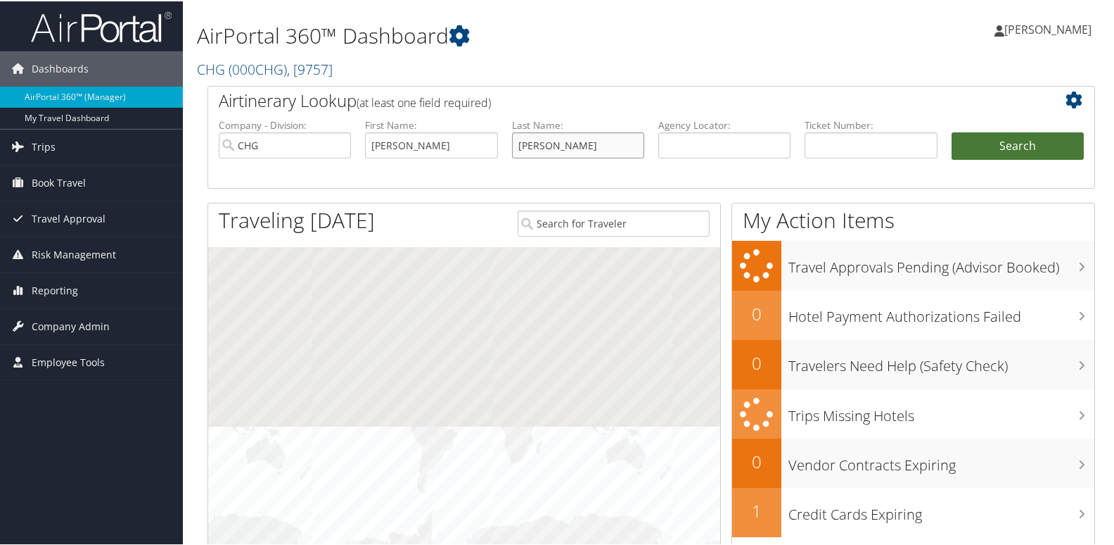
type input "[PERSON_NAME]"
click at [1016, 146] on button "Search" at bounding box center [1018, 145] width 132 height 28
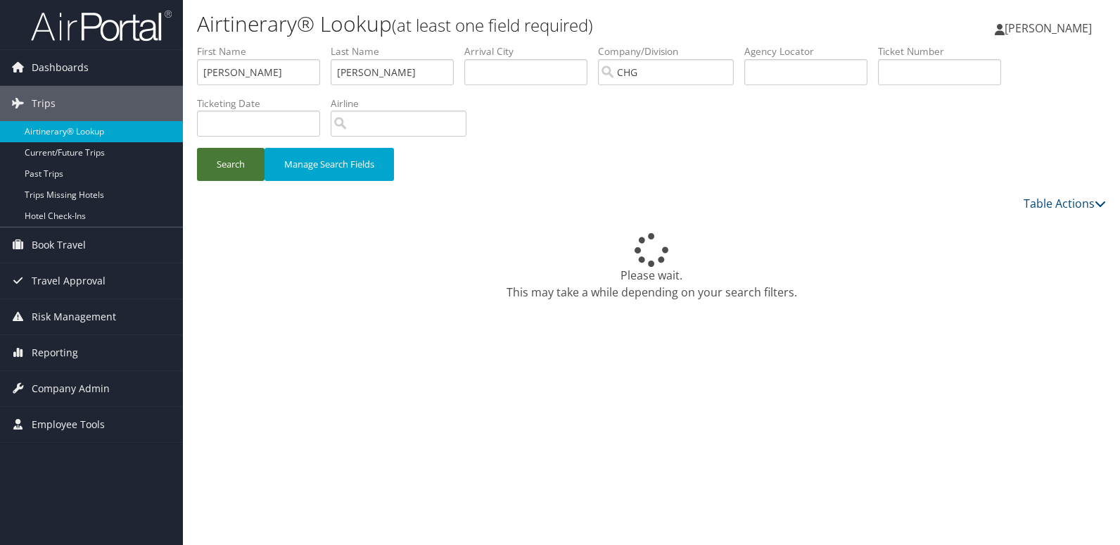
click at [255, 166] on button "Search" at bounding box center [231, 164] width 68 height 33
drag, startPoint x: 202, startPoint y: 69, endPoint x: 158, endPoint y: 58, distance: 45.7
click at [114, 65] on div "Dashboards AirPortal 360™ (Manager) My Travel Dashboard Trips Airtinerary® Look…" at bounding box center [560, 272] width 1120 height 545
paste input "[PERSON_NAME]"
drag, startPoint x: 224, startPoint y: 76, endPoint x: -1, endPoint y: 71, distance: 224.5
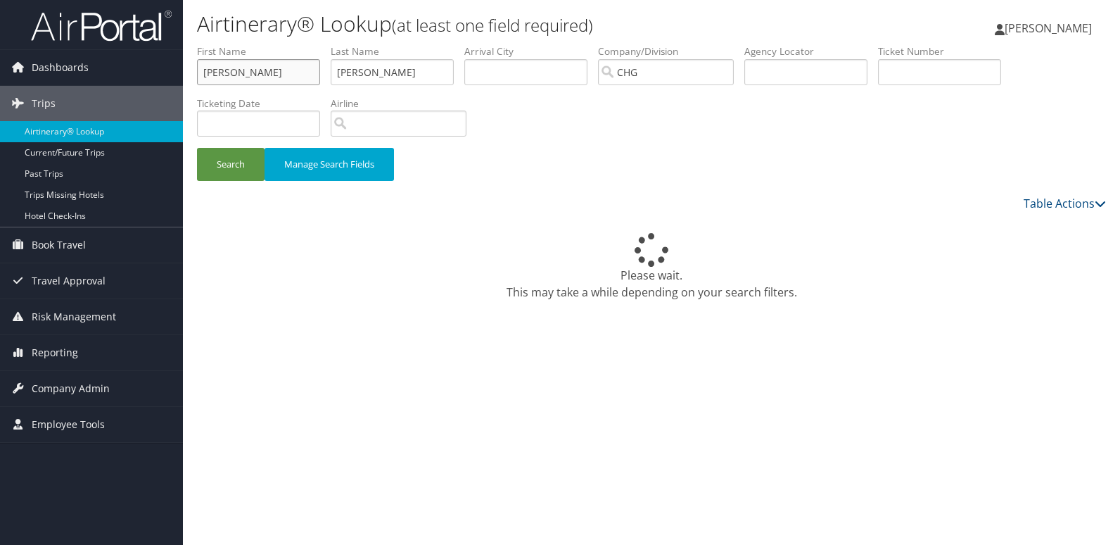
click at [0, 71] on html "Menu Dashboards ► AirPortal 360™ (Manager) My Travel Dashboard Trips ► Airtiner…" at bounding box center [560, 272] width 1120 height 545
type input "Mir"
drag, startPoint x: 402, startPoint y: 65, endPoint x: 257, endPoint y: 62, distance: 144.2
click at [257, 44] on ul "First Name Mir Last Name [PERSON_NAME] Departure City Arrival City Company/Divi…" at bounding box center [651, 44] width 909 height 0
paste input "[PERSON_NAME],"
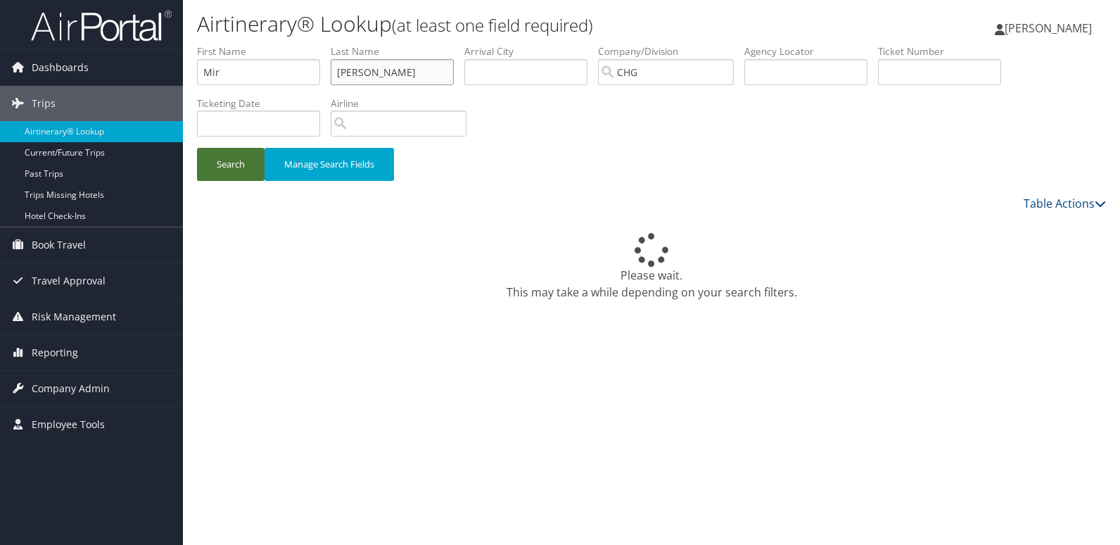
type input "[PERSON_NAME]"
click at [238, 163] on button "Search" at bounding box center [231, 164] width 68 height 33
click at [255, 170] on button "Search" at bounding box center [231, 164] width 68 height 33
